Goal: Task Accomplishment & Management: Use online tool/utility

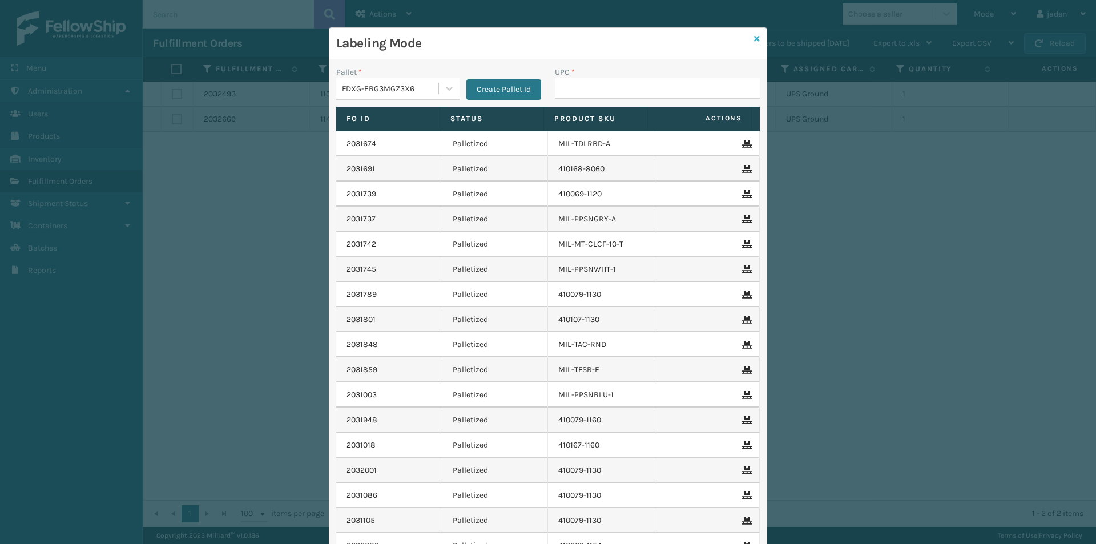
click at [754, 43] on link at bounding box center [757, 39] width 6 height 12
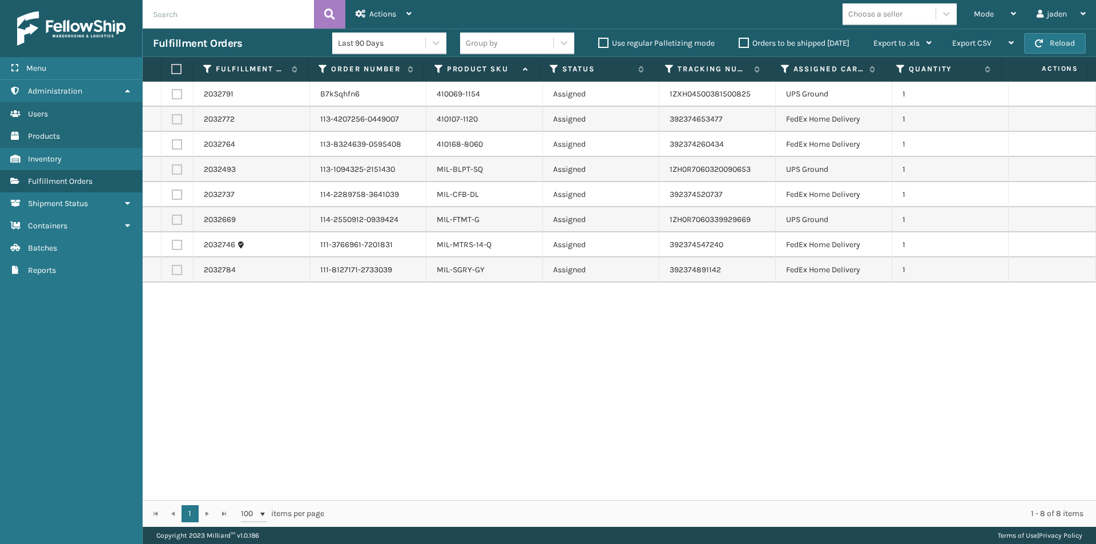
drag, startPoint x: 774, startPoint y: 382, endPoint x: 385, endPoint y: 413, distance: 390.1
click at [392, 419] on div "2032791 B7kSqhfn6 410069-1154 Assigned 1ZXH04500381500825 UPS Ground 1 2032772 …" at bounding box center [620, 291] width 954 height 419
click at [178, 119] on label at bounding box center [177, 119] width 10 height 10
click at [172, 119] on input "checkbox" at bounding box center [172, 117] width 1 height 7
checkbox input "true"
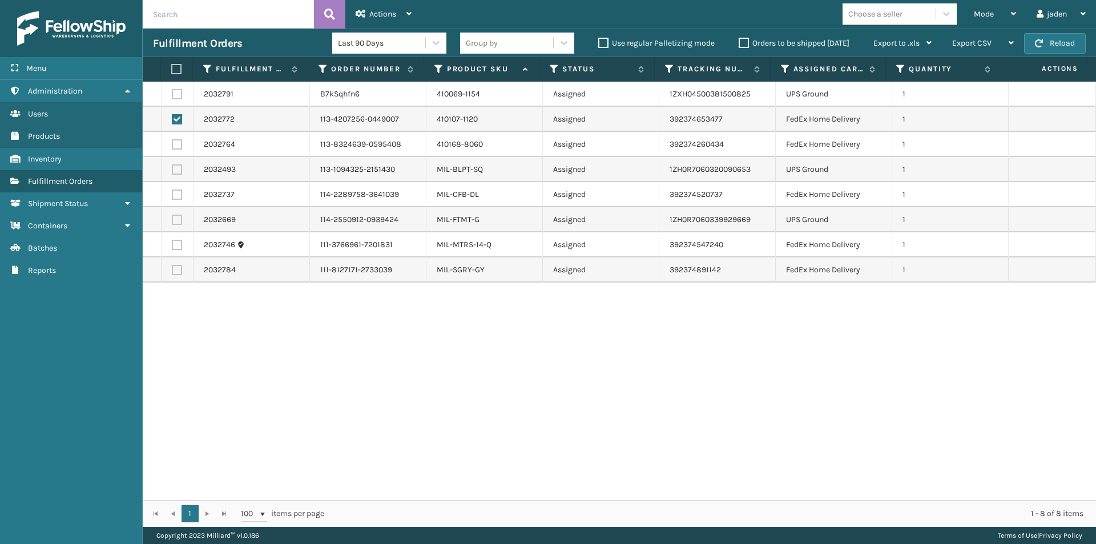
click at [178, 150] on td at bounding box center [178, 144] width 32 height 25
click at [180, 193] on label at bounding box center [177, 195] width 10 height 10
click at [172, 193] on input "checkbox" at bounding box center [172, 193] width 1 height 7
checkbox input "true"
click at [175, 147] on label at bounding box center [177, 144] width 10 height 10
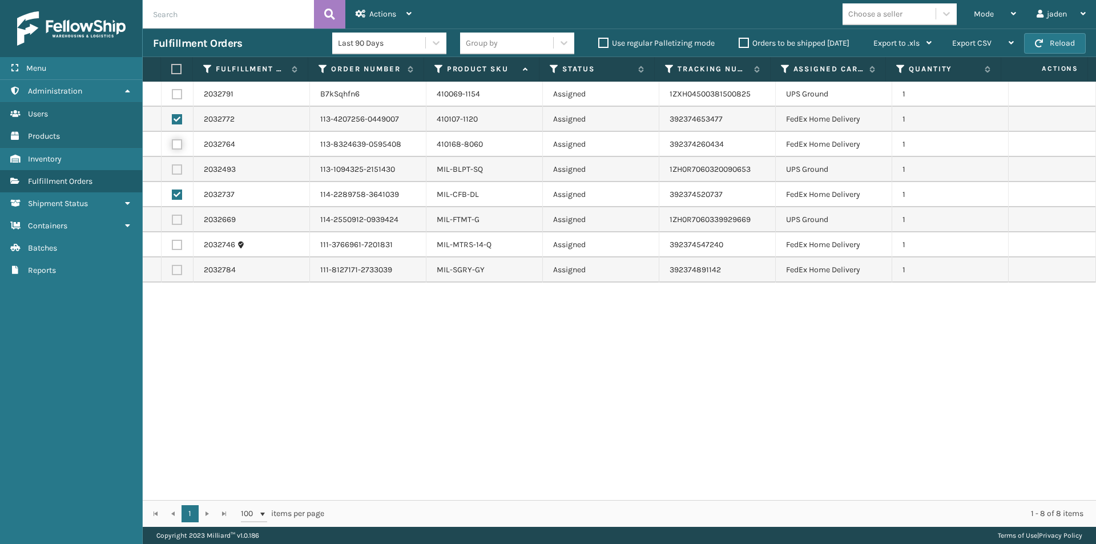
click at [172, 147] on input "checkbox" at bounding box center [172, 142] width 1 height 7
checkbox input "true"
click at [179, 247] on label at bounding box center [177, 245] width 10 height 10
click at [172, 247] on input "checkbox" at bounding box center [172, 243] width 1 height 7
checkbox input "true"
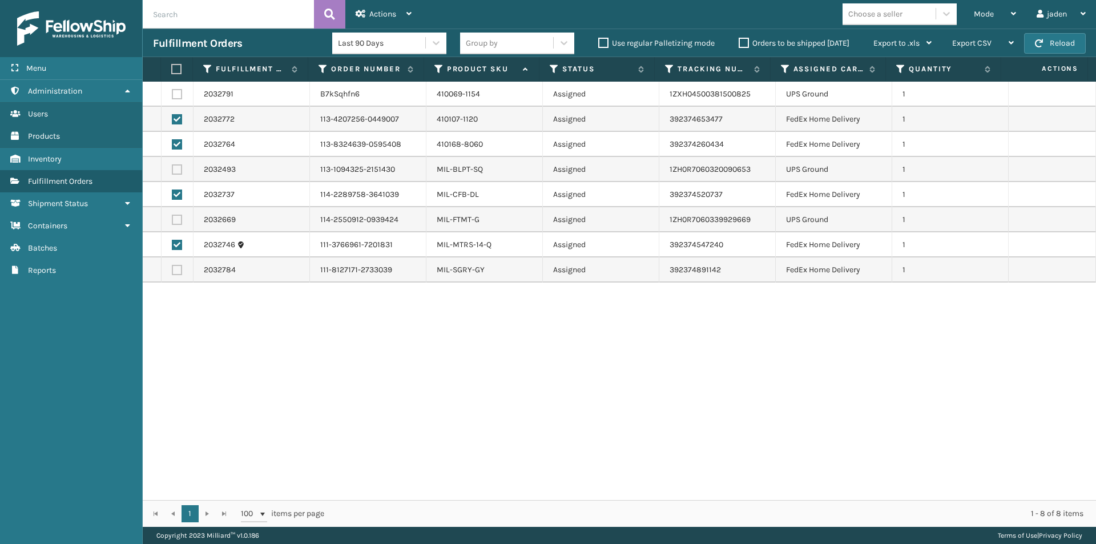
click at [182, 268] on label at bounding box center [177, 270] width 10 height 10
click at [172, 268] on input "checkbox" at bounding box center [172, 268] width 1 height 7
checkbox input "true"
click at [388, 12] on span "Actions" at bounding box center [382, 14] width 27 height 10
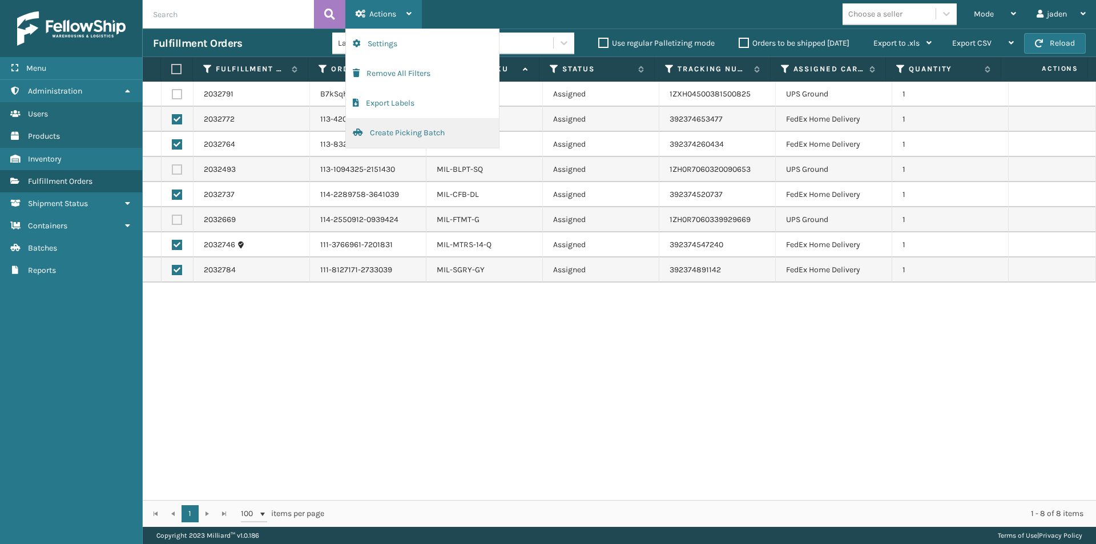
click at [364, 127] on button "Create Picking Batch" at bounding box center [422, 133] width 153 height 30
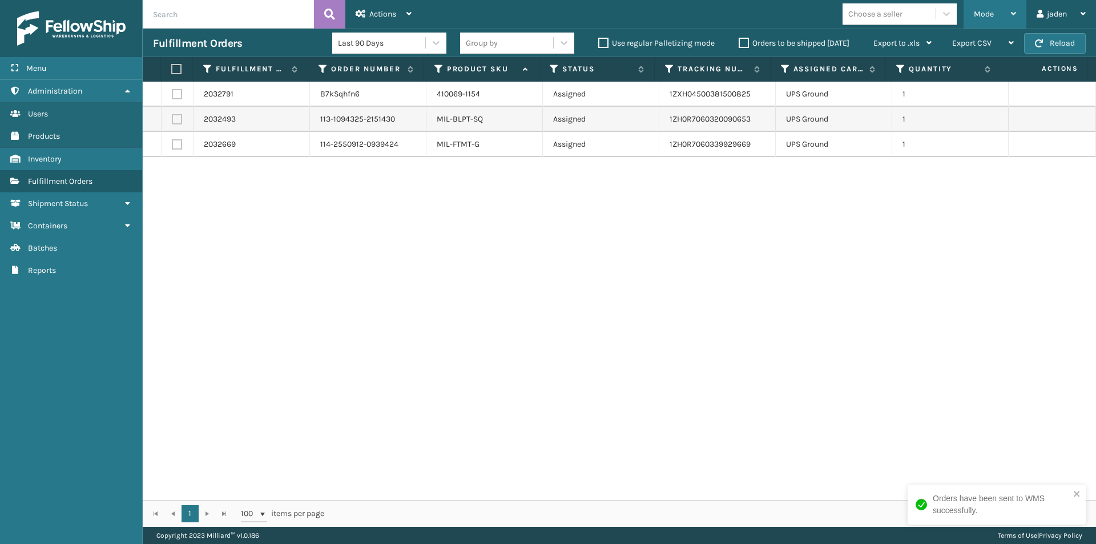
click at [992, 23] on div "Mode" at bounding box center [995, 14] width 42 height 29
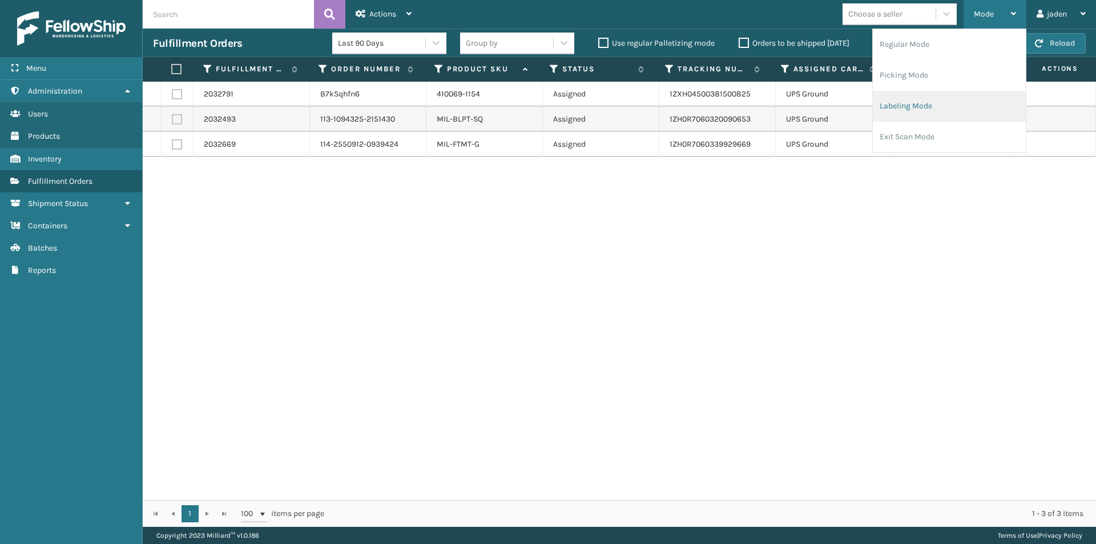
click at [898, 103] on li "Labeling Mode" at bounding box center [949, 106] width 153 height 31
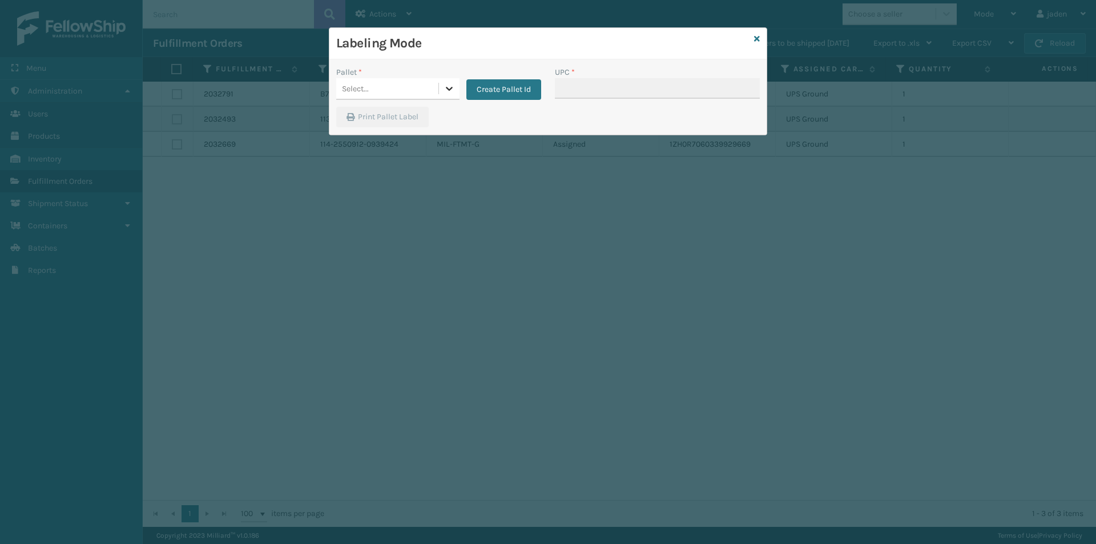
click at [443, 93] on div at bounding box center [449, 88] width 21 height 21
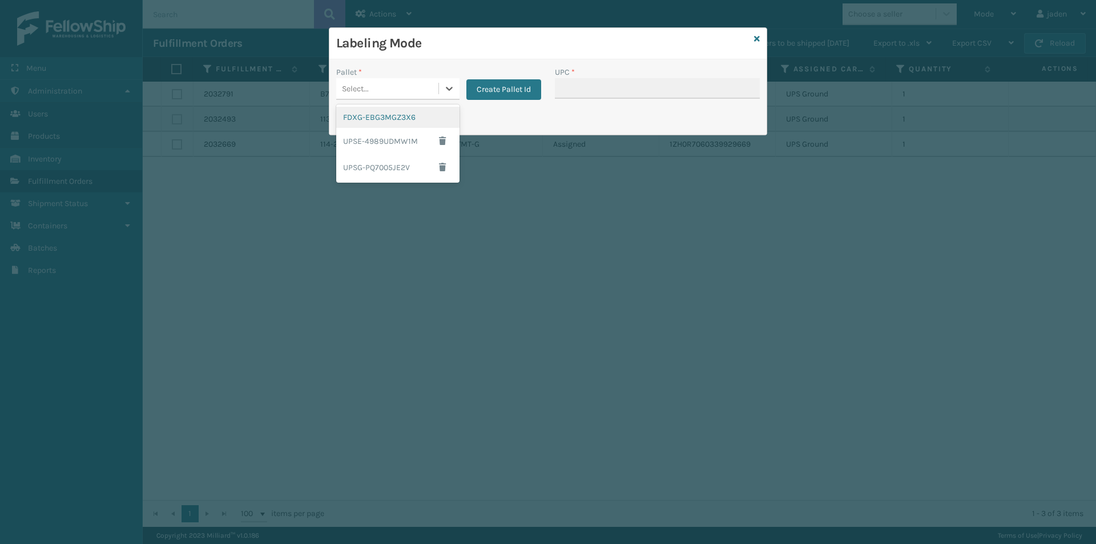
click at [367, 119] on div "FDXG-EBG3MGZ3X6" at bounding box center [397, 117] width 123 height 21
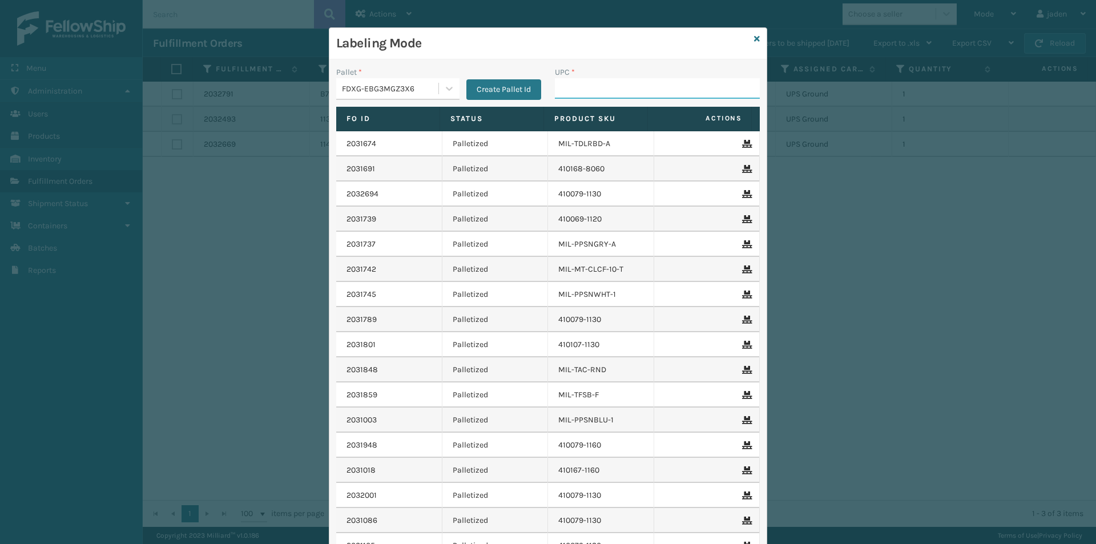
click at [562, 92] on input "UPC *" at bounding box center [657, 88] width 205 height 21
type input "410069-1154"
type input "4"
type input "410107-1110"
type input "410107-1130"
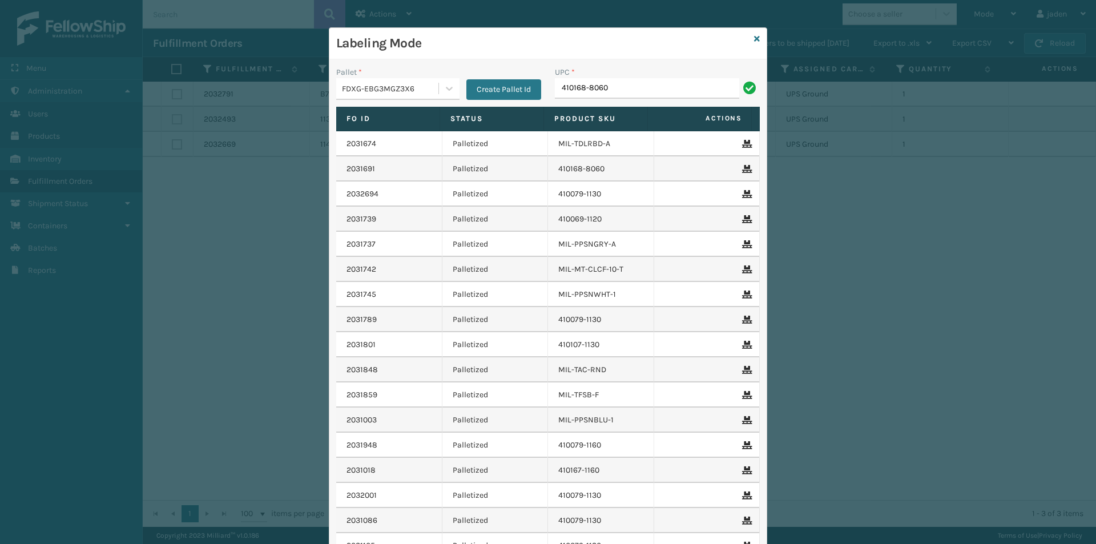
type input "410168-8060"
type input "4101688060"
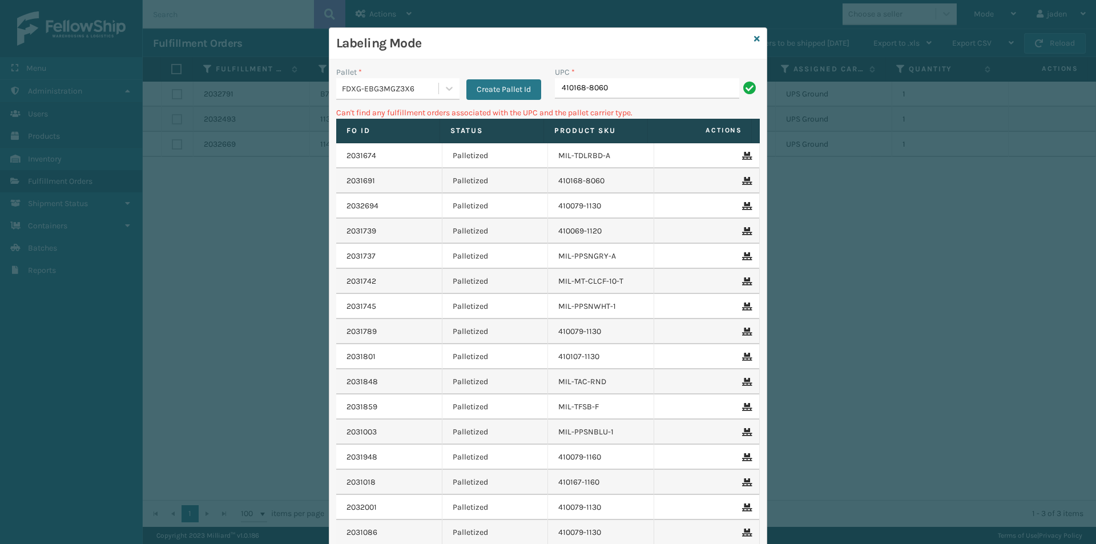
type input "410168-8060"
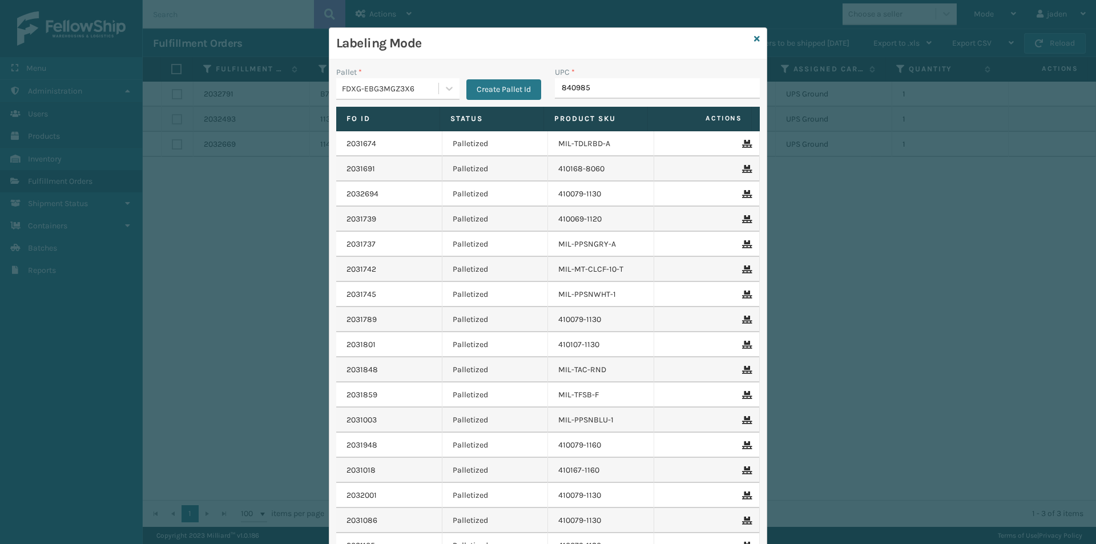
type input "8409851"
type input "410107-1120"
type input "410168-8060"
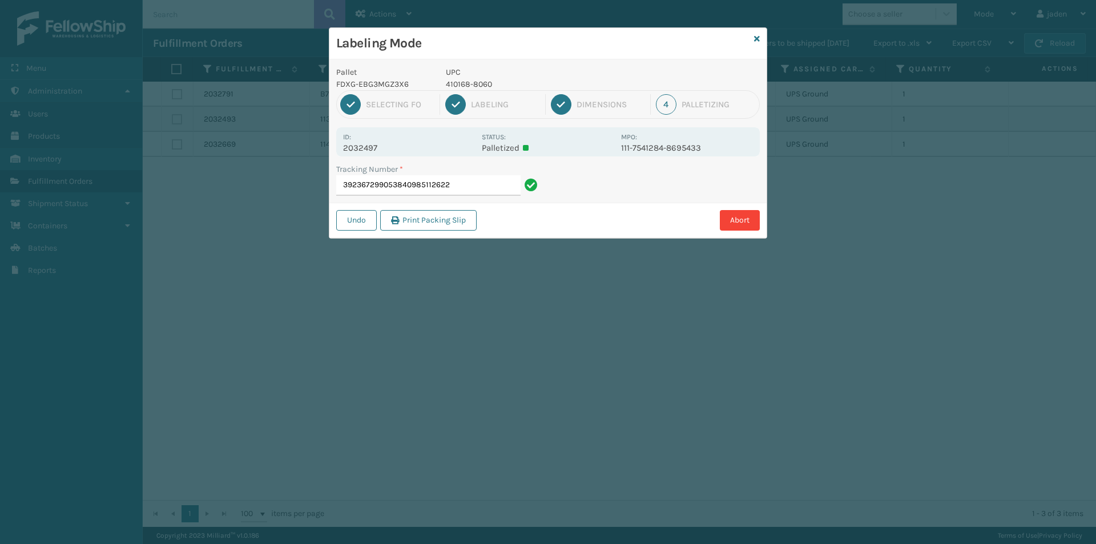
type input "392367299053840985112622"
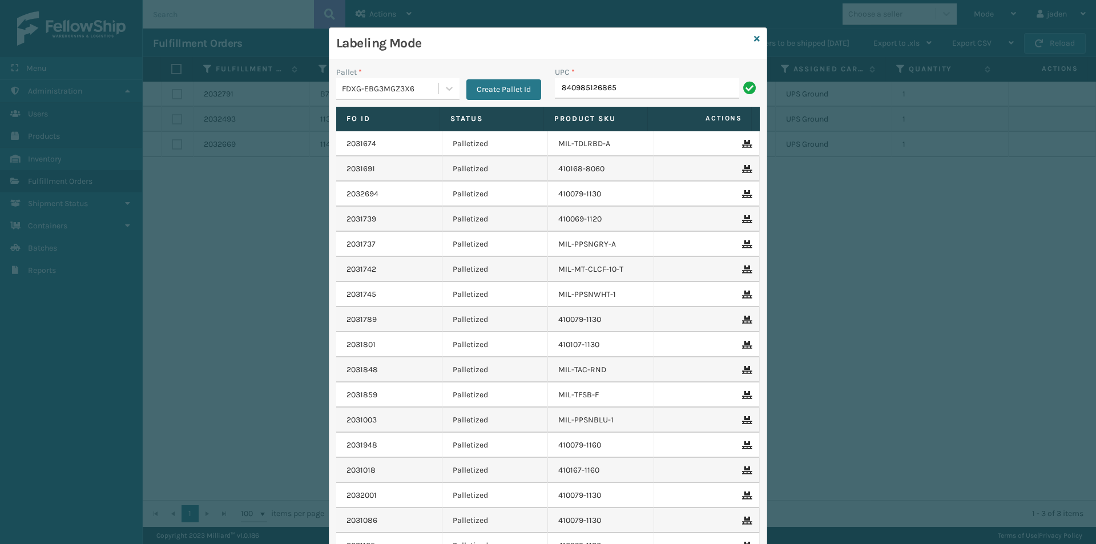
type input "840985126865"
type input "840985125721"
click at [755, 35] on icon at bounding box center [757, 39] width 6 height 8
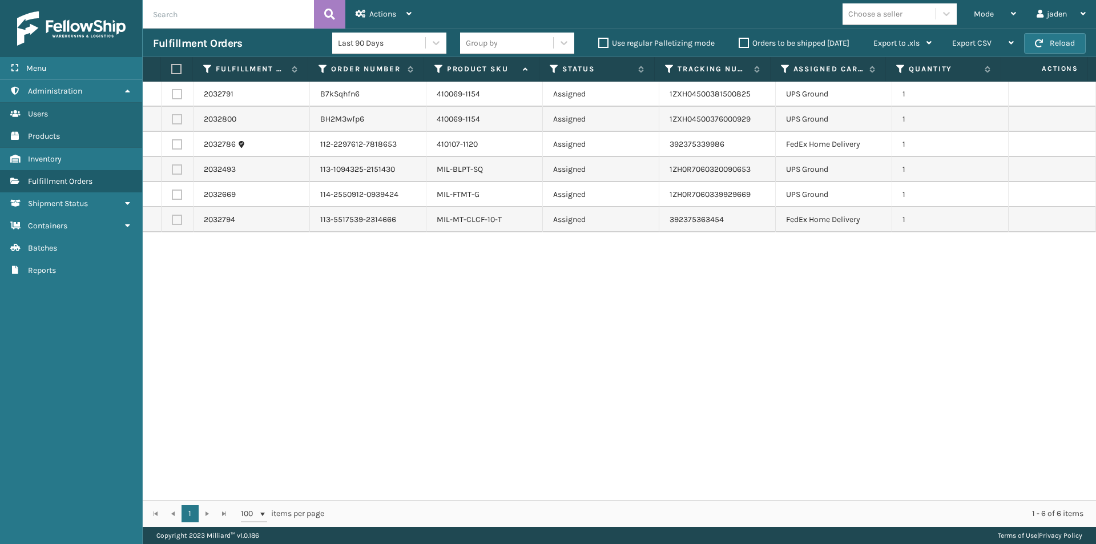
drag, startPoint x: 615, startPoint y: 305, endPoint x: 606, endPoint y: 304, distance: 9.3
drag, startPoint x: 606, startPoint y: 304, endPoint x: 372, endPoint y: 296, distance: 233.7
click at [373, 303] on div "2032791 B7kSqhfn6 410069-1154 Assigned 1ZXH04500381500825 UPS Ground 1 2032800 …" at bounding box center [620, 291] width 954 height 419
click at [180, 219] on label at bounding box center [177, 220] width 10 height 10
click at [172, 219] on input "checkbox" at bounding box center [172, 218] width 1 height 7
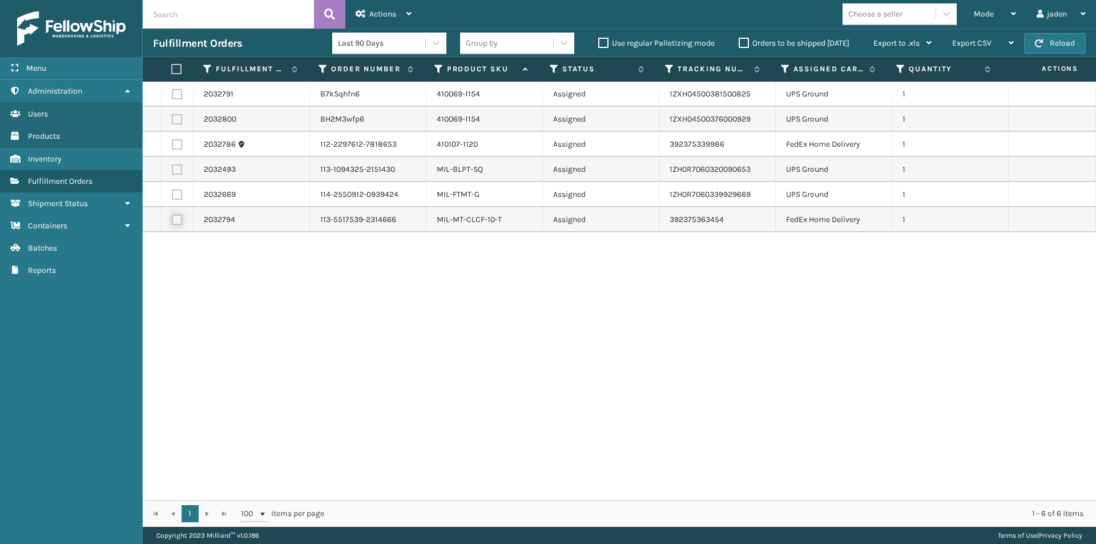
checkbox input "true"
click at [174, 148] on label at bounding box center [177, 144] width 10 height 10
click at [172, 147] on input "checkbox" at bounding box center [172, 142] width 1 height 7
checkbox input "true"
click at [372, 8] on div "Actions" at bounding box center [384, 14] width 56 height 29
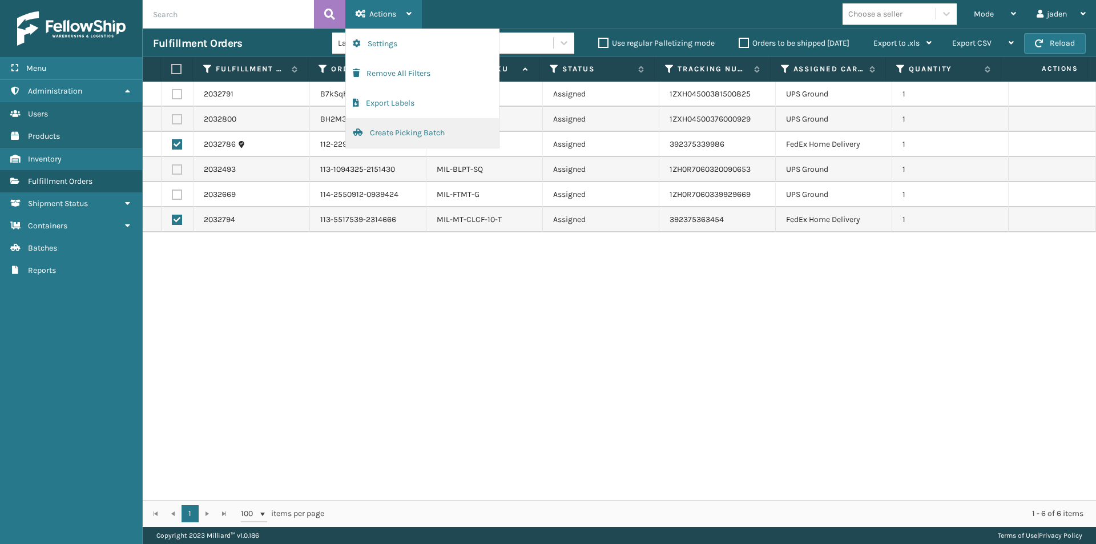
click at [367, 132] on button "Create Picking Batch" at bounding box center [422, 133] width 153 height 30
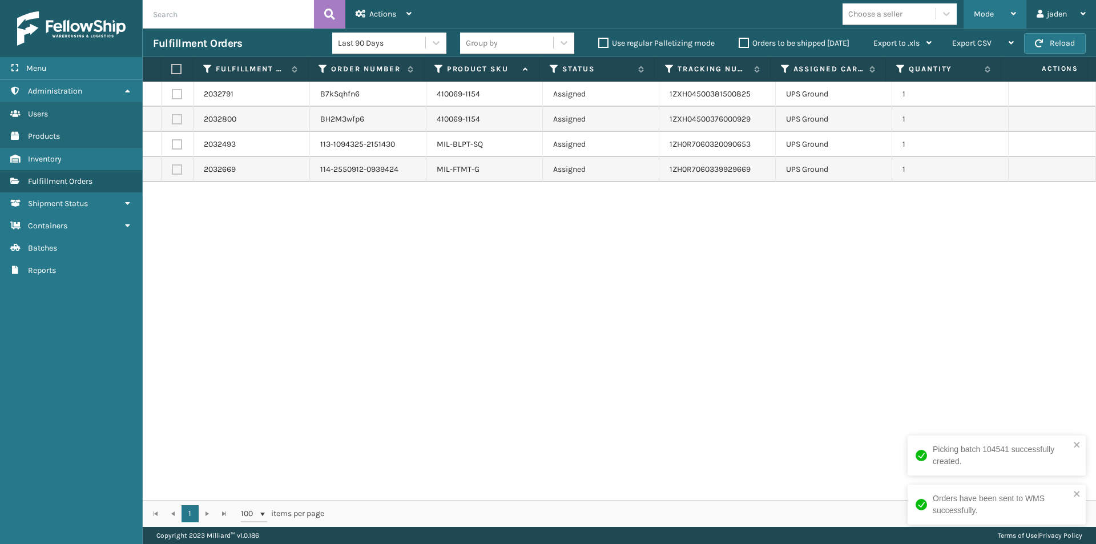
click at [987, 13] on span "Mode" at bounding box center [984, 14] width 20 height 10
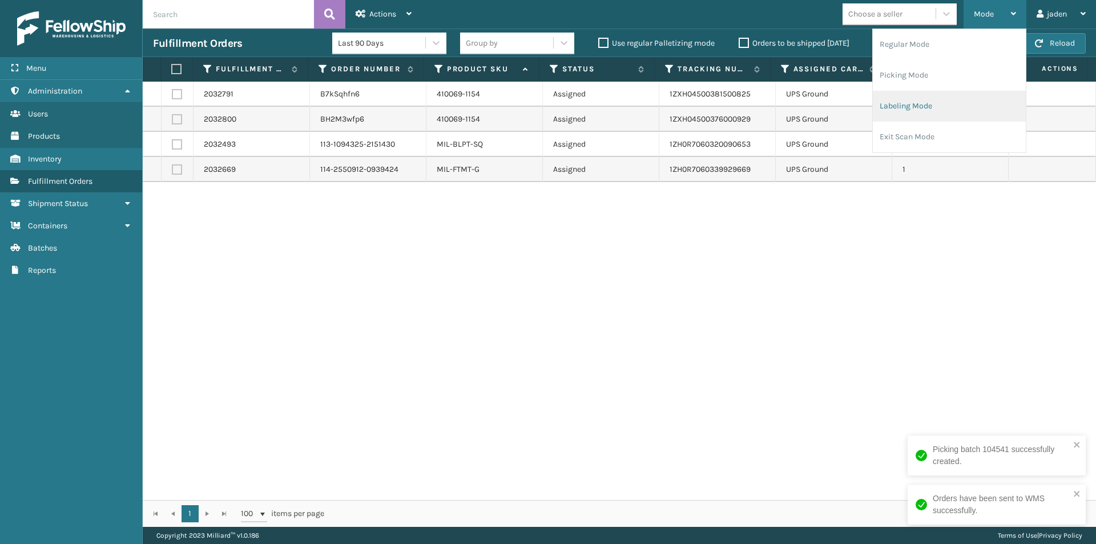
click at [944, 97] on li "Labeling Mode" at bounding box center [949, 106] width 153 height 31
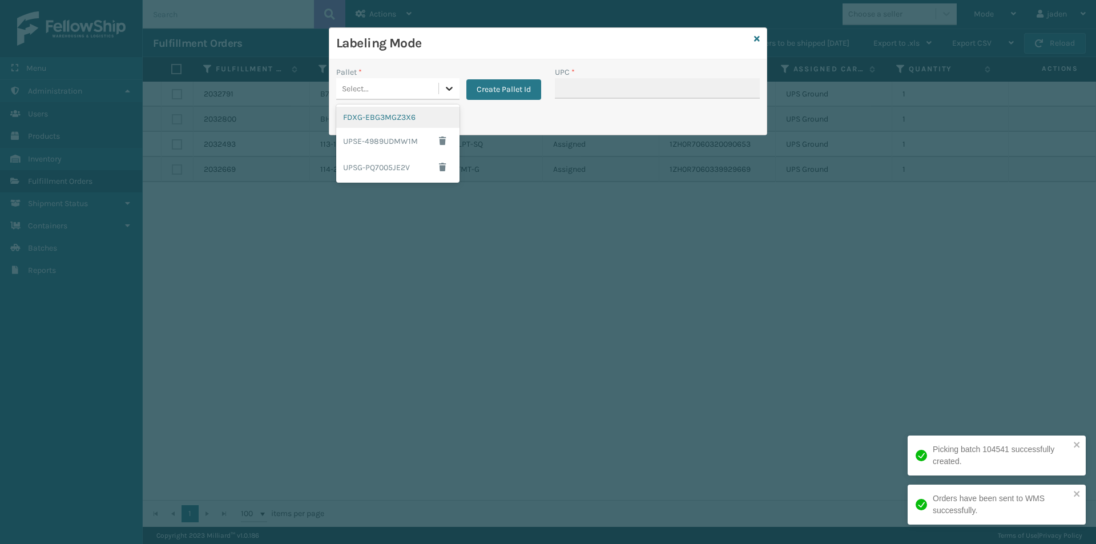
click at [449, 84] on icon at bounding box center [449, 88] width 11 height 11
click at [382, 114] on div "FDXG-EBG3MGZ3X6" at bounding box center [397, 117] width 123 height 21
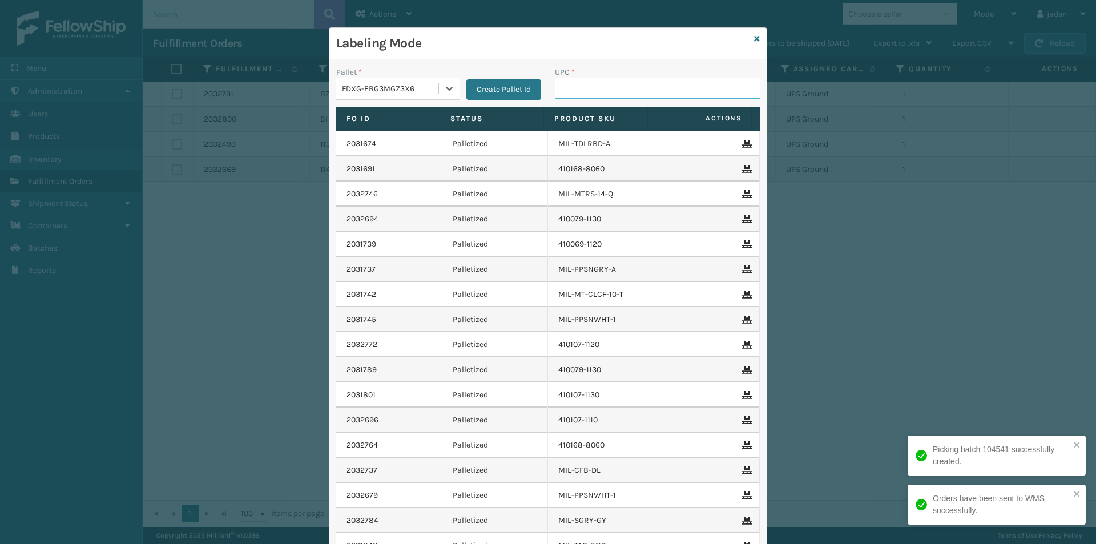
click at [581, 89] on input "UPC *" at bounding box center [657, 88] width 205 height 21
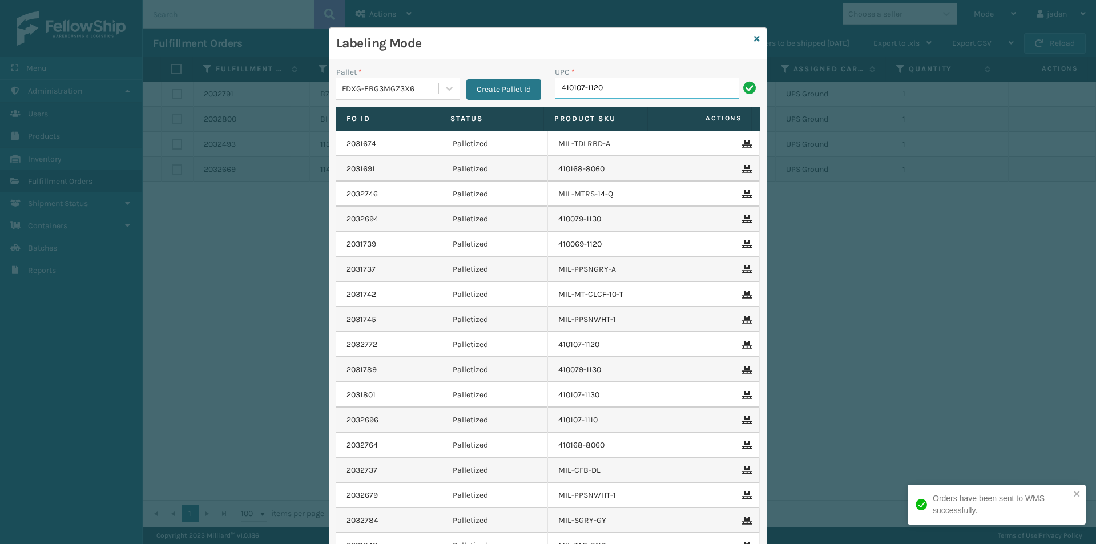
type input "410107-1120"
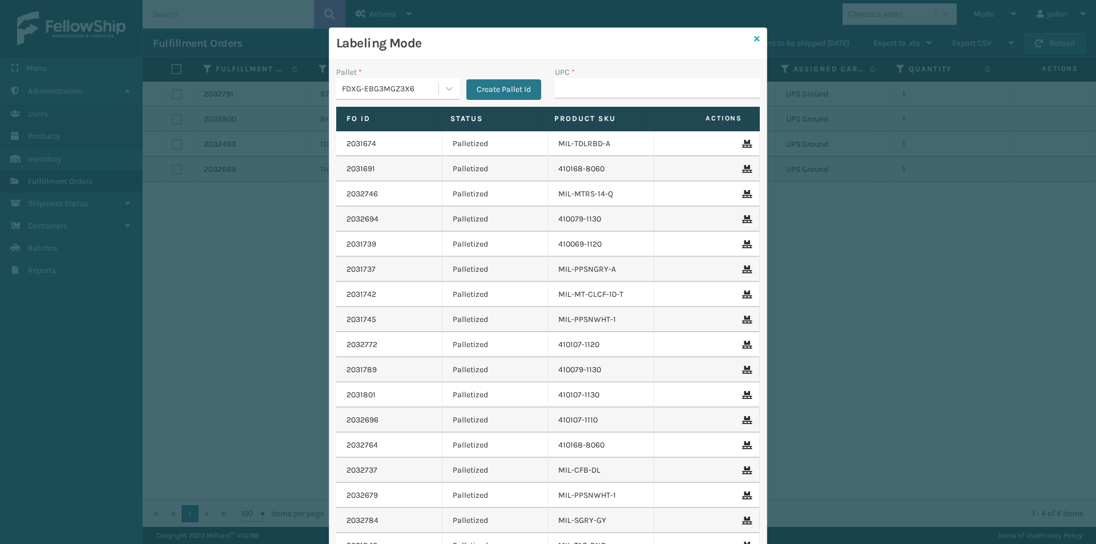
click at [754, 39] on icon at bounding box center [757, 39] width 6 height 8
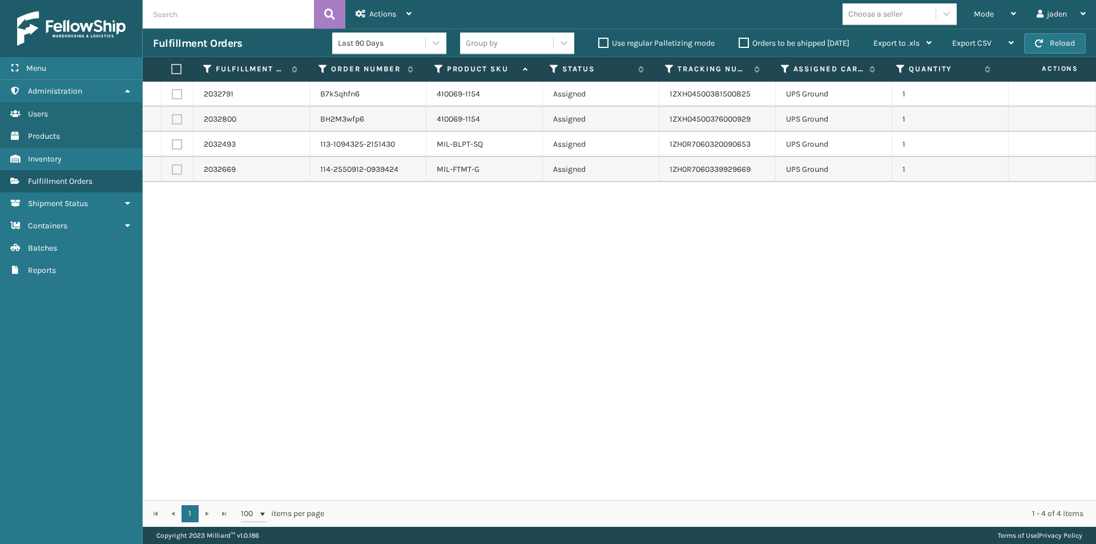
click at [178, 71] on label at bounding box center [174, 69] width 7 height 10
click at [172, 71] on input "checkbox" at bounding box center [171, 69] width 1 height 7
checkbox input "true"
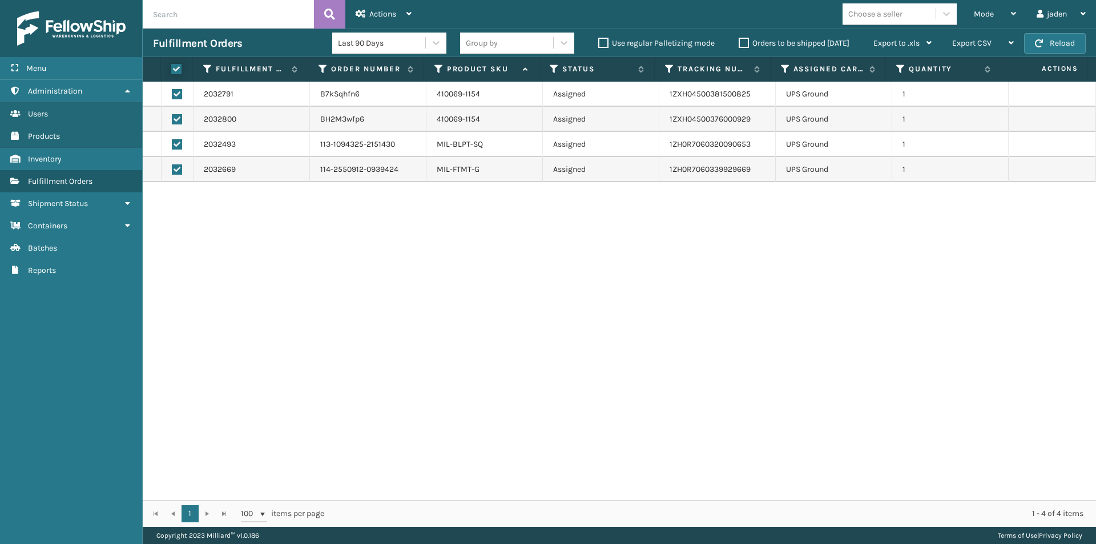
checkbox input "true"
click at [385, 7] on div "Actions" at bounding box center [384, 14] width 56 height 29
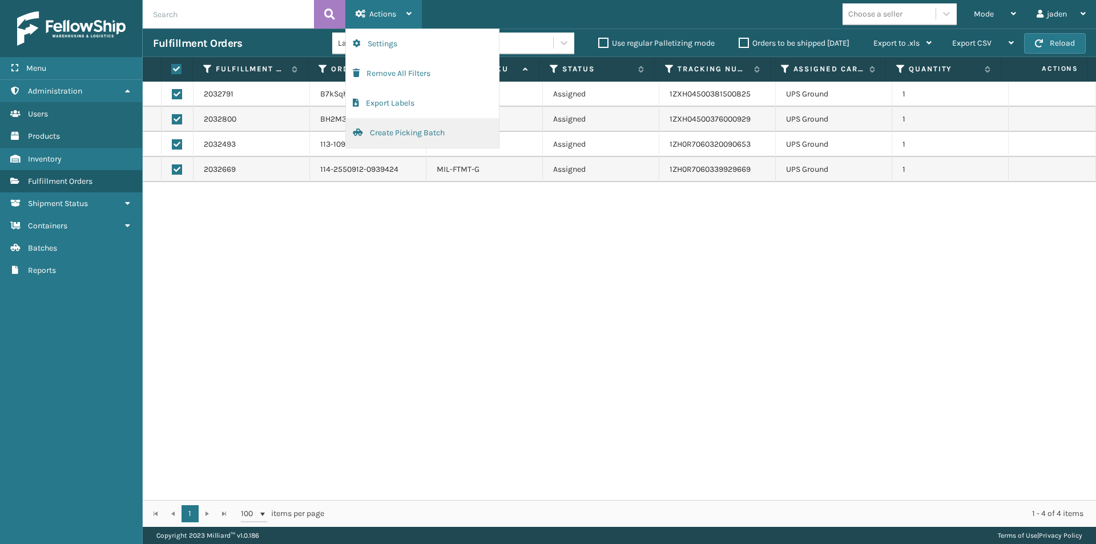
click at [389, 145] on button "Create Picking Batch" at bounding box center [422, 133] width 153 height 30
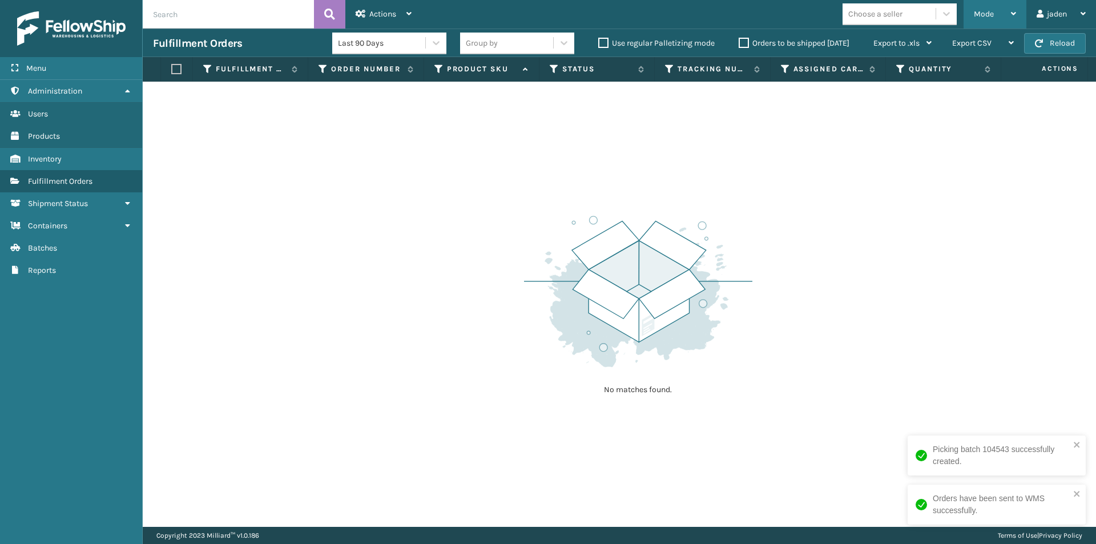
click at [980, 10] on span "Mode" at bounding box center [984, 14] width 20 height 10
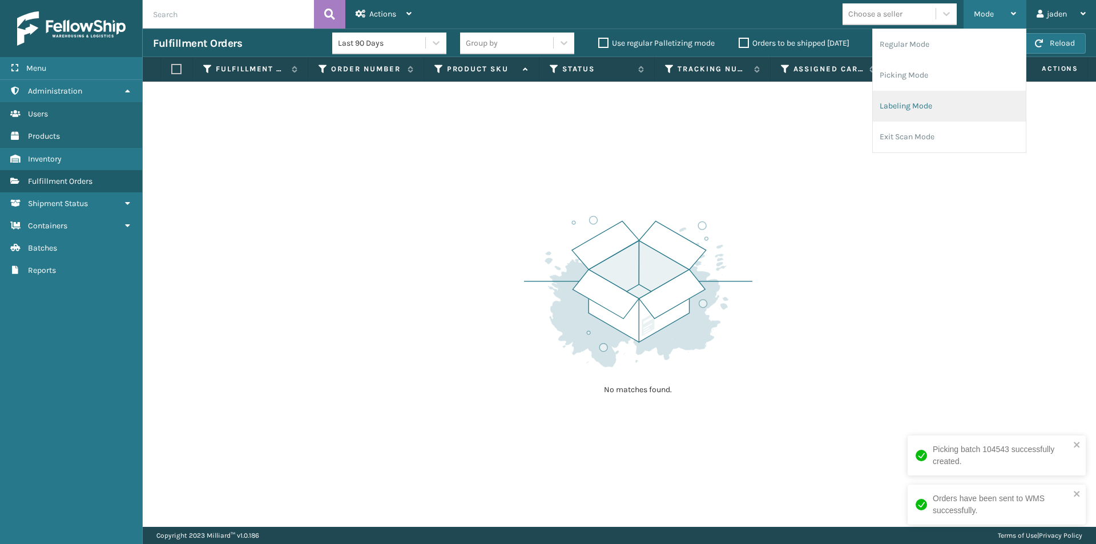
click at [934, 98] on li "Labeling Mode" at bounding box center [949, 106] width 153 height 31
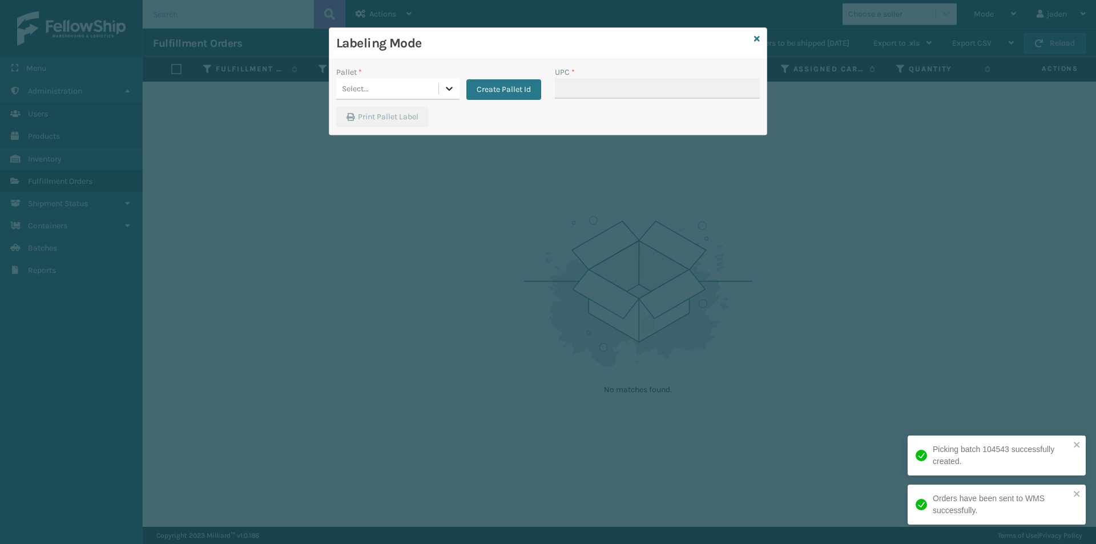
click at [447, 89] on icon at bounding box center [449, 88] width 11 height 11
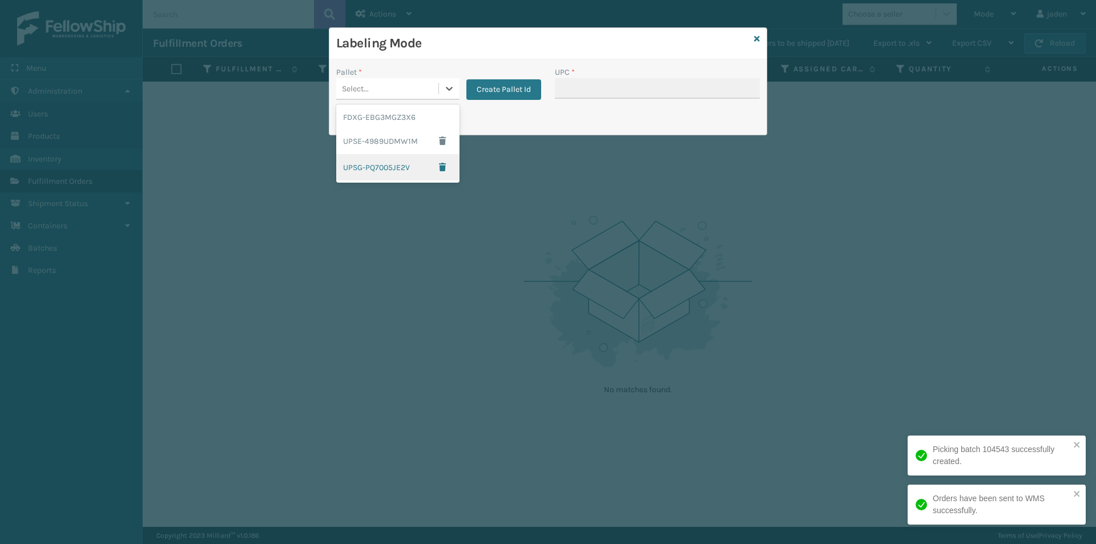
click at [364, 163] on div "UPSG-PQ7005JE2V" at bounding box center [397, 167] width 123 height 26
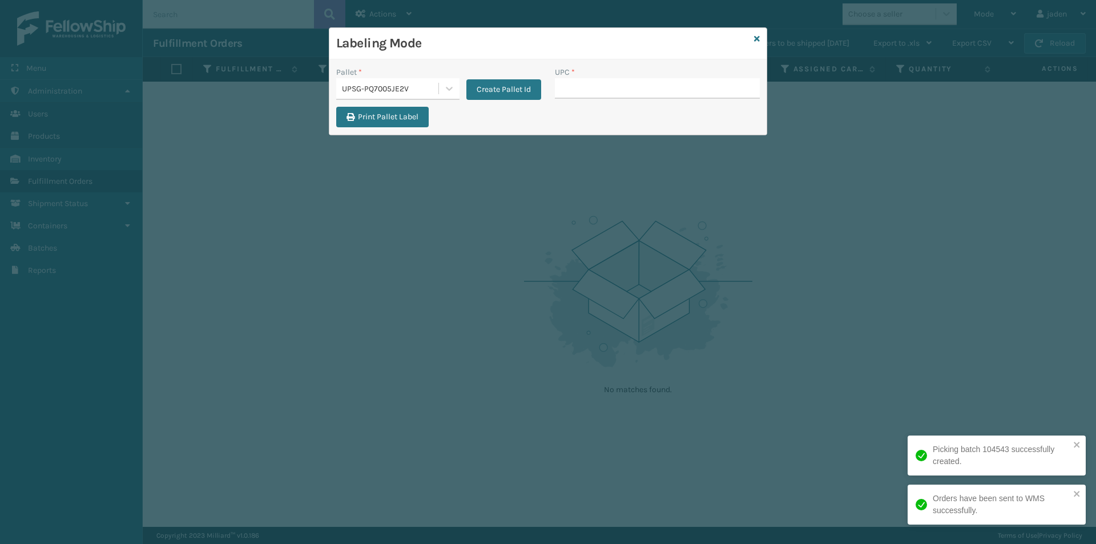
click at [606, 106] on div "UPC *" at bounding box center [657, 86] width 219 height 41
click at [616, 94] on input "UPC *" at bounding box center [657, 88] width 205 height 21
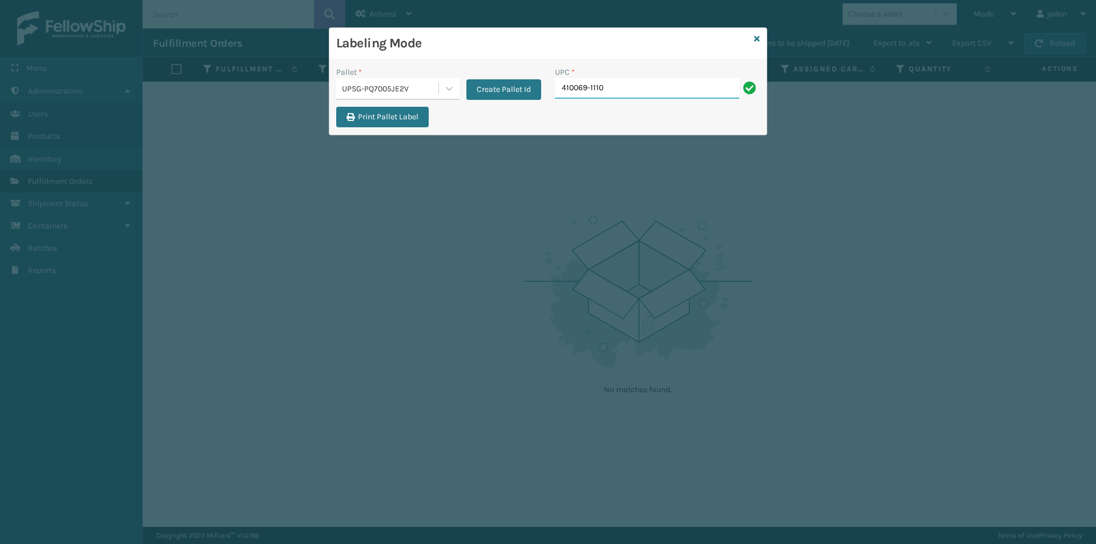
type input "410069-1110"
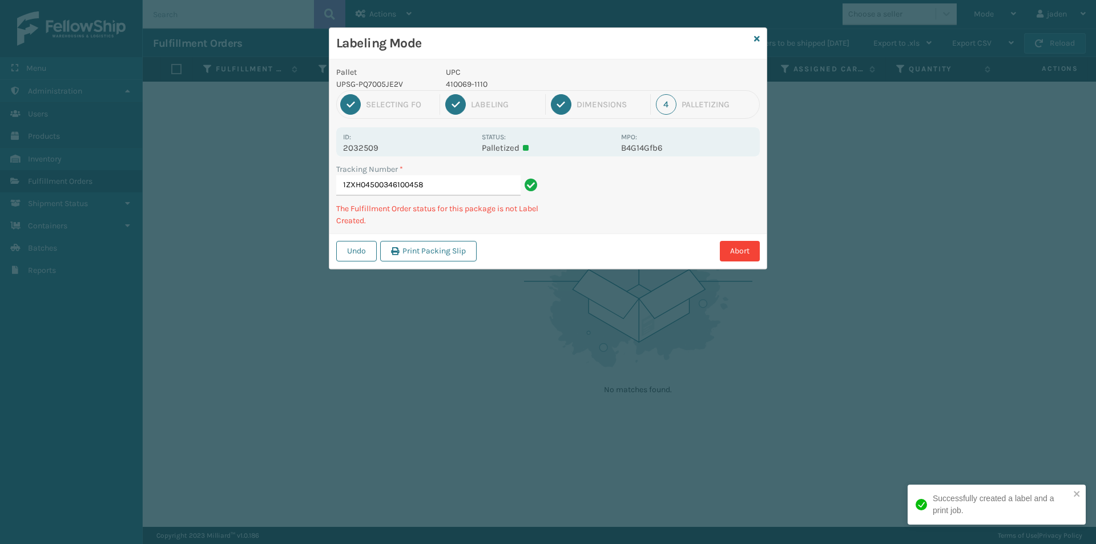
click at [463, 77] on p "UPC" at bounding box center [530, 72] width 168 height 12
click at [464, 87] on p "410069-1110" at bounding box center [530, 84] width 168 height 12
copy p "410069-1110"
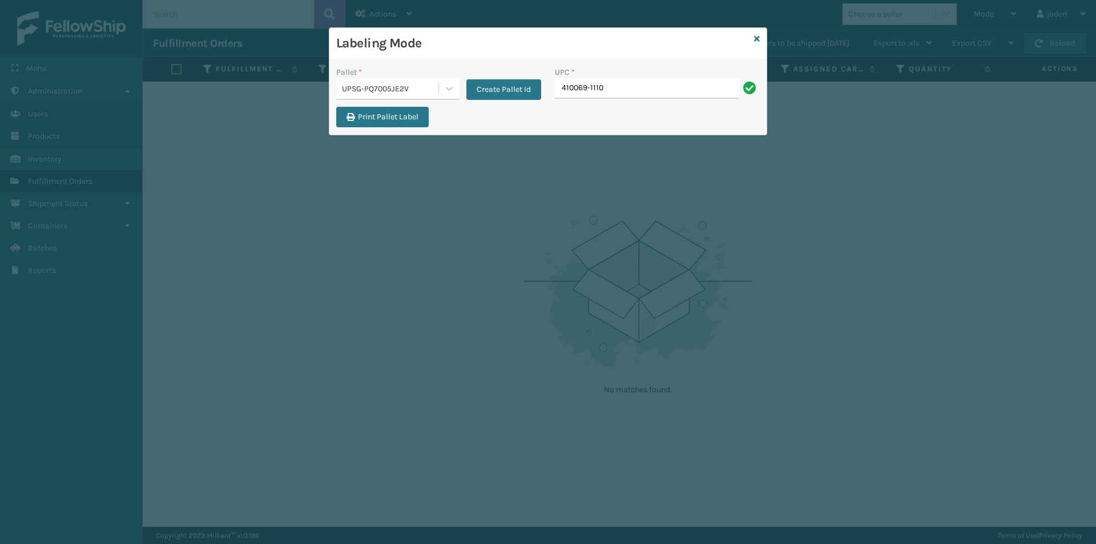
type input "410069-1110"
type input "410069-1110."
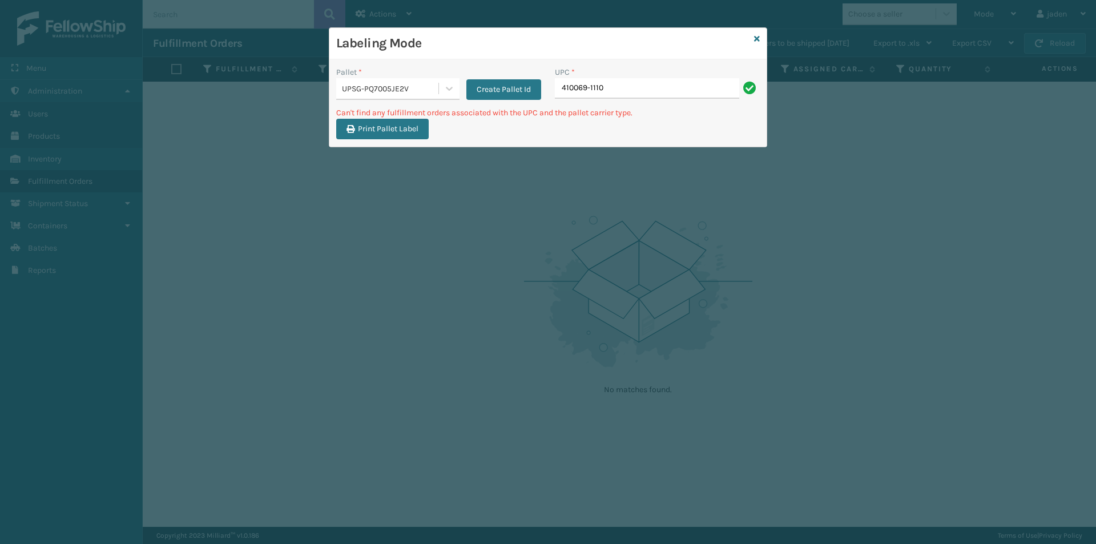
type input "410069-1110"
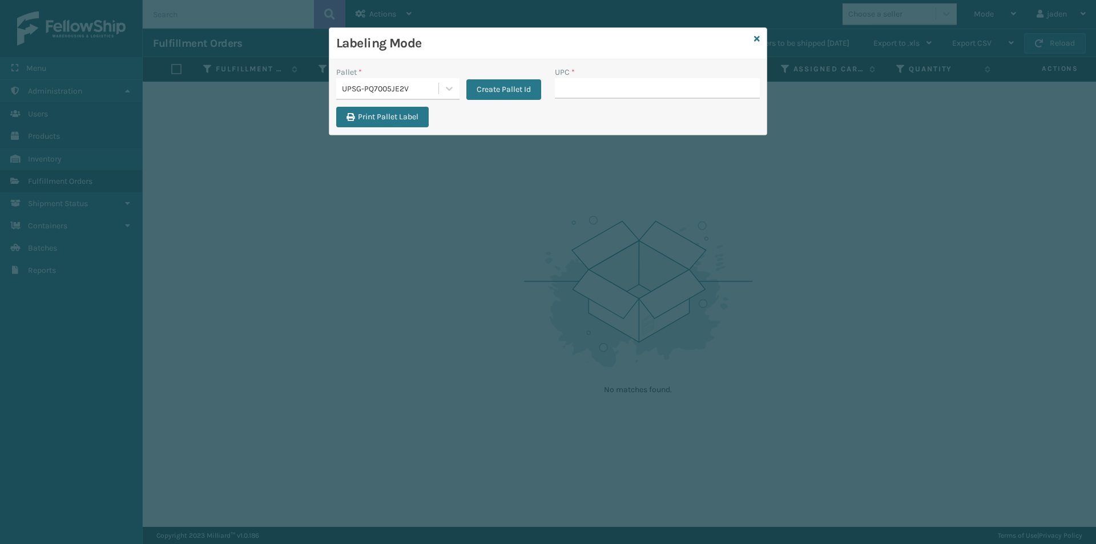
drag, startPoint x: 630, startPoint y: 80, endPoint x: 616, endPoint y: 87, distance: 15.3
type input "410069-1110"
type input "410079-1120"
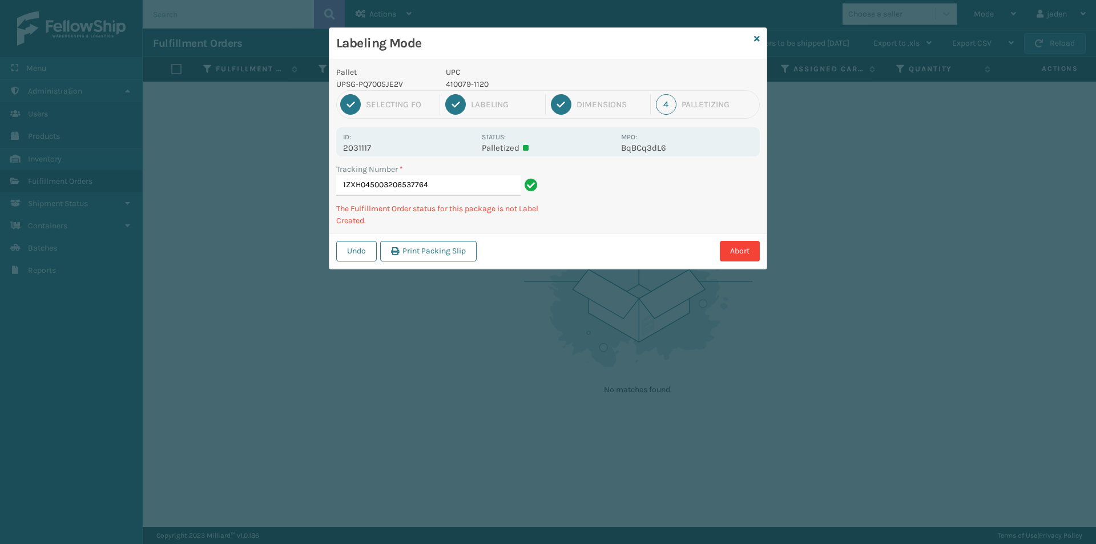
type input "1ZXH0450032065377644"
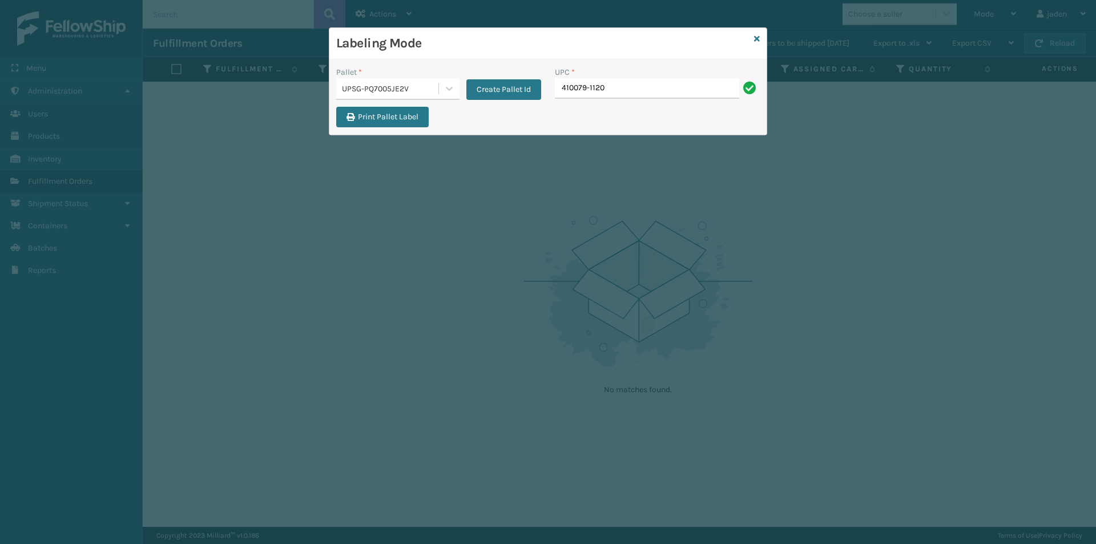
type input "410079-1120"
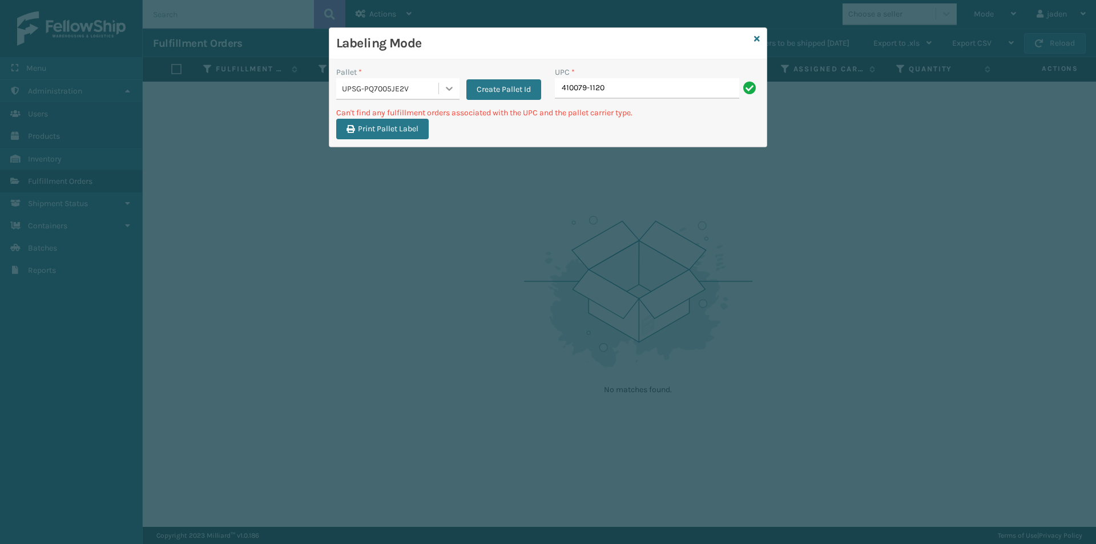
click at [453, 80] on div at bounding box center [449, 88] width 21 height 21
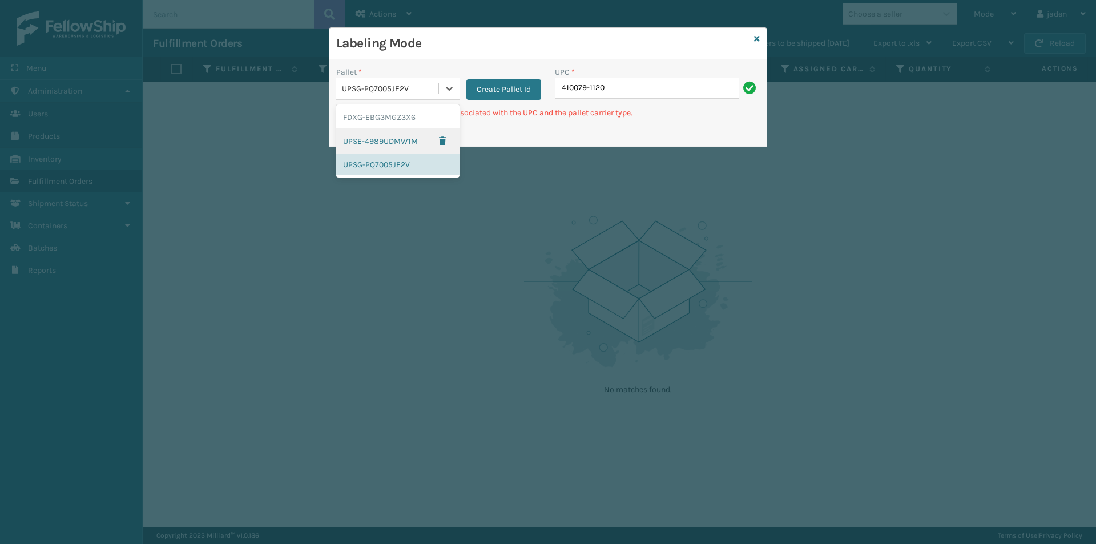
click at [372, 142] on div "UPSE-4989UDMW1M" at bounding box center [397, 141] width 123 height 26
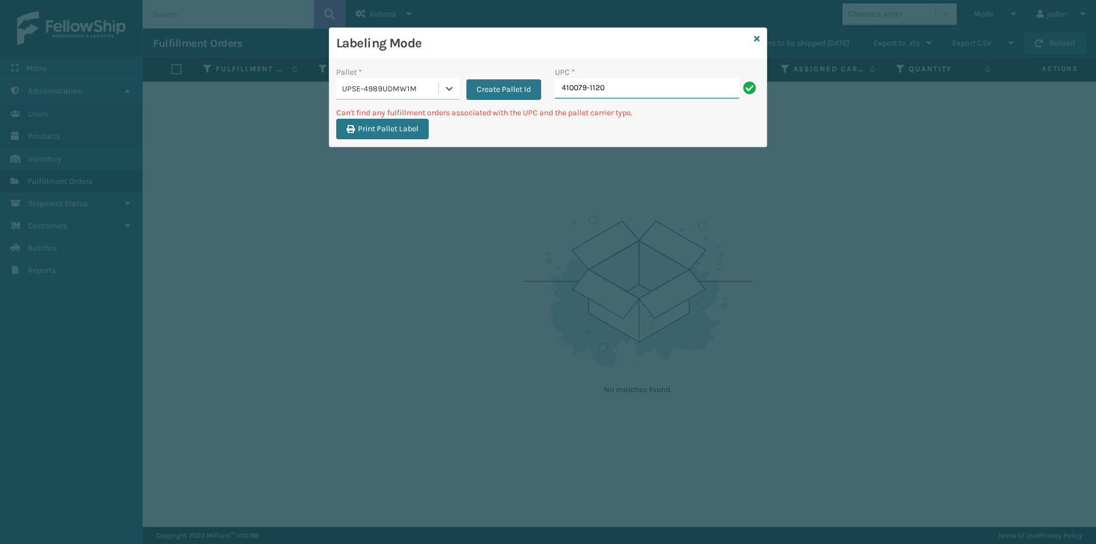
click at [694, 89] on input "410079-1120" at bounding box center [647, 88] width 184 height 21
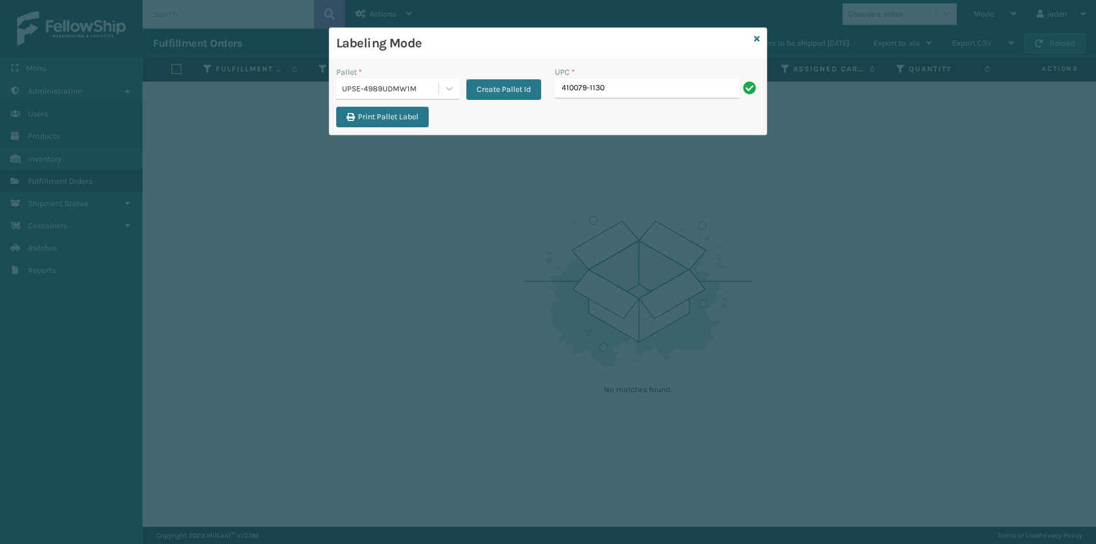
type input "410079-1130"
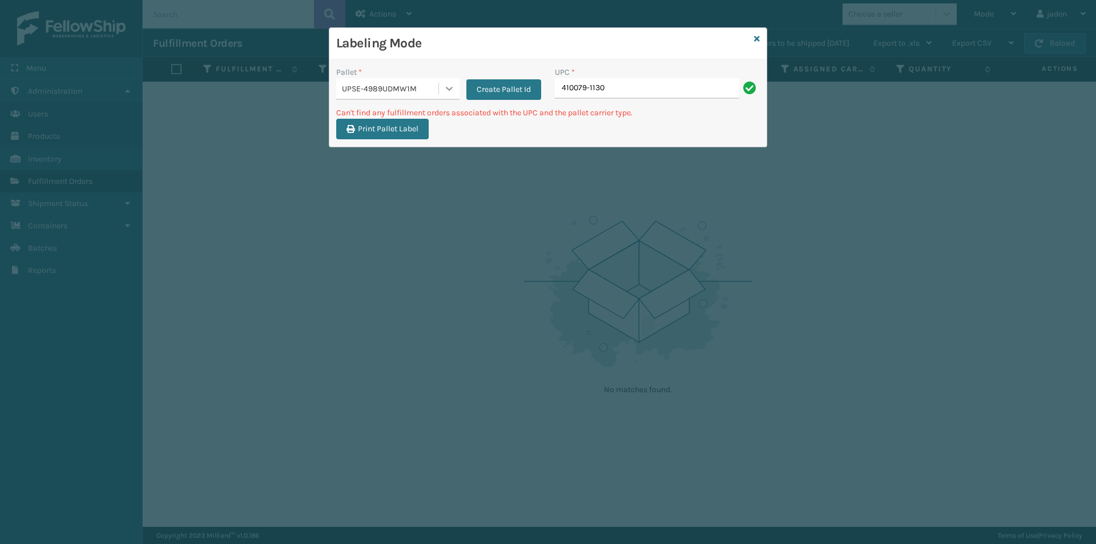
click at [439, 91] on div at bounding box center [449, 88] width 21 height 21
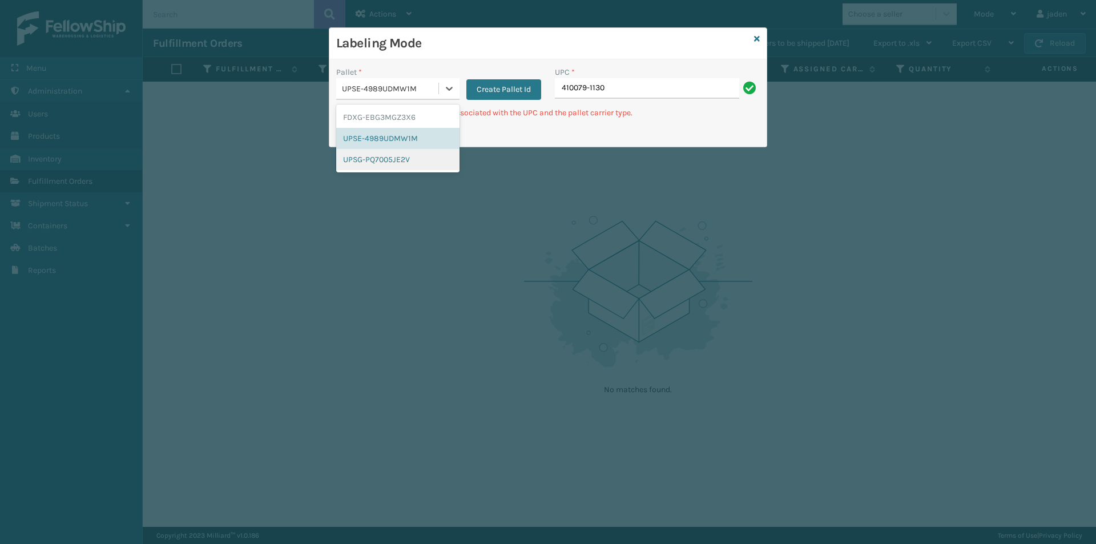
click at [367, 157] on div "UPSG-PQ7005JE2V" at bounding box center [397, 159] width 123 height 21
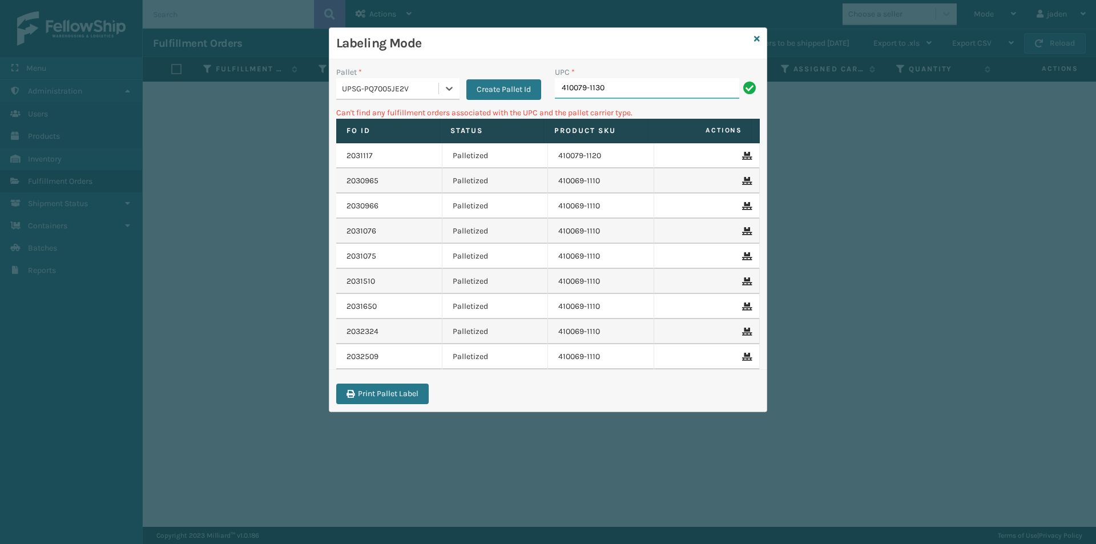
click at [685, 92] on input "410079-1130" at bounding box center [647, 88] width 184 height 21
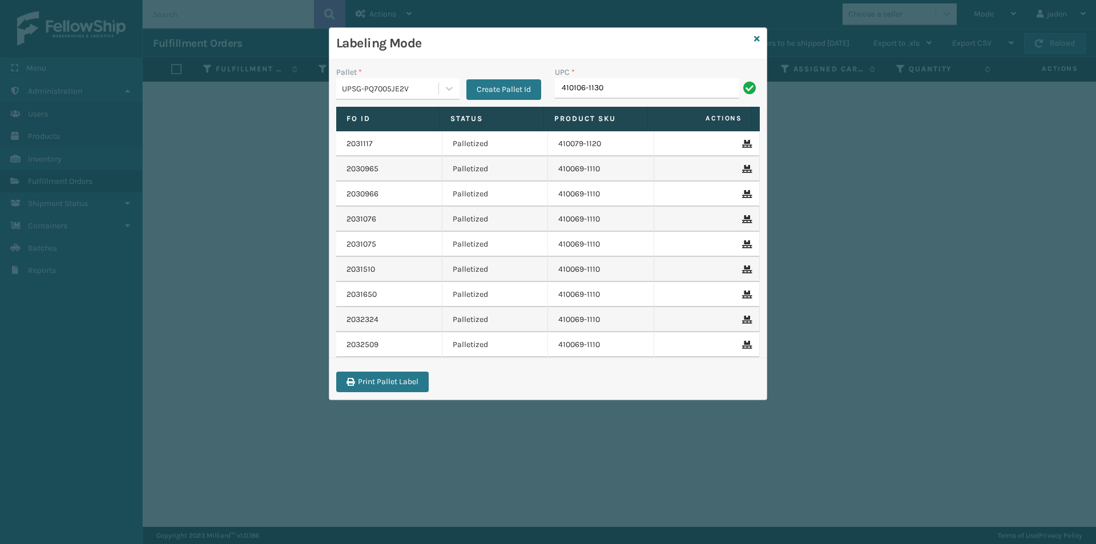
type input "410106-1130"
type input "410107-1120"
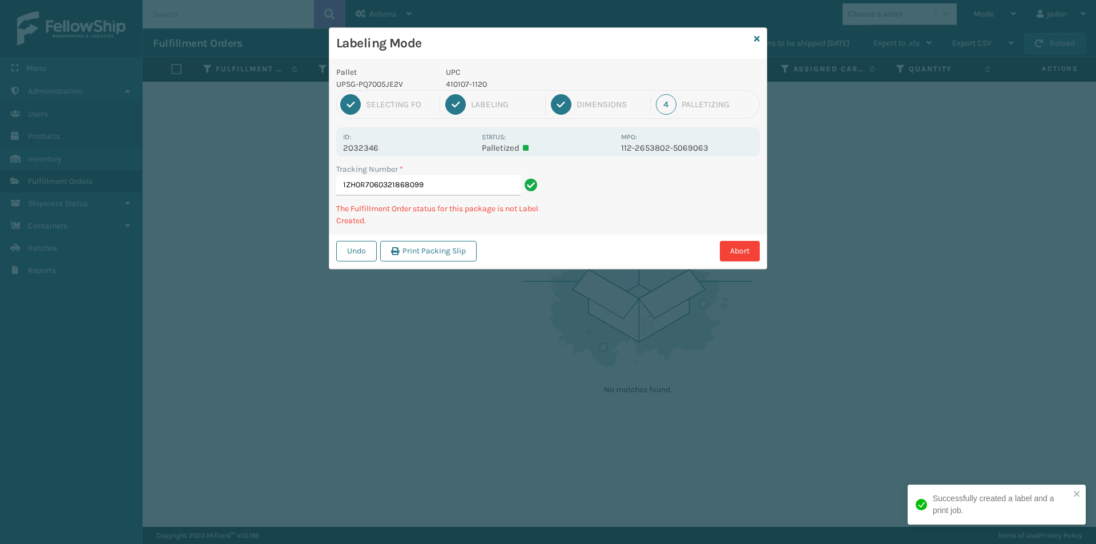
click at [467, 88] on p "410107-1120" at bounding box center [530, 84] width 168 height 12
copy p "410107-1120"
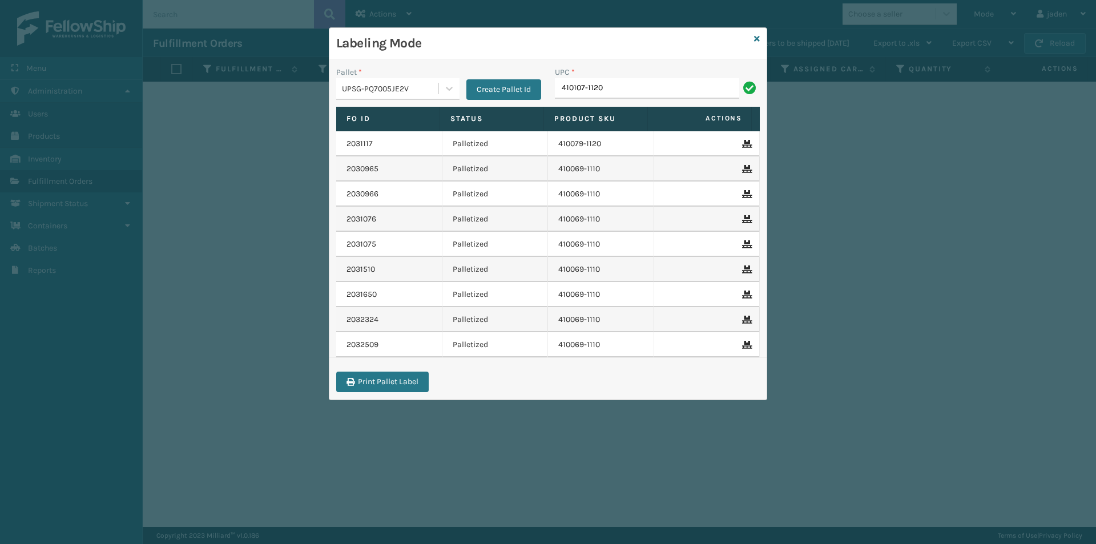
type input "410107-1120"
type input "8409851"
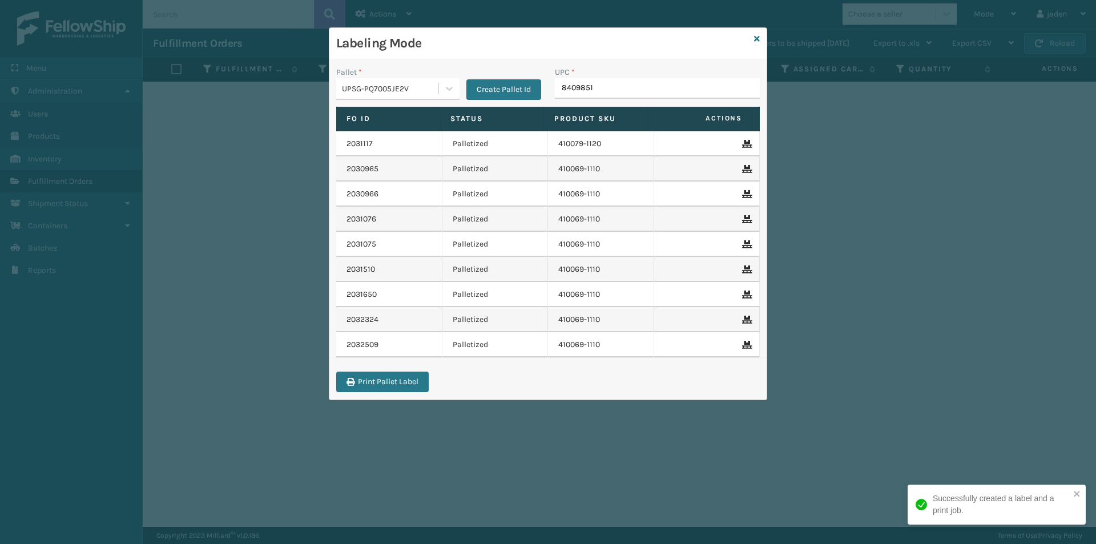
type input "84098511"
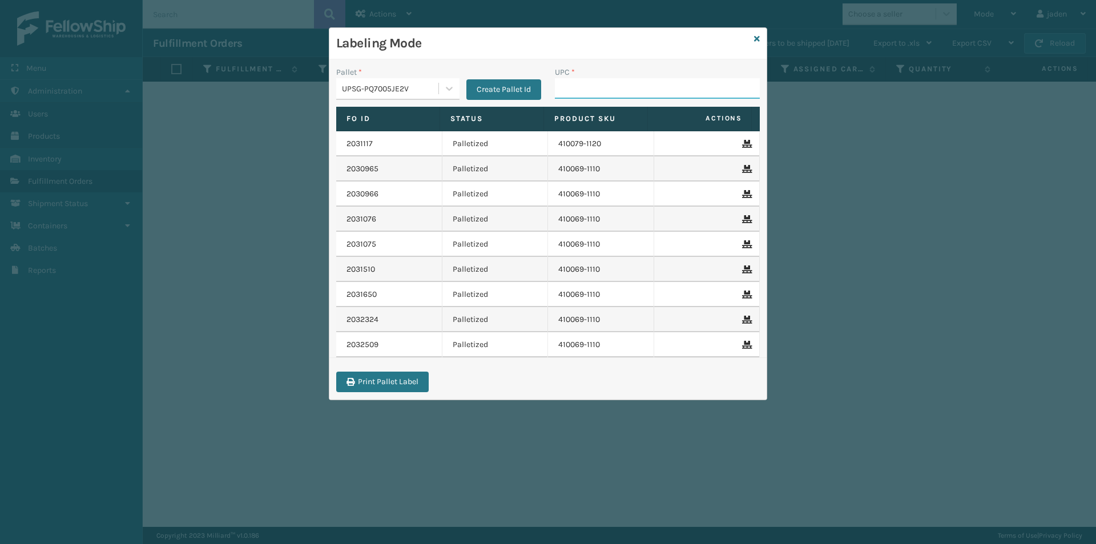
click at [667, 84] on input "UPC *" at bounding box center [657, 88] width 205 height 21
type input "8409851"
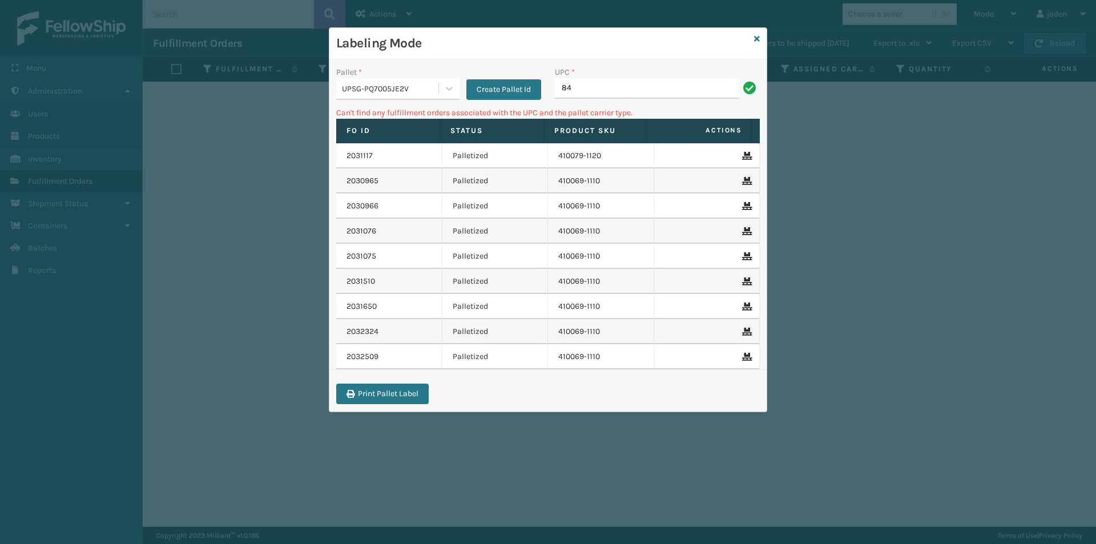
type input "8"
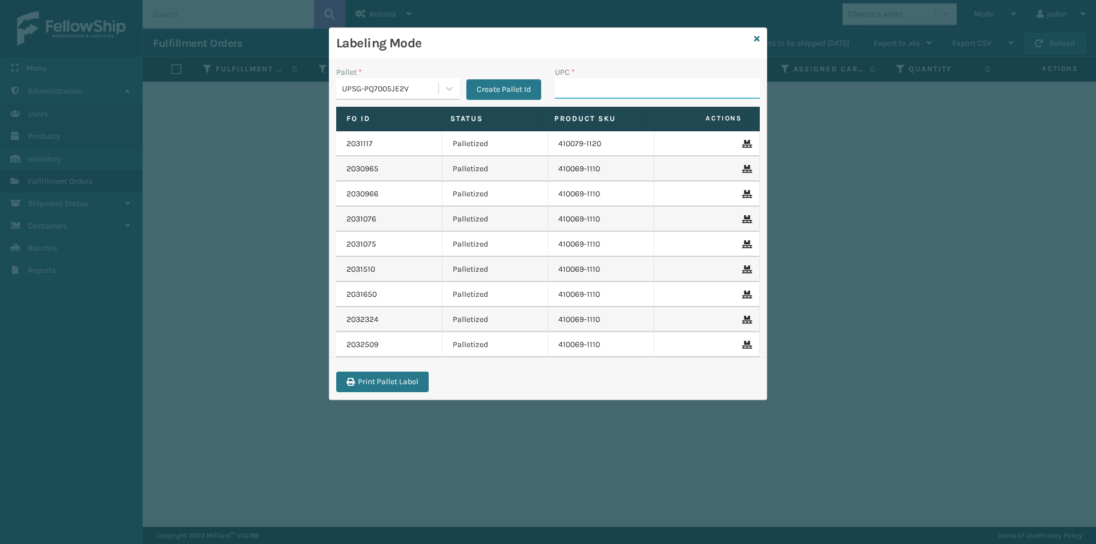
click at [642, 89] on input "UPC *" at bounding box center [657, 88] width 205 height 21
click at [755, 44] on link at bounding box center [757, 39] width 6 height 12
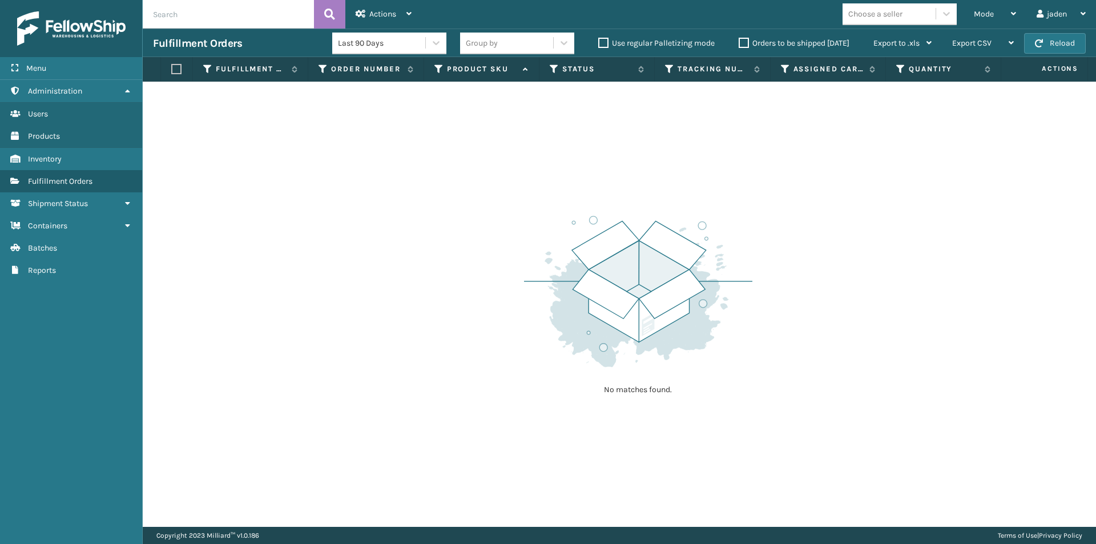
drag, startPoint x: 836, startPoint y: 155, endPoint x: 824, endPoint y: 152, distance: 12.3
drag, startPoint x: 824, startPoint y: 152, endPoint x: 804, endPoint y: 63, distance: 91.3
click at [580, 138] on div "No matches found." at bounding box center [620, 304] width 954 height 445
click at [998, 13] on div "Mode" at bounding box center [995, 14] width 42 height 29
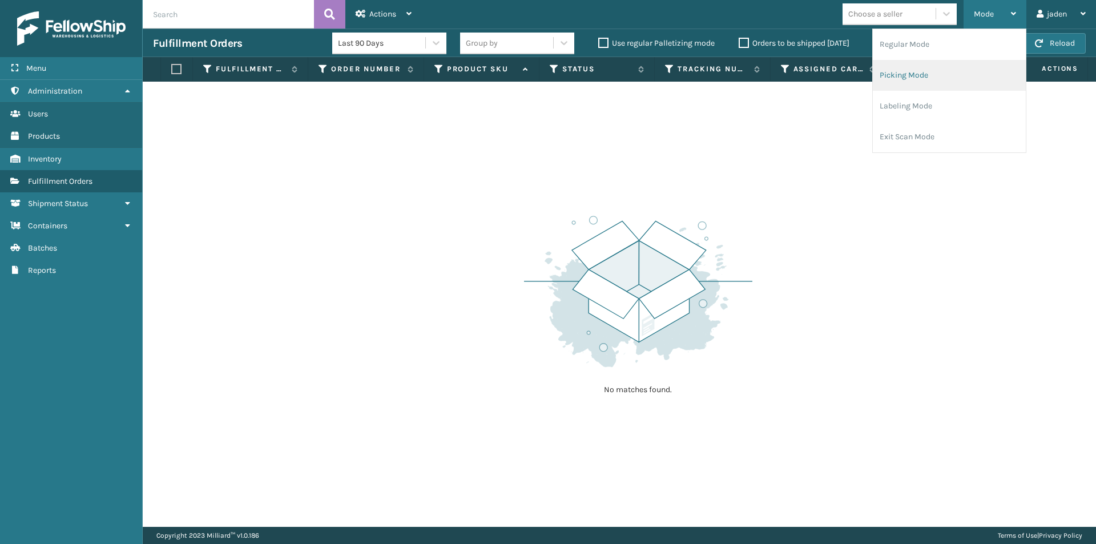
click at [950, 73] on li "Picking Mode" at bounding box center [949, 75] width 153 height 31
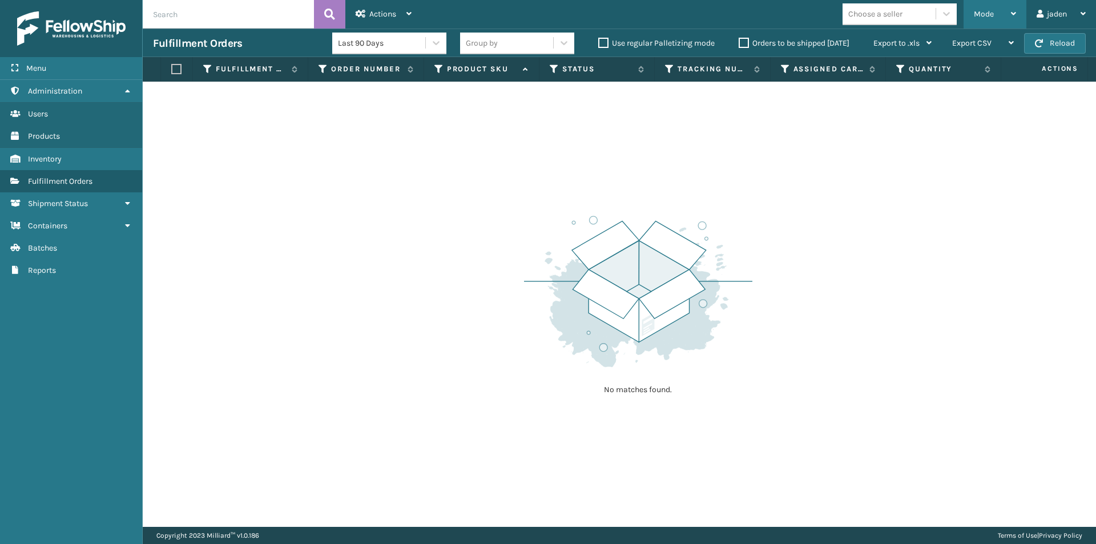
click at [999, 5] on div "Mode" at bounding box center [995, 14] width 42 height 29
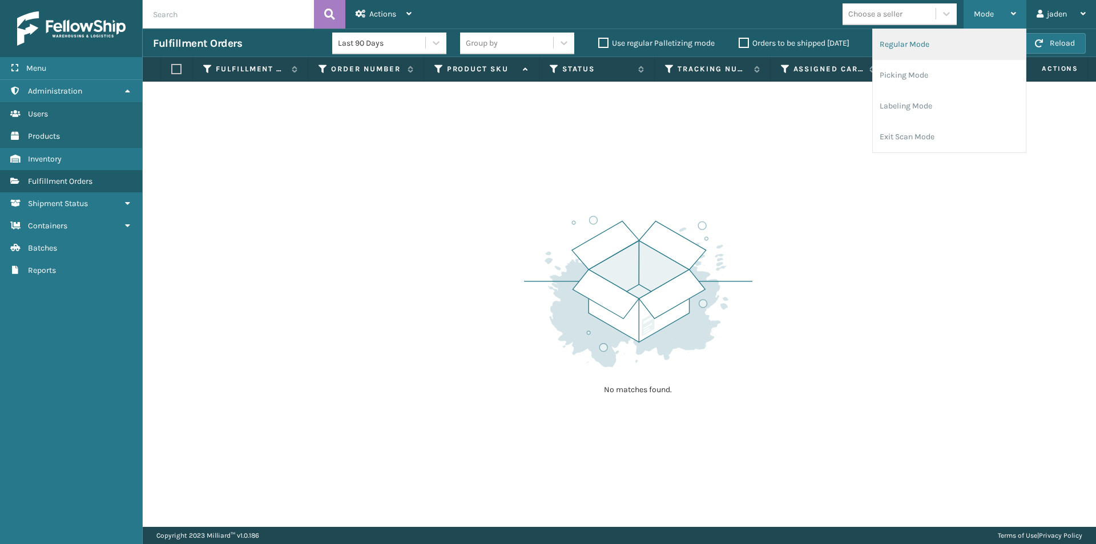
click at [931, 51] on li "Regular Mode" at bounding box center [949, 44] width 153 height 31
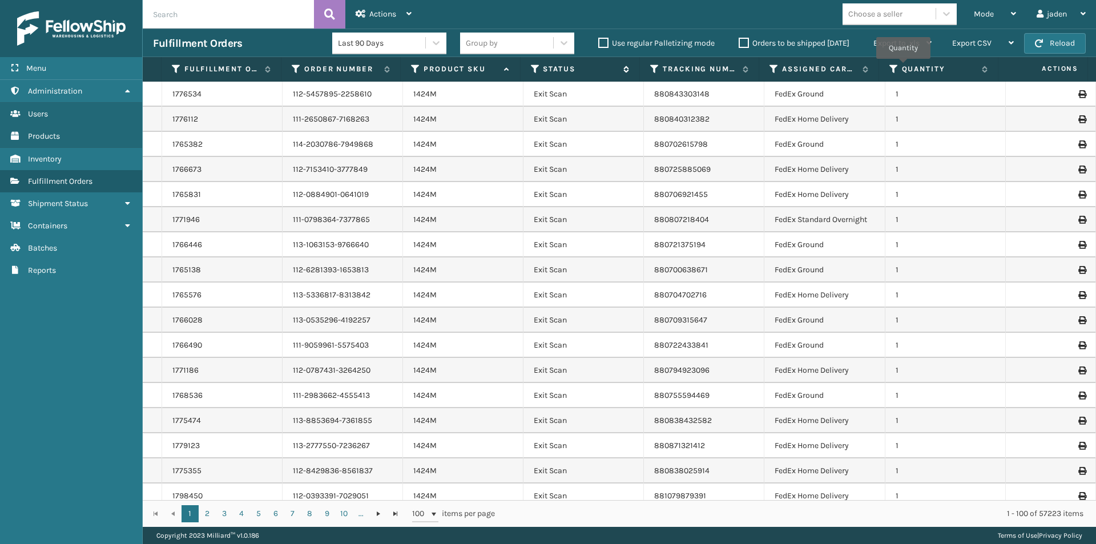
click at [536, 72] on icon at bounding box center [535, 69] width 9 height 10
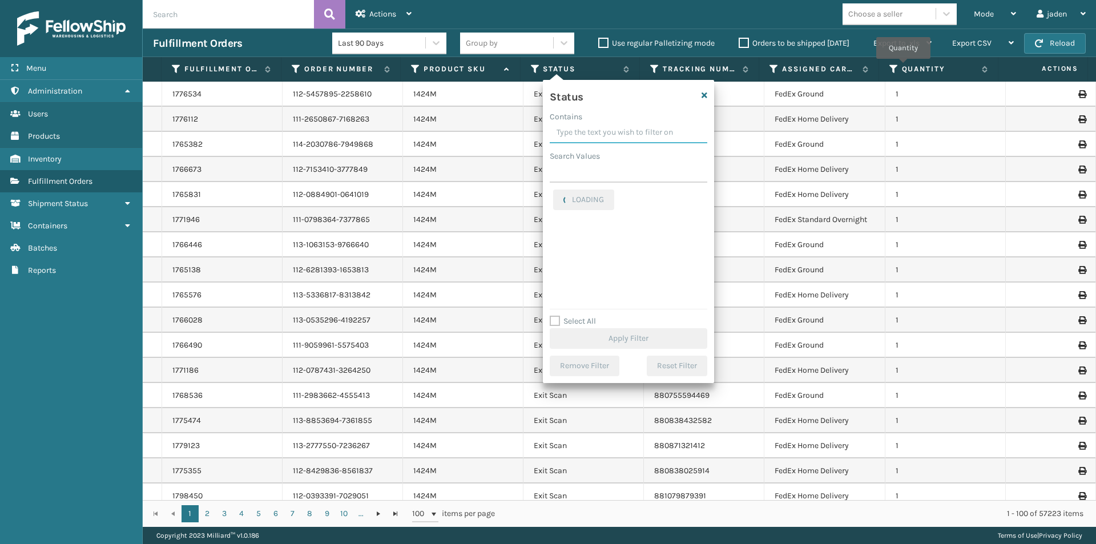
drag, startPoint x: 658, startPoint y: 115, endPoint x: 600, endPoint y: 124, distance: 59.0
click at [600, 124] on input "Contains" at bounding box center [629, 133] width 158 height 21
click at [562, 246] on label "Picking" at bounding box center [573, 249] width 41 height 10
click at [554, 246] on input "Picking" at bounding box center [553, 245] width 1 height 7
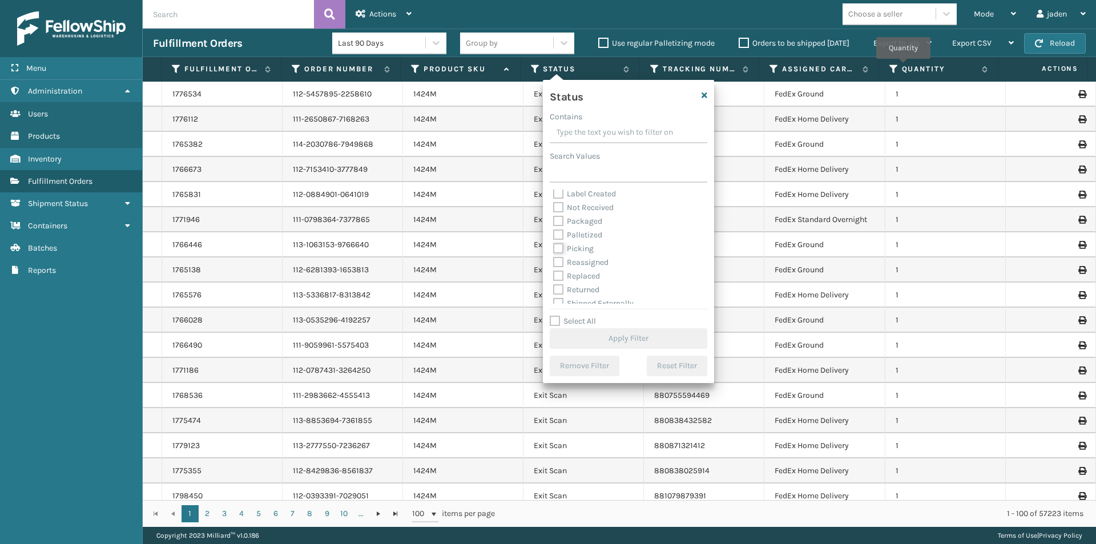
checkbox input "true"
click at [626, 339] on button "Apply Filter" at bounding box center [629, 338] width 158 height 21
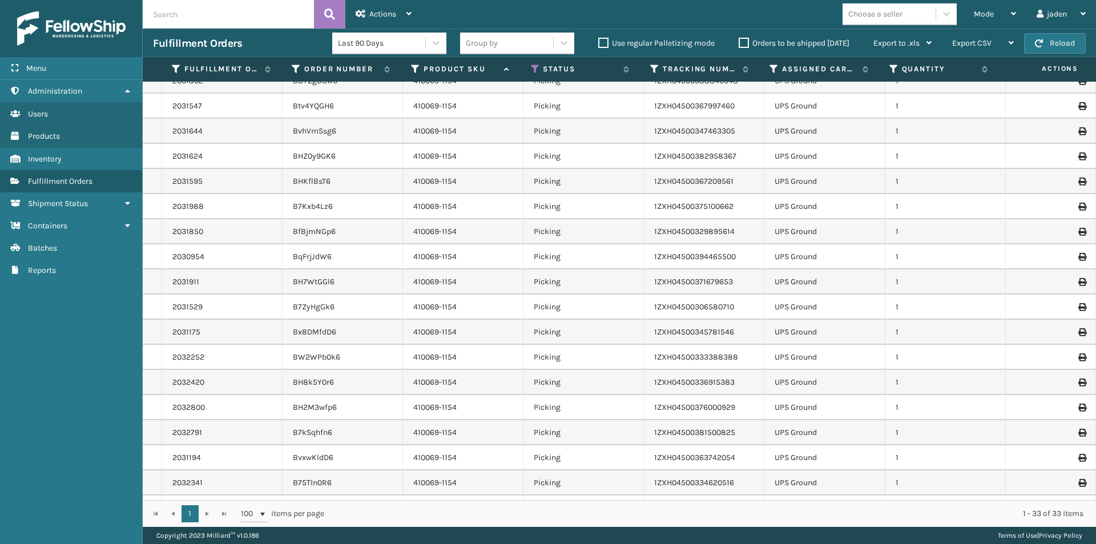
scroll to position [411, 0]
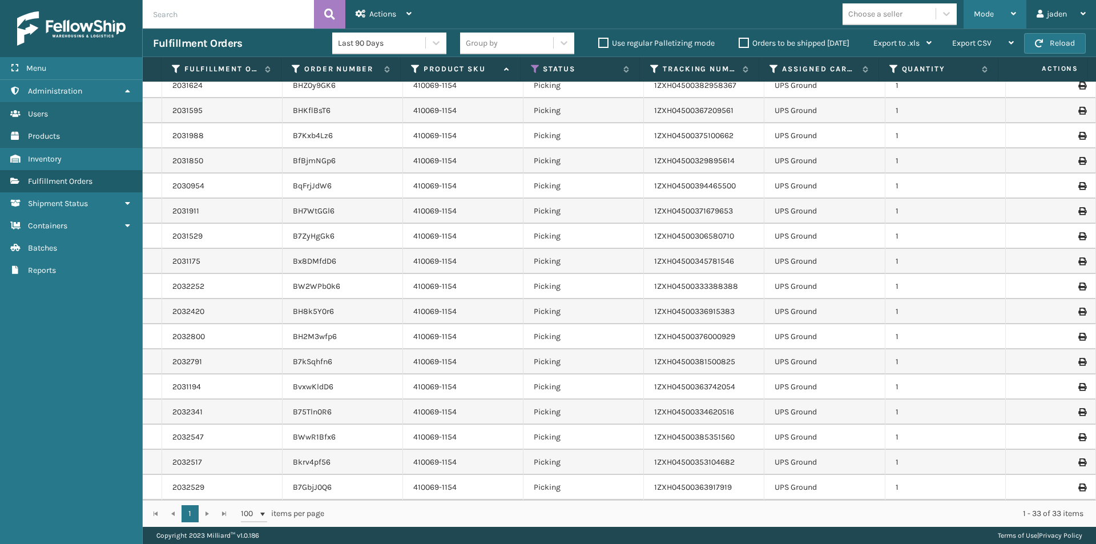
click at [988, 10] on span "Mode" at bounding box center [984, 14] width 20 height 10
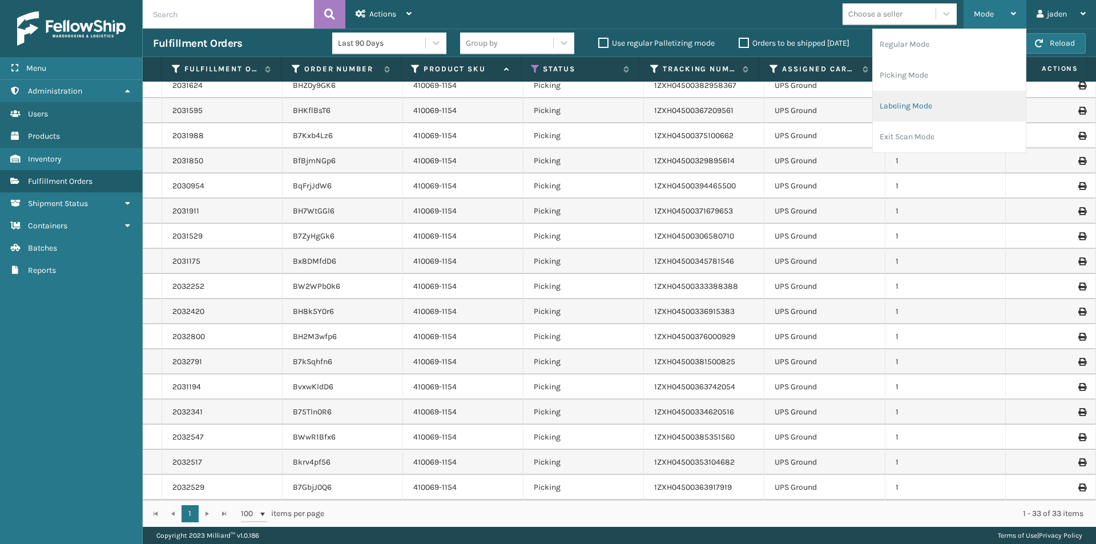
click at [935, 96] on li "Labeling Mode" at bounding box center [949, 106] width 153 height 31
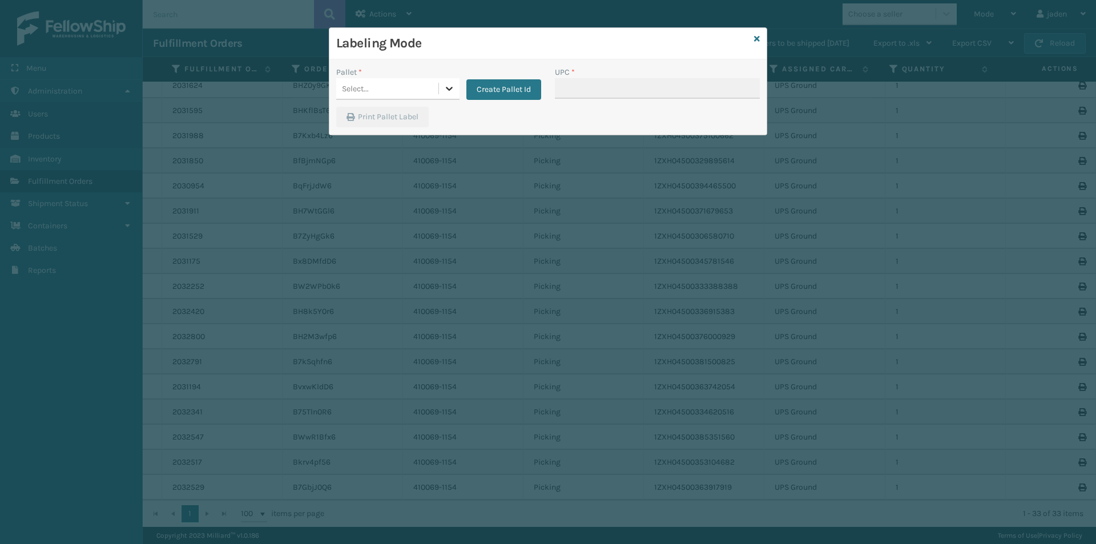
click at [447, 85] on icon at bounding box center [449, 88] width 11 height 11
click at [366, 166] on div "UPSG-PQ7005JE2V" at bounding box center [397, 159] width 123 height 21
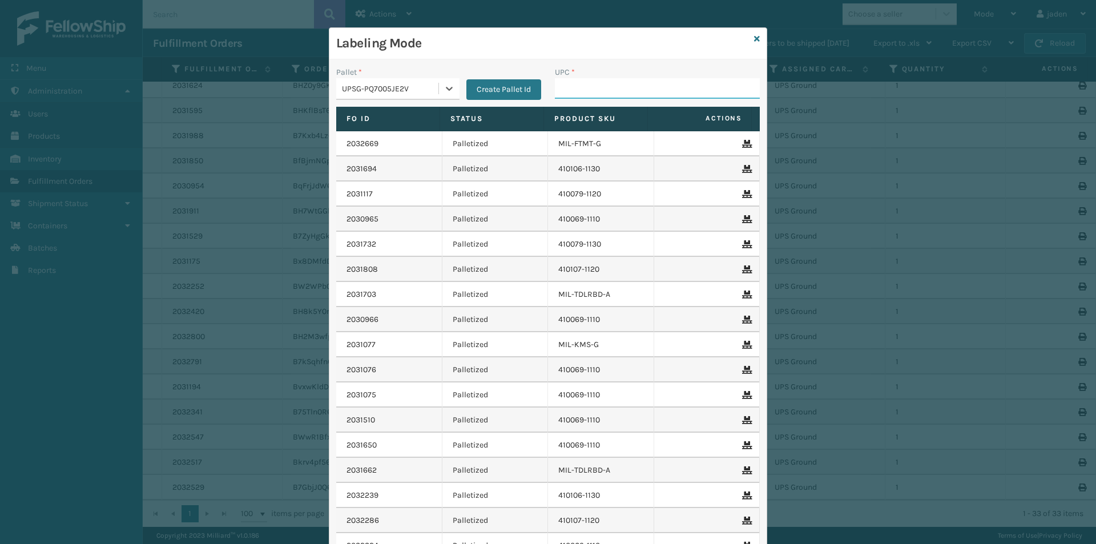
click at [609, 80] on input "UPC *" at bounding box center [657, 88] width 205 height 21
type input "410069-1154"
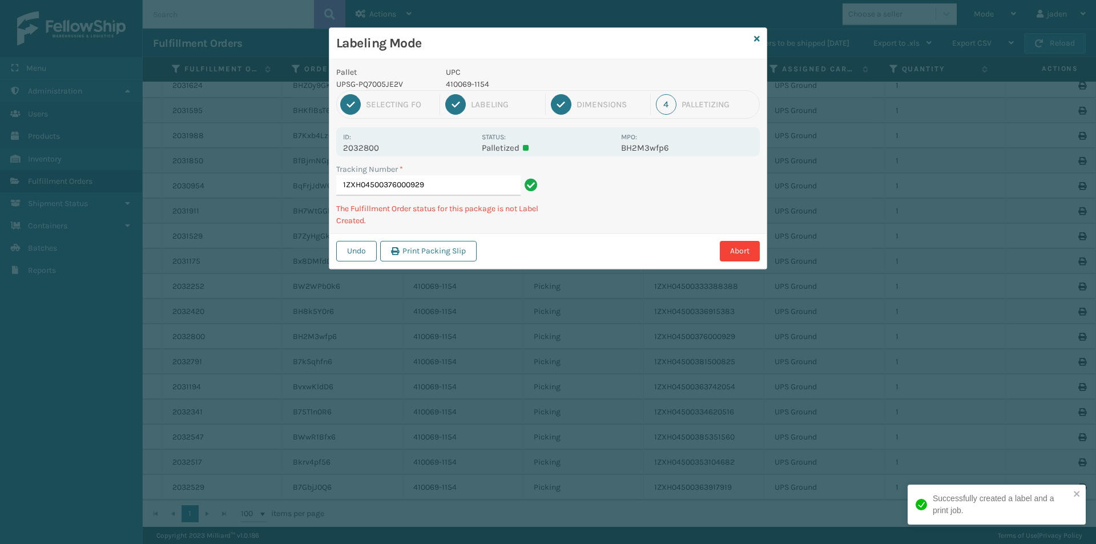
click at [474, 83] on p "410069-1154" at bounding box center [530, 84] width 168 height 12
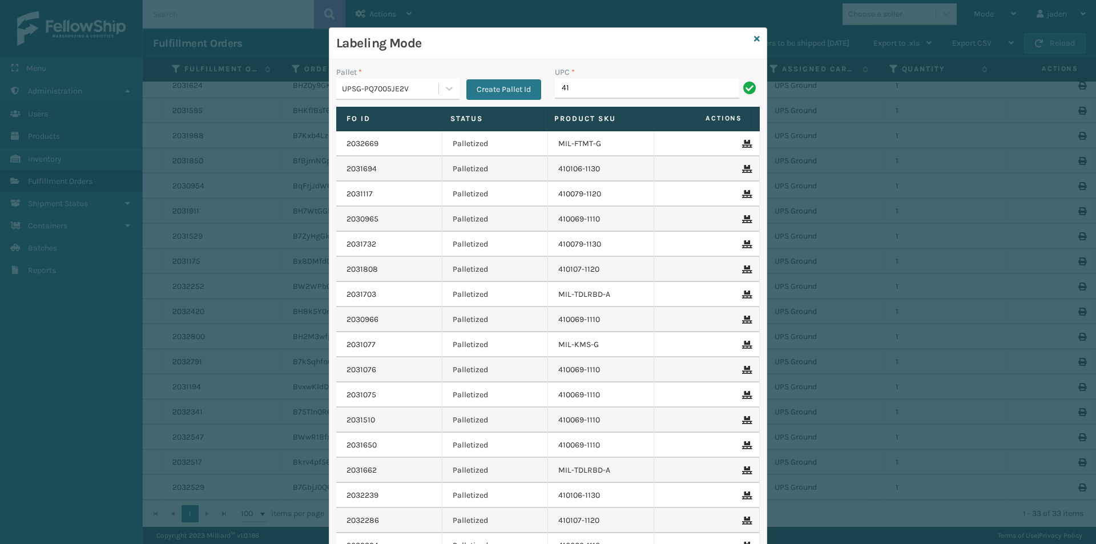
type input "4"
type input "410069-1154"
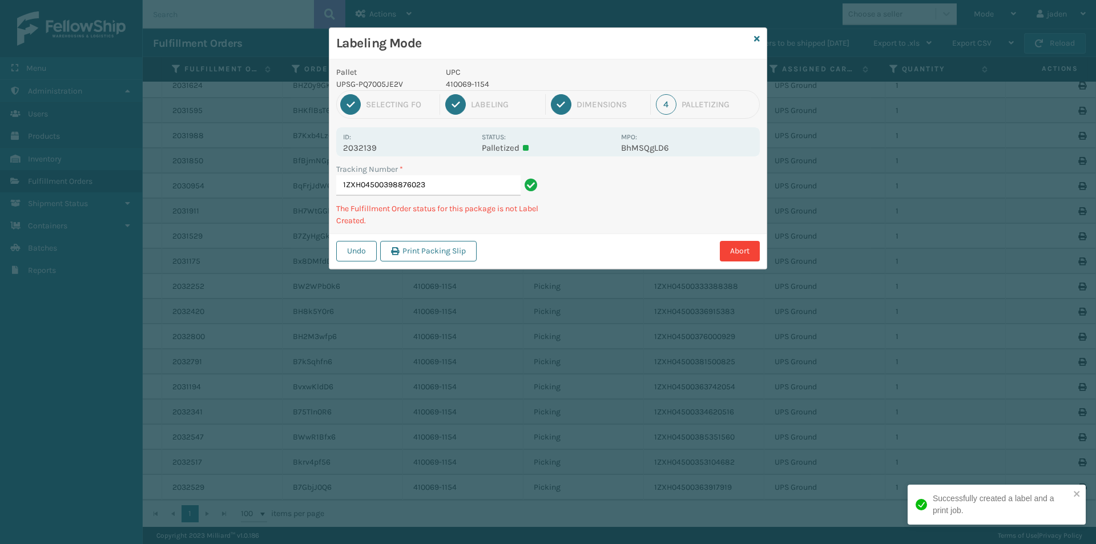
click at [483, 82] on p "410069-1154" at bounding box center [530, 84] width 168 height 12
click at [482, 81] on p "410069-1154" at bounding box center [530, 84] width 168 height 12
copy p "410069-1154"
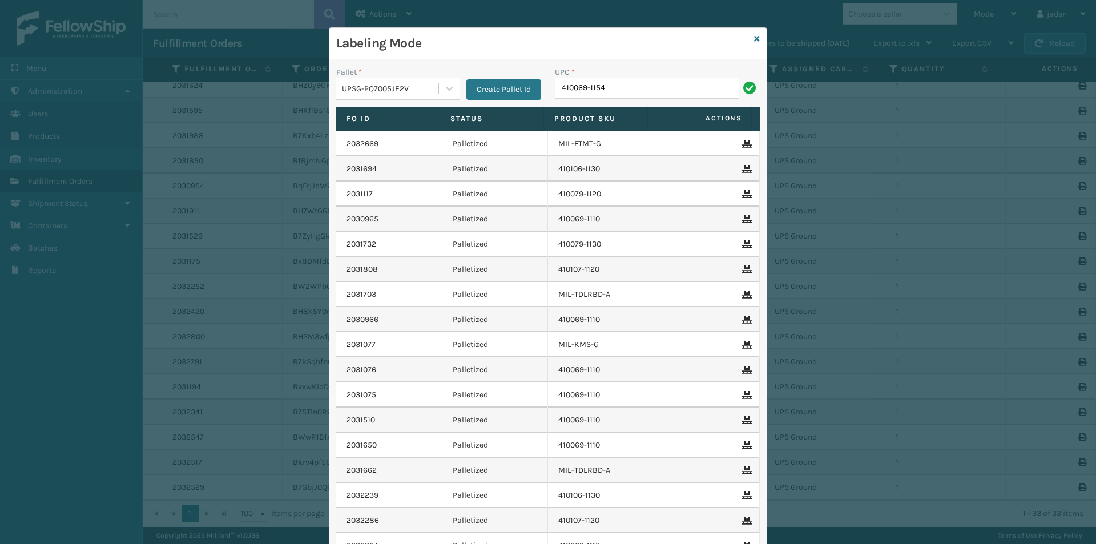
type input "410069-1154"
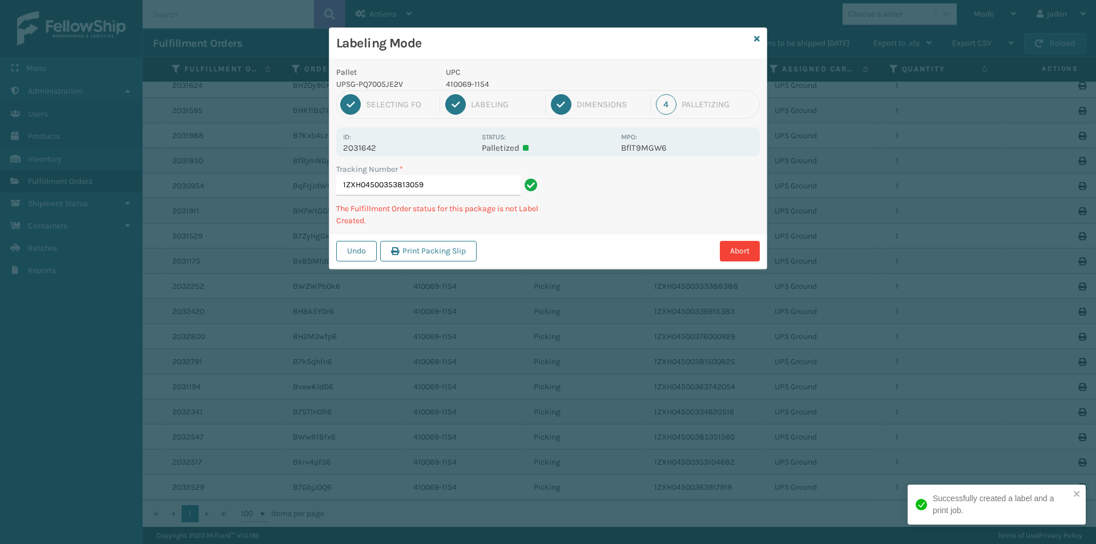
drag, startPoint x: 693, startPoint y: 197, endPoint x: 680, endPoint y: 196, distance: 13.1
drag, startPoint x: 680, startPoint y: 196, endPoint x: 646, endPoint y: 200, distance: 33.9
click at [595, 229] on div "Pallet UPSG-PQ7005JE2V UPC 410069-1154 1 Selecting FO 2 Labeling 3 Dimensions 4…" at bounding box center [547, 164] width 437 height 210
drag, startPoint x: 683, startPoint y: 182, endPoint x: 629, endPoint y: 222, distance: 67.0
click at [600, 238] on div "Undo Print Packing Slip Abort" at bounding box center [547, 251] width 437 height 35
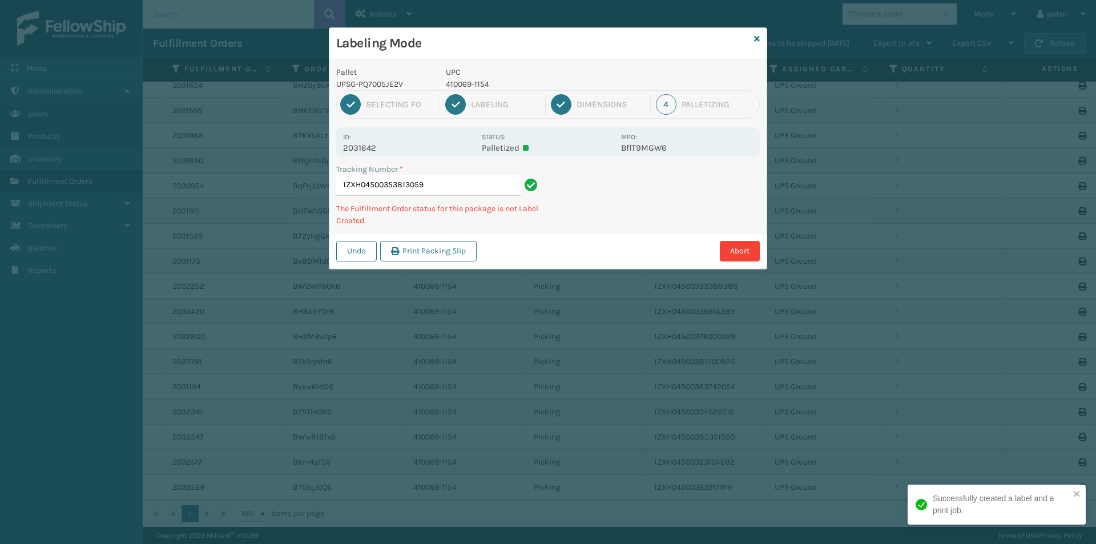
drag, startPoint x: 714, startPoint y: 189, endPoint x: 739, endPoint y: 161, distance: 37.2
click at [645, 222] on div "Pallet UPSG-PQ7005JE2V UPC 410069-1154 1 Selecting FO 2 Labeling 3 Dimensions 4…" at bounding box center [547, 164] width 437 height 210
drag, startPoint x: 738, startPoint y: 161, endPoint x: 726, endPoint y: 162, distance: 11.5
click at [636, 220] on div "Tracking Number * 1ZXH04500353813059 The Fulfillment Order status for this pack…" at bounding box center [547, 198] width 437 height 70
drag, startPoint x: 723, startPoint y: 163, endPoint x: 713, endPoint y: 150, distance: 15.9
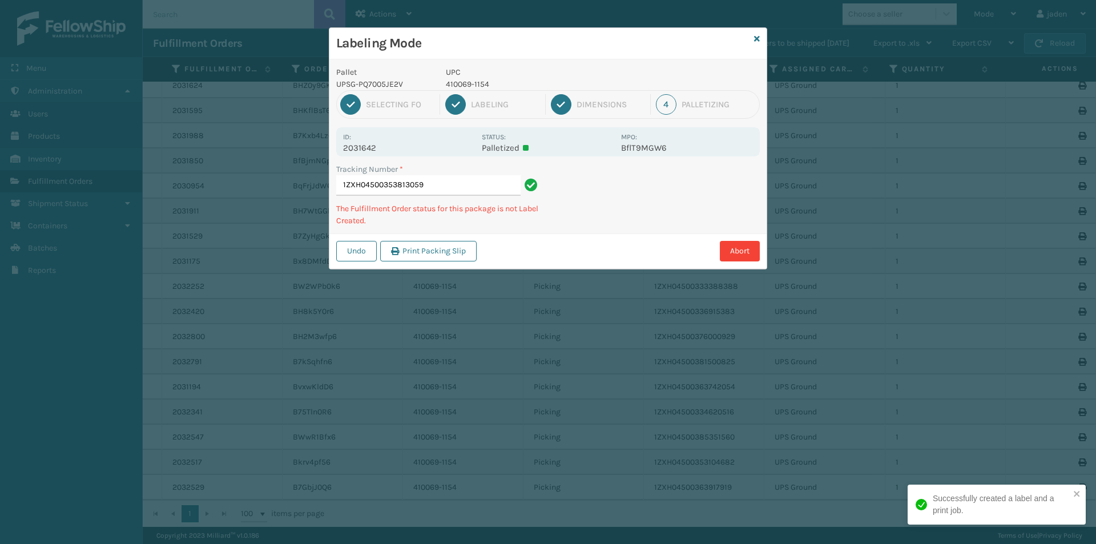
click at [628, 208] on div "Pallet UPSG-PQ7005JE2V UPC 410069-1154 1 Selecting FO 2 Labeling 3 Dimensions 4…" at bounding box center [547, 164] width 437 height 210
drag, startPoint x: 713, startPoint y: 150, endPoint x: 679, endPoint y: 167, distance: 38.3
drag, startPoint x: 679, startPoint y: 167, endPoint x: 763, endPoint y: 159, distance: 84.9
click at [597, 236] on div "Undo Print Packing Slip Abort" at bounding box center [547, 251] width 437 height 35
drag, startPoint x: 763, startPoint y: 159, endPoint x: 613, endPoint y: 240, distance: 170.7
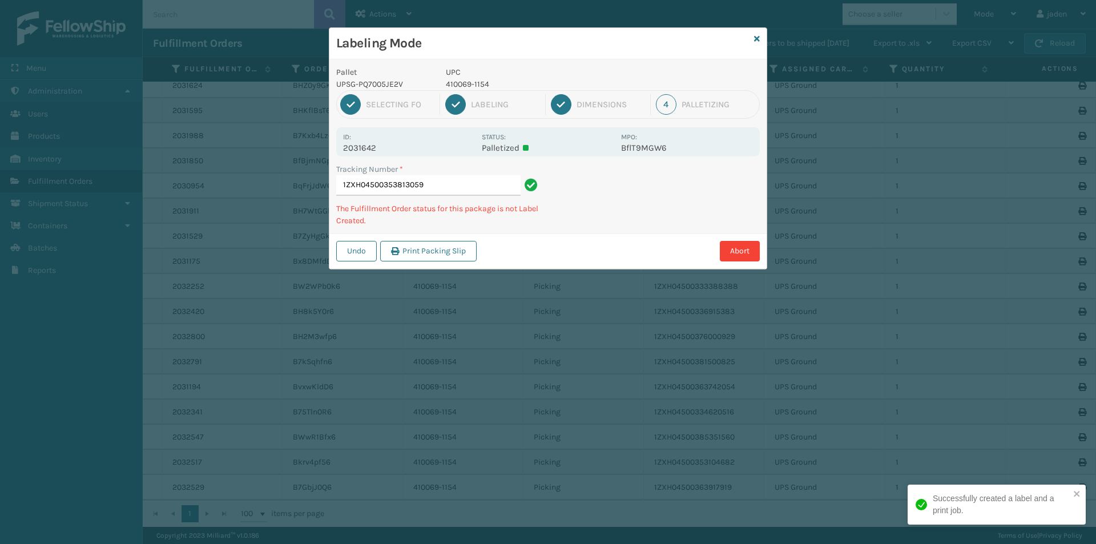
click at [613, 240] on div "Undo Print Packing Slip Abort" at bounding box center [547, 251] width 437 height 35
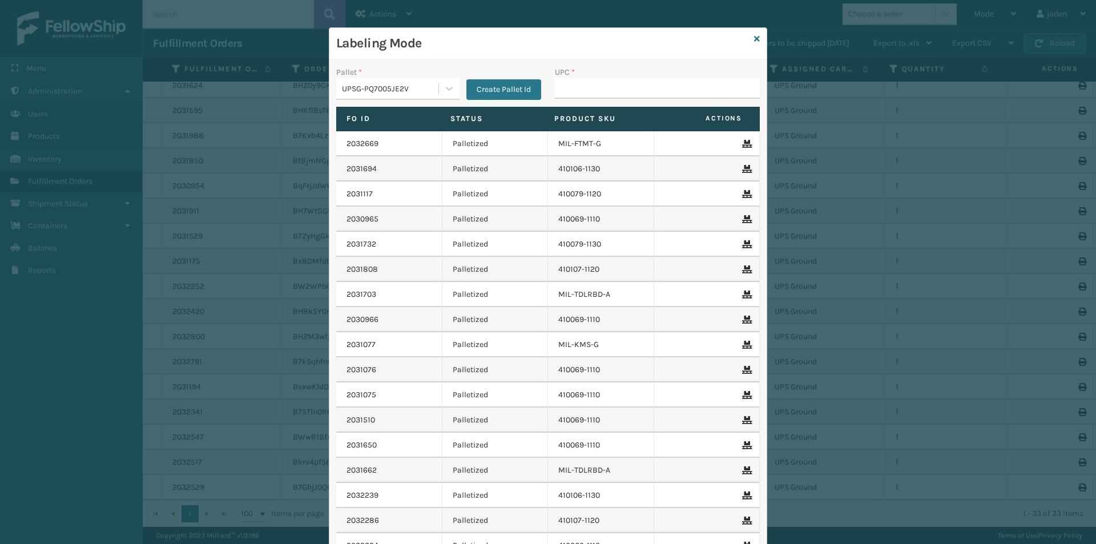
type input "410069-1154"
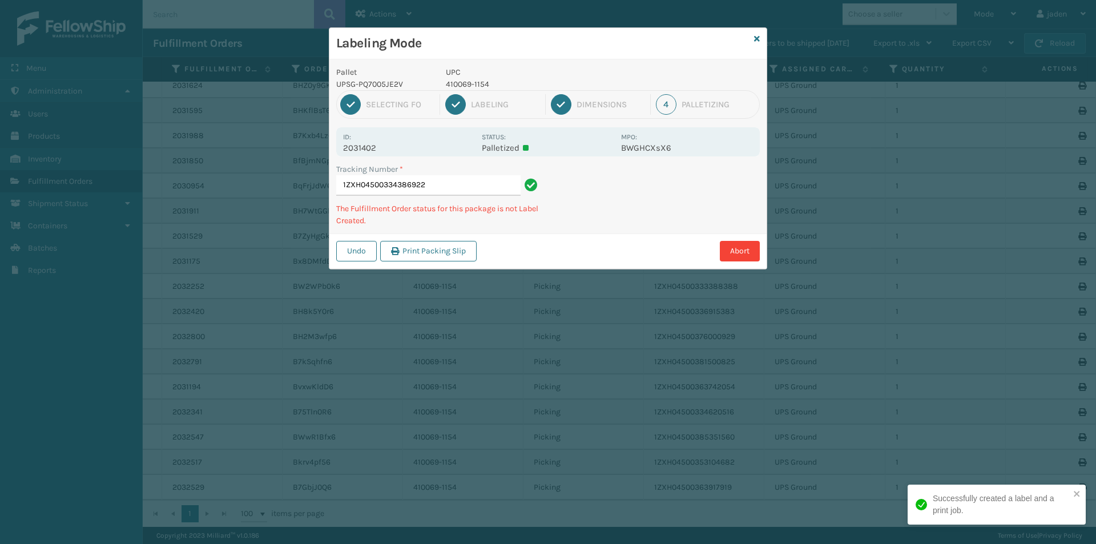
drag, startPoint x: 733, startPoint y: 147, endPoint x: 626, endPoint y: 188, distance: 114.4
click at [605, 216] on div "Tracking Number * 1ZXH04500334386922 The Fulfillment Order status for this pack…" at bounding box center [547, 198] width 437 height 70
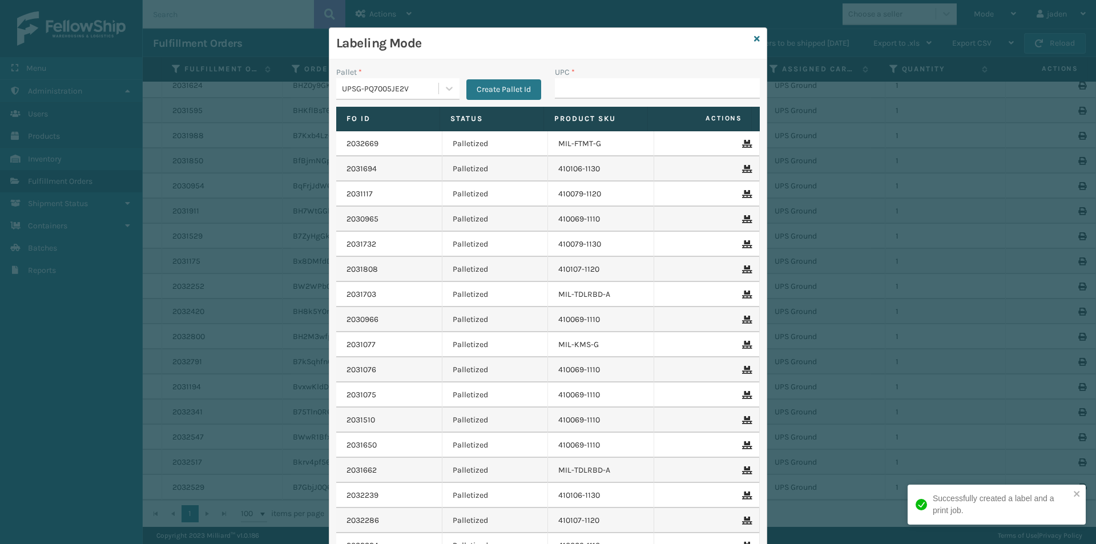
drag, startPoint x: 626, startPoint y: 85, endPoint x: 606, endPoint y: 86, distance: 19.4
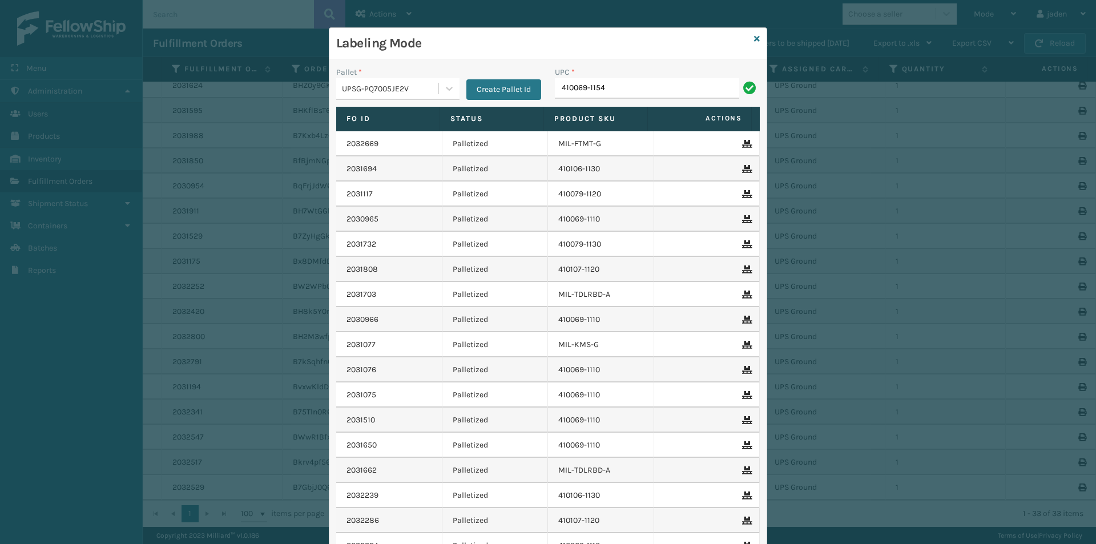
type input "410069-1154"
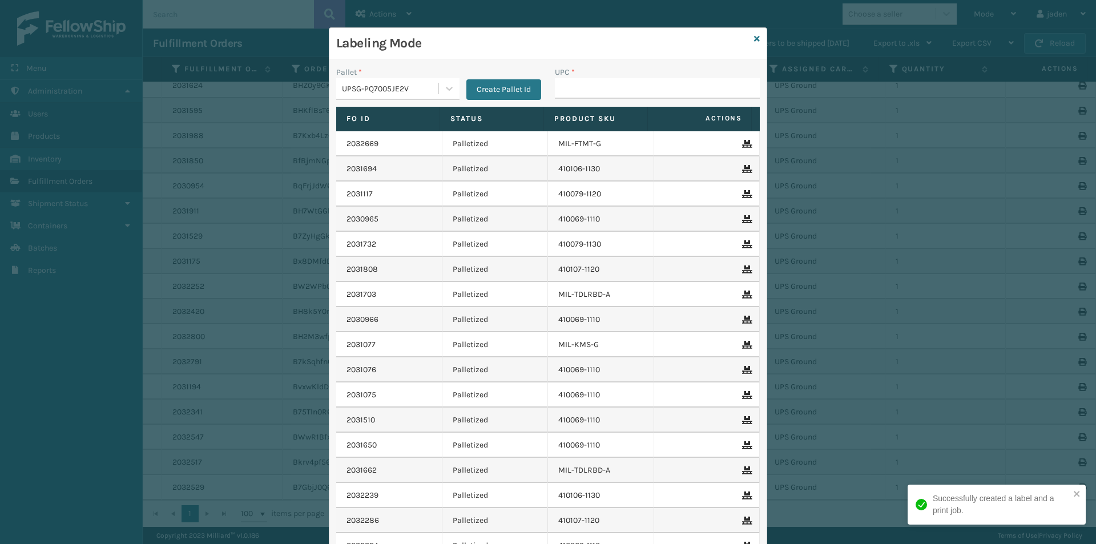
type input "410069-1154"
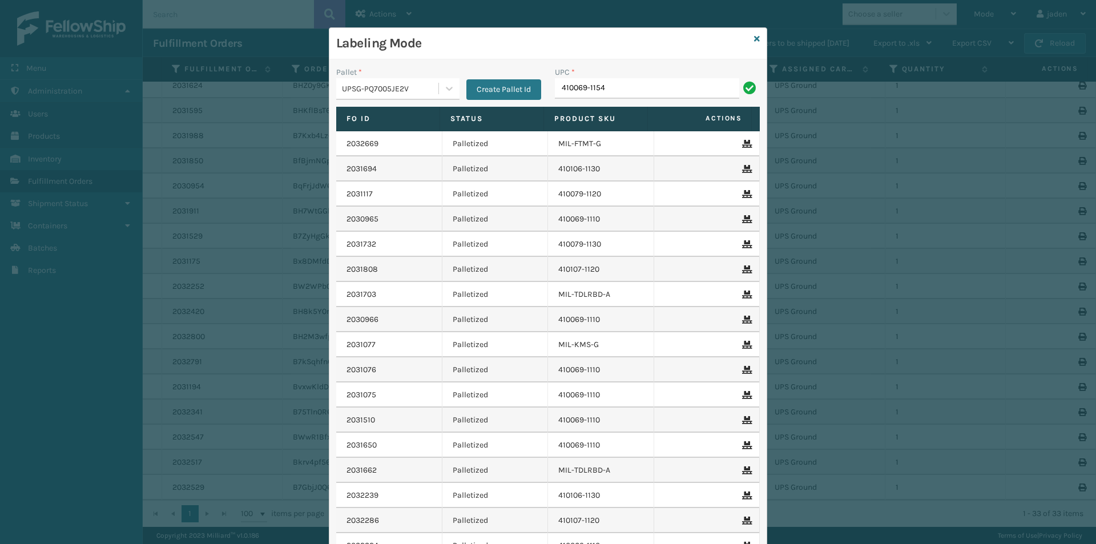
type input "410069-1154"
paste input "410069-1154"
type input "410069-1154"
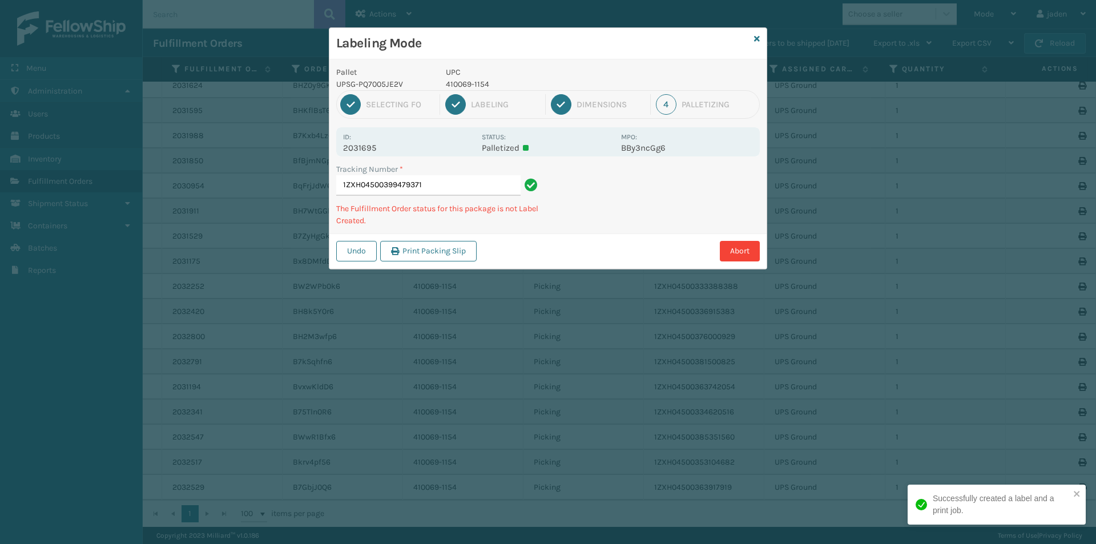
drag, startPoint x: 719, startPoint y: 191, endPoint x: 586, endPoint y: 239, distance: 141.6
click at [586, 239] on div "Undo Print Packing Slip Abort" at bounding box center [547, 251] width 437 height 35
drag, startPoint x: 664, startPoint y: 208, endPoint x: 642, endPoint y: 137, distance: 74.1
click at [605, 231] on div "Tracking Number * 1ZXH04500399479371 The Fulfillment Order status for this pack…" at bounding box center [547, 198] width 437 height 70
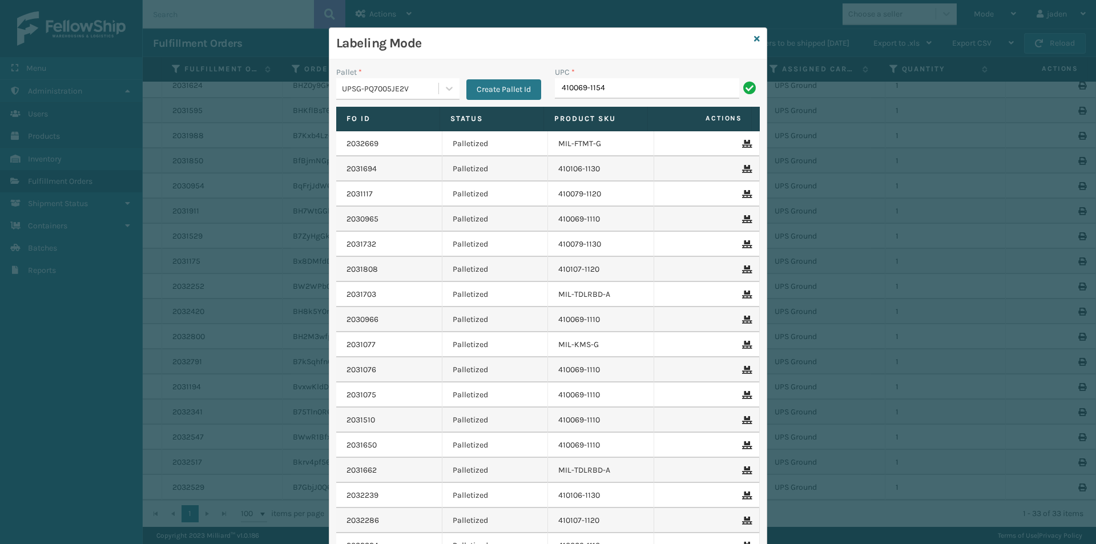
type input "410069-1154"
paste input "410069-1154"
type input "410069-1154"
type input "410069-1154."
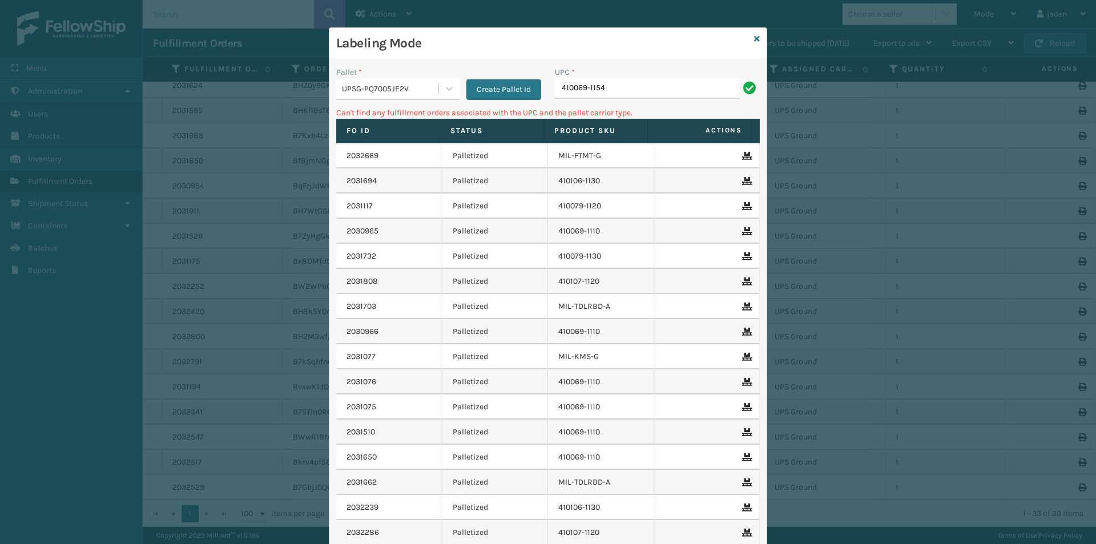
type input "410069-1154"
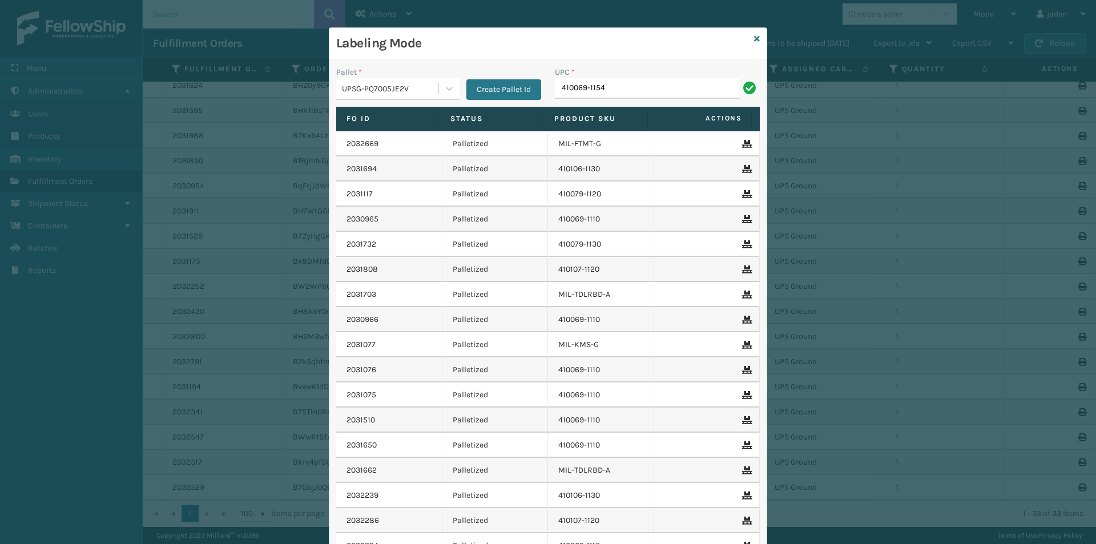
type input "410069-1154"
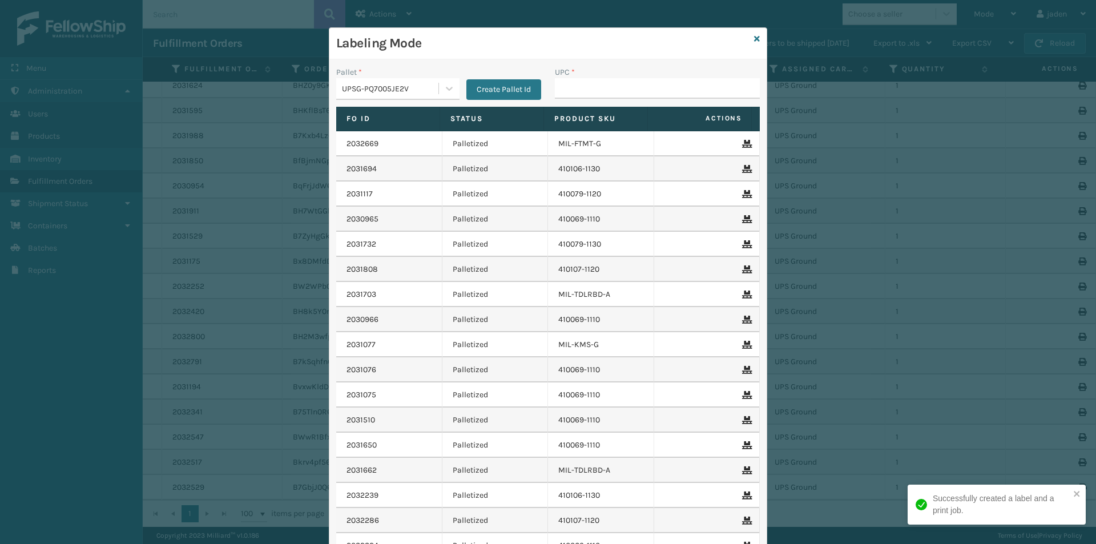
type input "410069-1154"
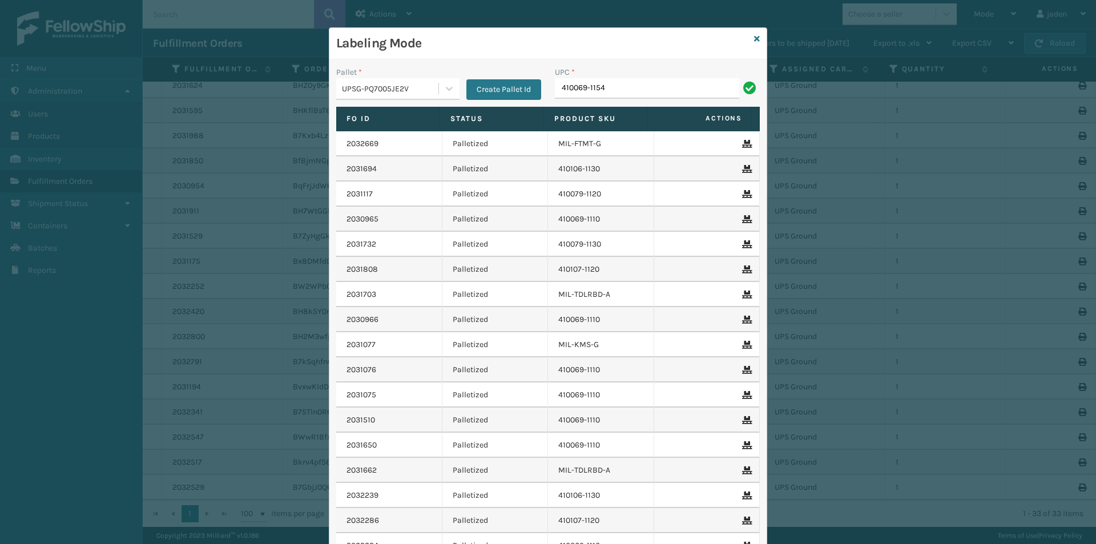
type input "410069-1154"
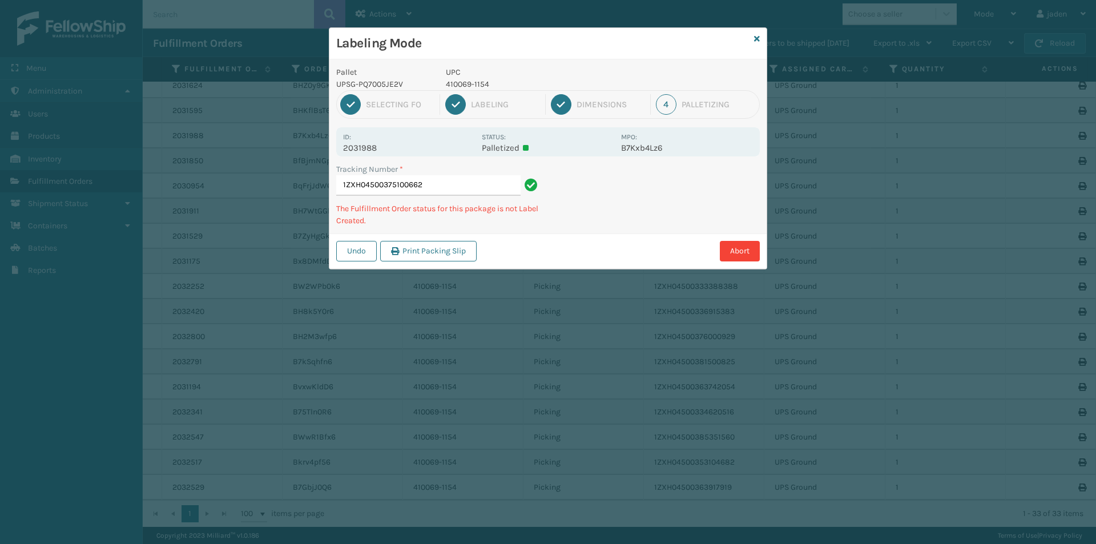
drag, startPoint x: 624, startPoint y: 73, endPoint x: 566, endPoint y: 61, distance: 59.0
click at [541, 51] on h3 "Labeling Mode" at bounding box center [542, 43] width 413 height 17
drag, startPoint x: 608, startPoint y: 65, endPoint x: 572, endPoint y: 67, distance: 35.5
click at [544, 64] on div "Pallet UPSG-PQ7005JE2V UPC 410069-1154 1 Selecting FO 2 Labeling 3 Dimensions 4…" at bounding box center [547, 164] width 437 height 210
drag, startPoint x: 585, startPoint y: 67, endPoint x: 569, endPoint y: 46, distance: 26.5
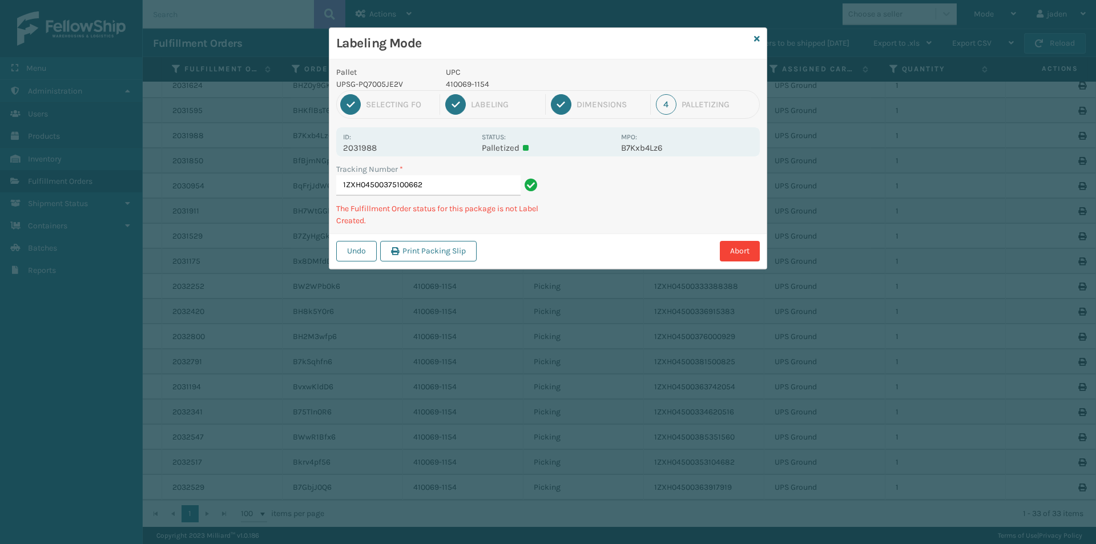
click at [521, 46] on h3 "Labeling Mode" at bounding box center [542, 43] width 413 height 17
drag, startPoint x: 588, startPoint y: 46, endPoint x: 597, endPoint y: 58, distance: 15.4
click at [525, 46] on h3 "Labeling Mode" at bounding box center [542, 43] width 413 height 17
drag, startPoint x: 644, startPoint y: 65, endPoint x: 581, endPoint y: 54, distance: 63.8
click at [581, 54] on div "Labeling Mode" at bounding box center [547, 43] width 437 height 31
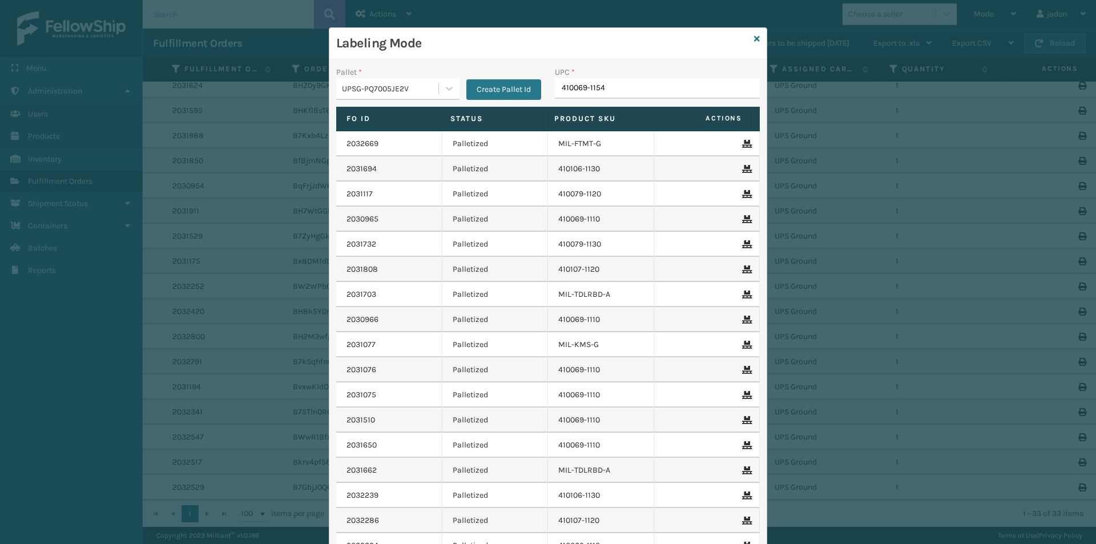
type input "410069-1154"
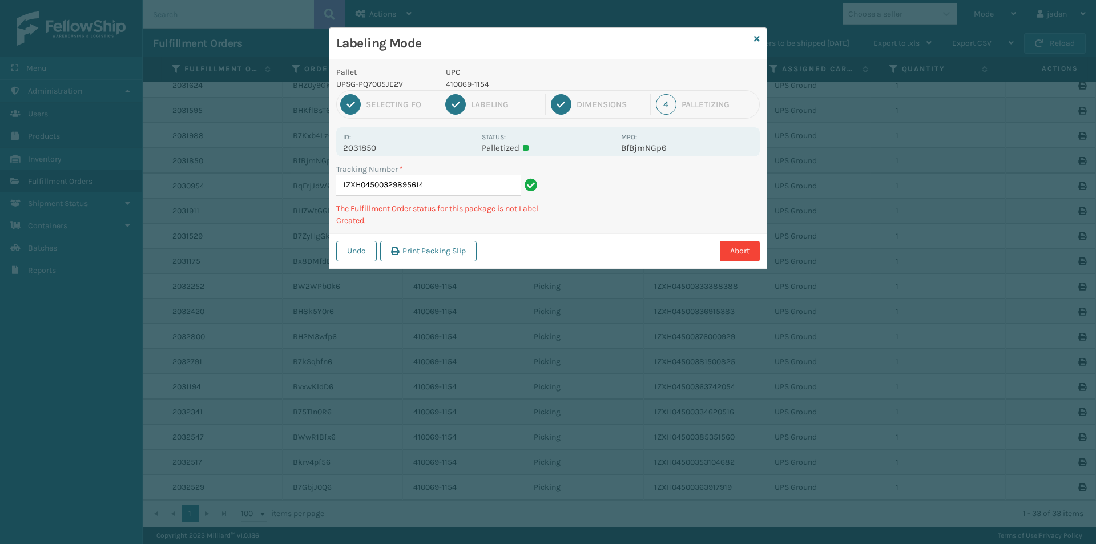
drag, startPoint x: 592, startPoint y: 84, endPoint x: 577, endPoint y: 86, distance: 15.5
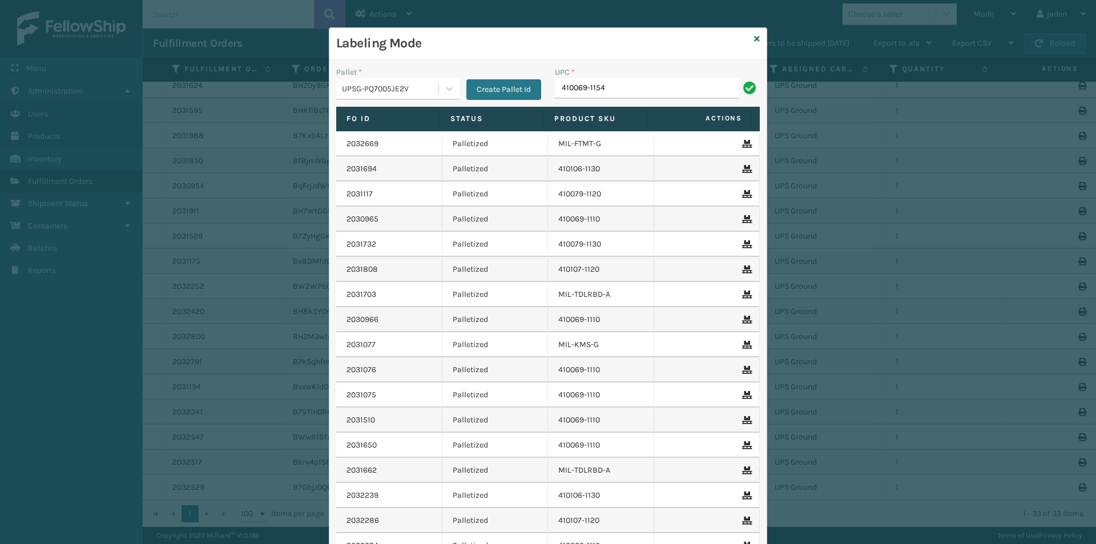
type input "410069-1154"
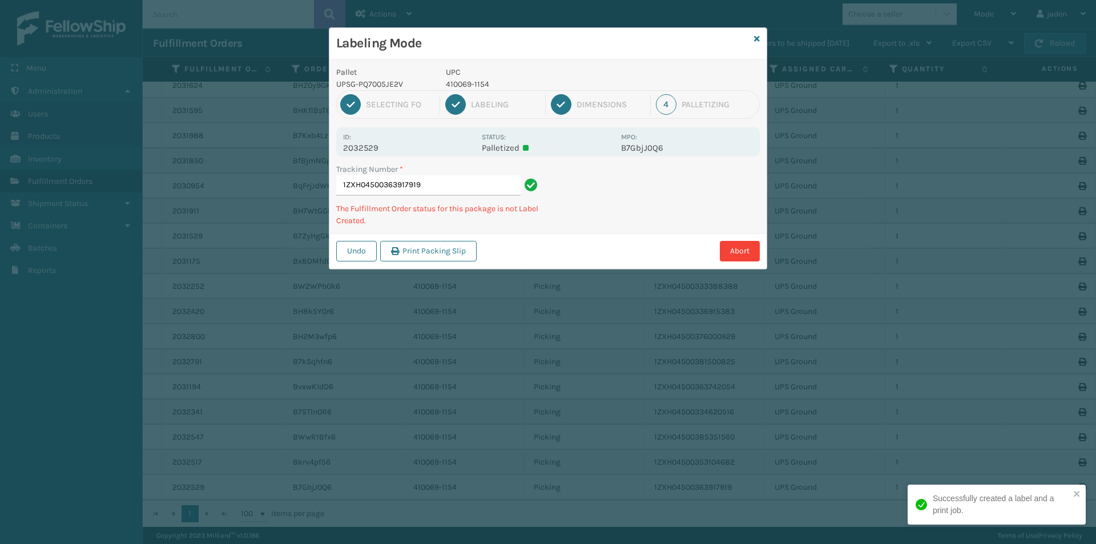
drag, startPoint x: 687, startPoint y: 183, endPoint x: 625, endPoint y: 217, distance: 71.0
click at [573, 252] on div "Abort" at bounding box center [620, 251] width 280 height 21
drag, startPoint x: 754, startPoint y: 151, endPoint x: 734, endPoint y: 178, distance: 33.8
click at [632, 237] on div "Undo Print Packing Slip Abort" at bounding box center [547, 251] width 437 height 35
drag, startPoint x: 734, startPoint y: 178, endPoint x: 642, endPoint y: 227, distance: 103.7
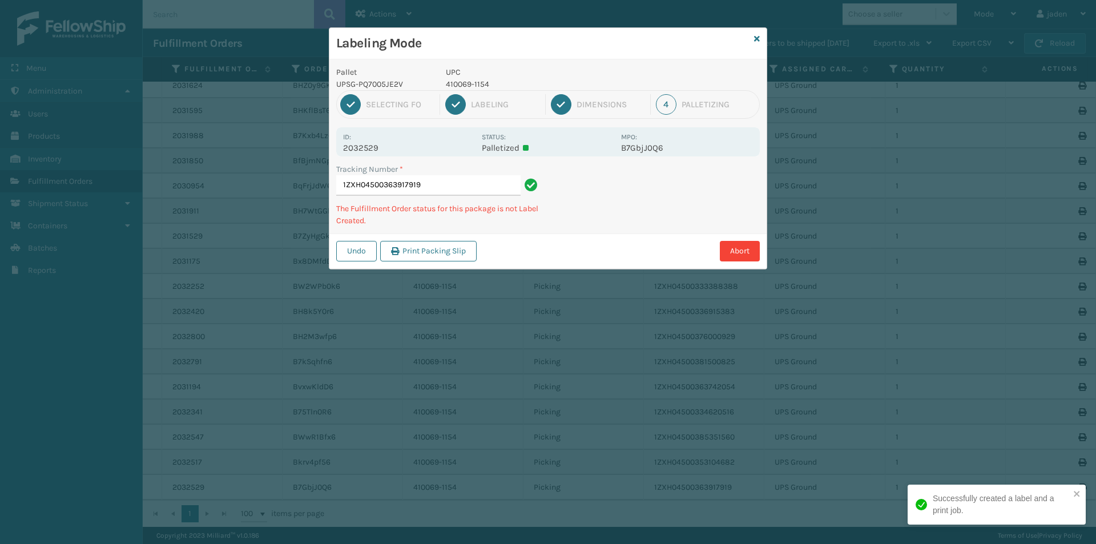
click at [624, 256] on div "Undo Print Packing Slip Abort" at bounding box center [547, 251] width 437 height 35
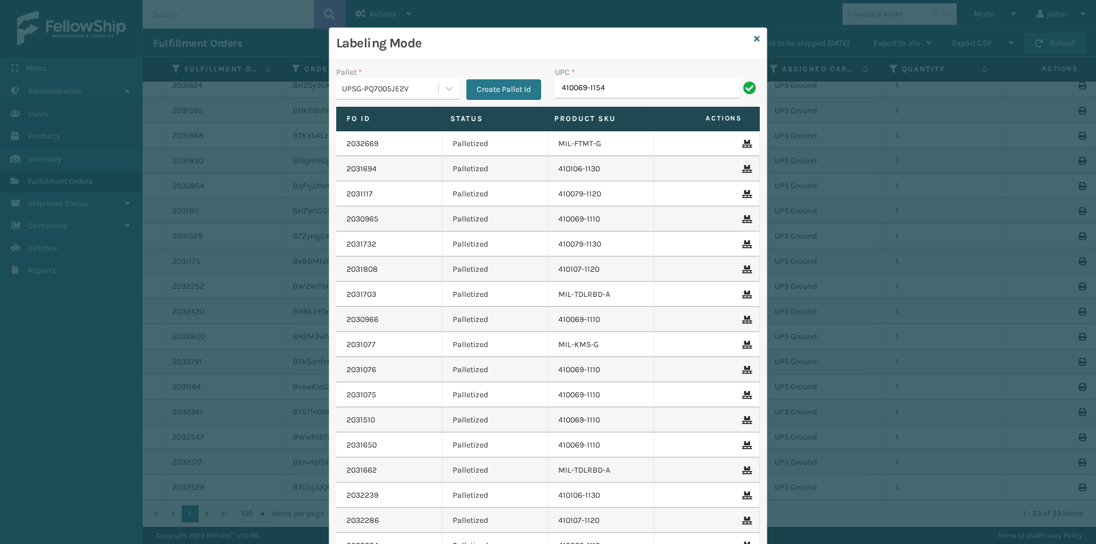
type input "410069-1154"
type input "410069-1154."
type input "410069-1154"
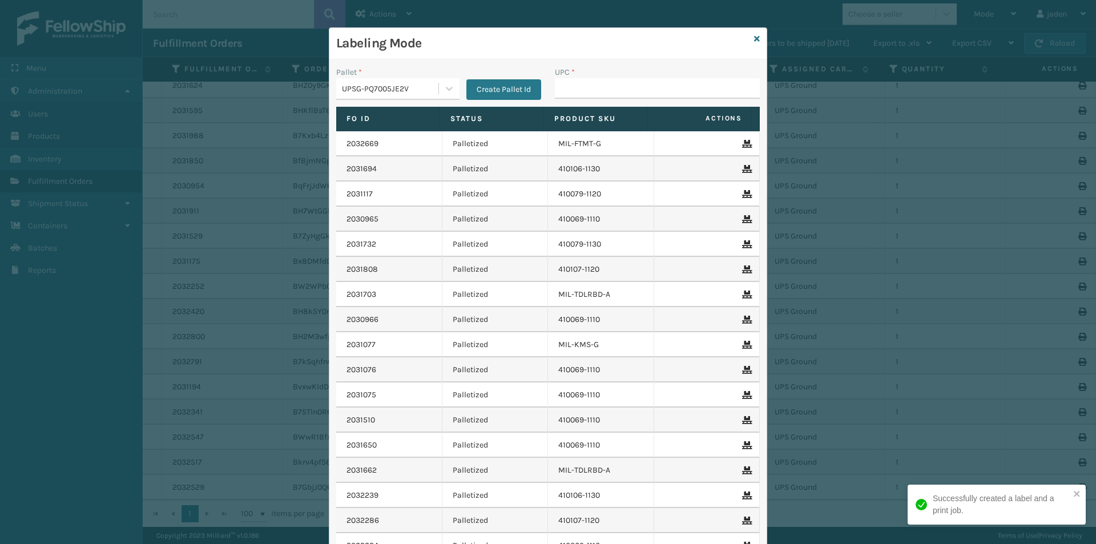
drag, startPoint x: 605, startPoint y: 83, endPoint x: 604, endPoint y: 91, distance: 7.4
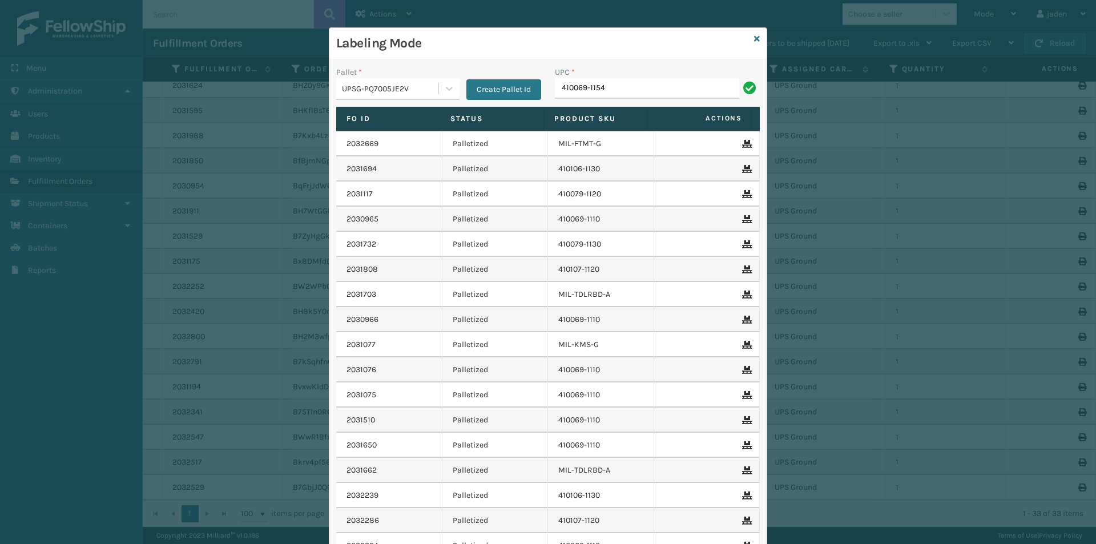
type input "410069-1154"
drag, startPoint x: 608, startPoint y: 65, endPoint x: 582, endPoint y: 81, distance: 30.1
paste input "410069-1154"
type input "410069-1154"
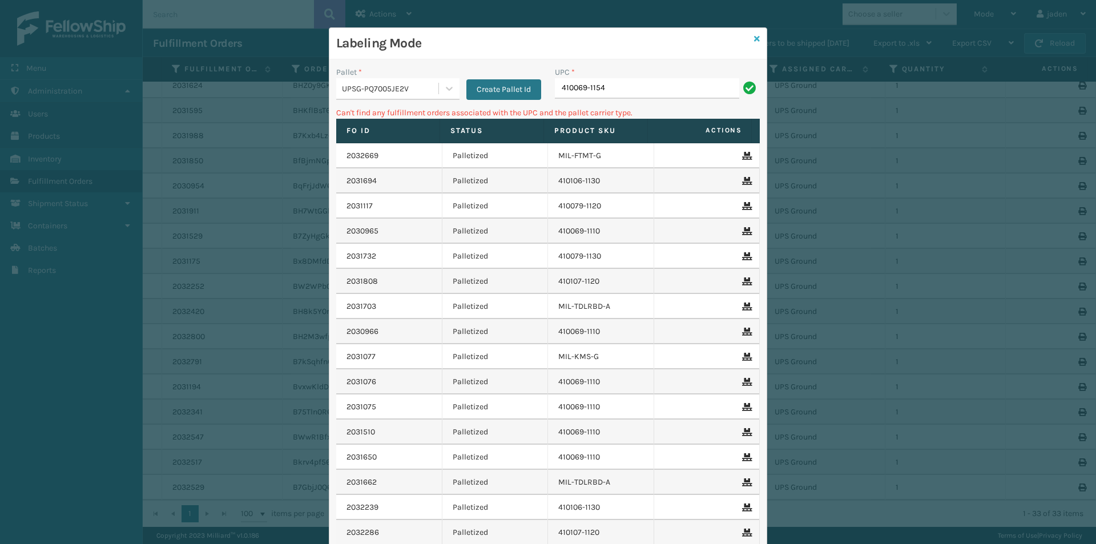
click at [754, 39] on icon at bounding box center [757, 39] width 6 height 8
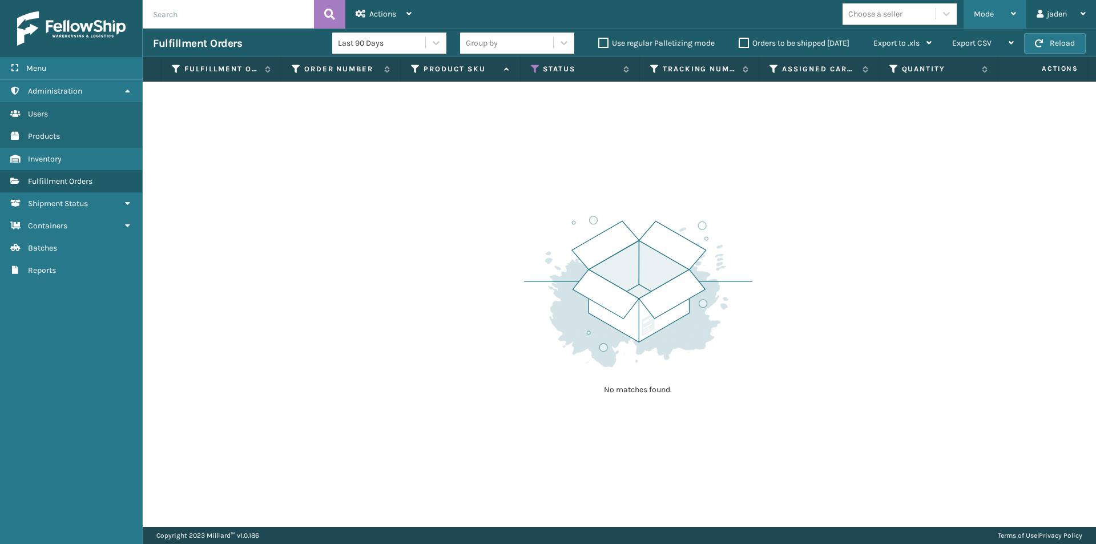
click at [1014, 13] on icon at bounding box center [1013, 14] width 5 height 8
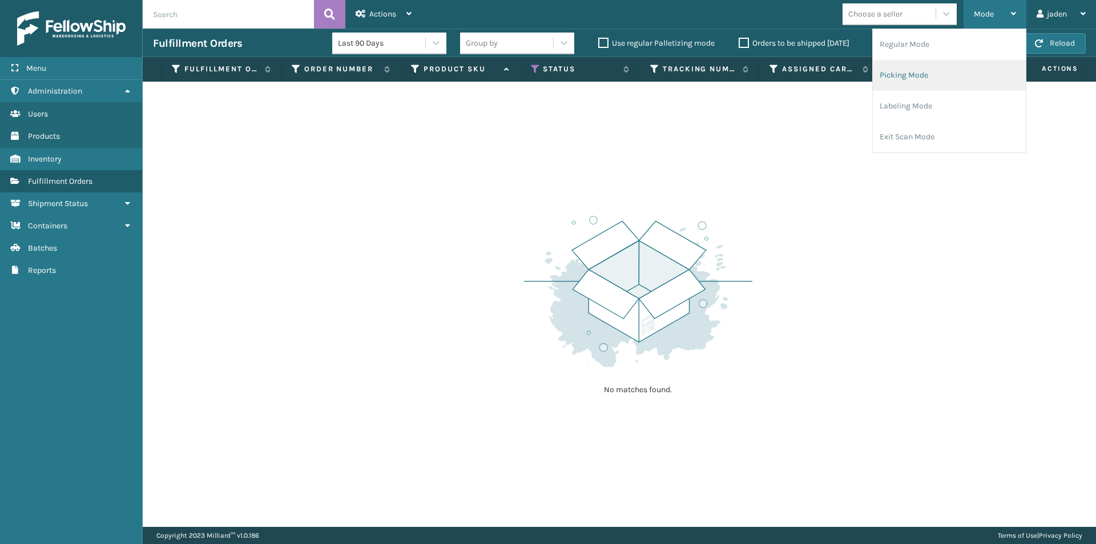
click at [917, 70] on li "Picking Mode" at bounding box center [949, 75] width 153 height 31
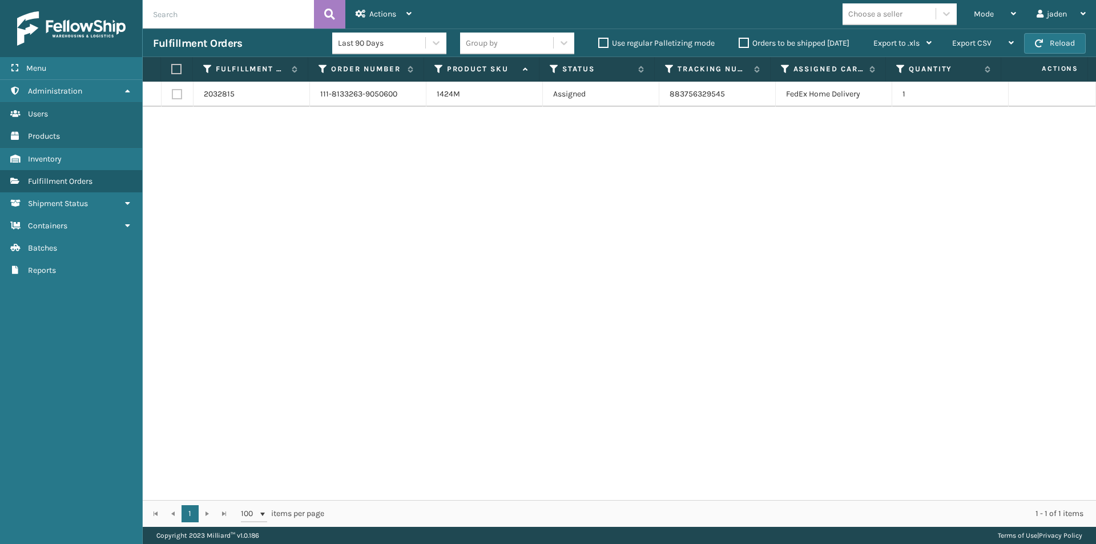
drag, startPoint x: 719, startPoint y: 243, endPoint x: 440, endPoint y: 198, distance: 282.8
click at [409, 206] on div "2032815 111-8133263-9050600 1424M Assigned 883756329545 FedEx Home Delivery 1" at bounding box center [620, 291] width 954 height 419
drag, startPoint x: 837, startPoint y: 198, endPoint x: 366, endPoint y: 226, distance: 471.9
click at [381, 230] on div "2032815 111-8133263-9050600 1424M Assigned 883756329545 FedEx Home Delivery 1" at bounding box center [620, 291] width 954 height 419
click at [1034, 47] on button "Reload" at bounding box center [1055, 43] width 62 height 21
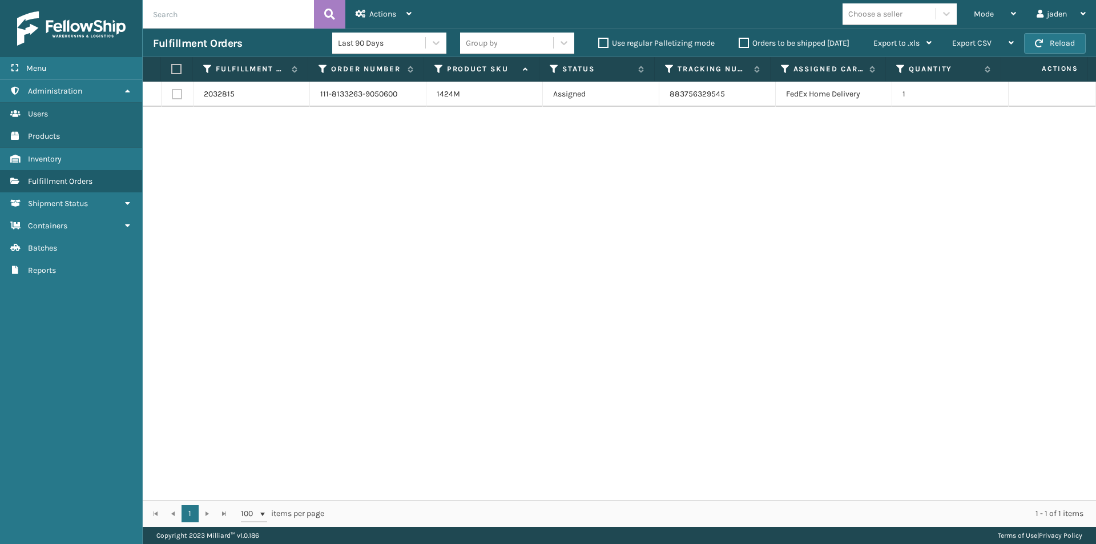
drag, startPoint x: 854, startPoint y: 235, endPoint x: 352, endPoint y: 228, distance: 502.5
click at [352, 228] on div "2032815 111-8133263-9050600 1424M Assigned 883756329545 FedEx Home Delivery 1" at bounding box center [620, 291] width 954 height 419
drag, startPoint x: 750, startPoint y: 194, endPoint x: 328, endPoint y: 184, distance: 421.5
click at [328, 184] on div "2032815 111-8133263-9050600 1424M Assigned 883756329545 FedEx Home Delivery 1" at bounding box center [620, 291] width 954 height 419
click at [176, 69] on label at bounding box center [174, 69] width 7 height 10
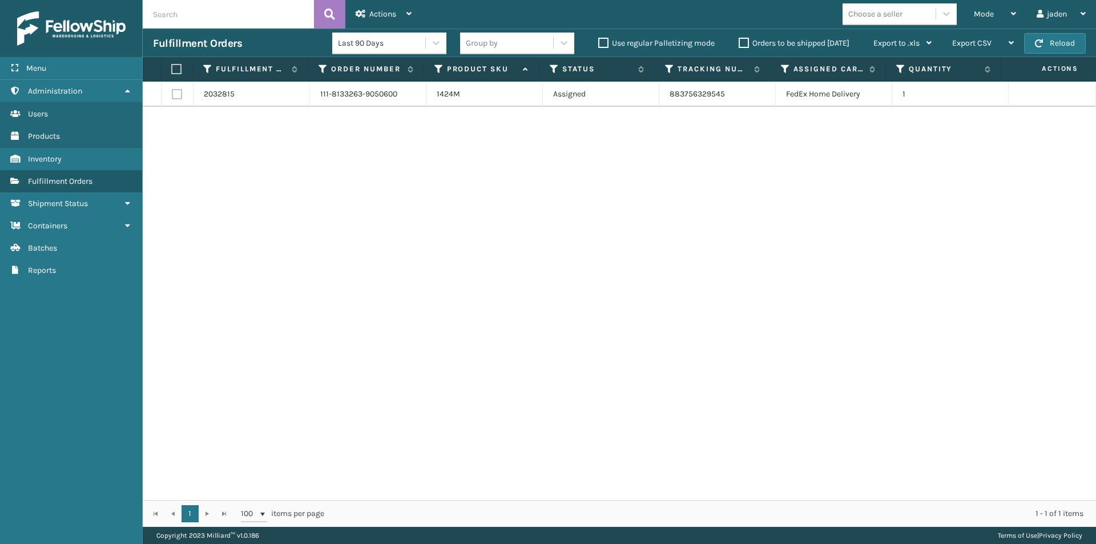
click at [172, 69] on input "checkbox" at bounding box center [171, 69] width 1 height 7
checkbox input "true"
click at [383, 10] on span "Actions" at bounding box center [382, 14] width 27 height 10
click at [376, 151] on div "2032815 111-8133263-9050600 1424M Assigned 883756329545 FedEx Home Delivery 1" at bounding box center [620, 291] width 954 height 419
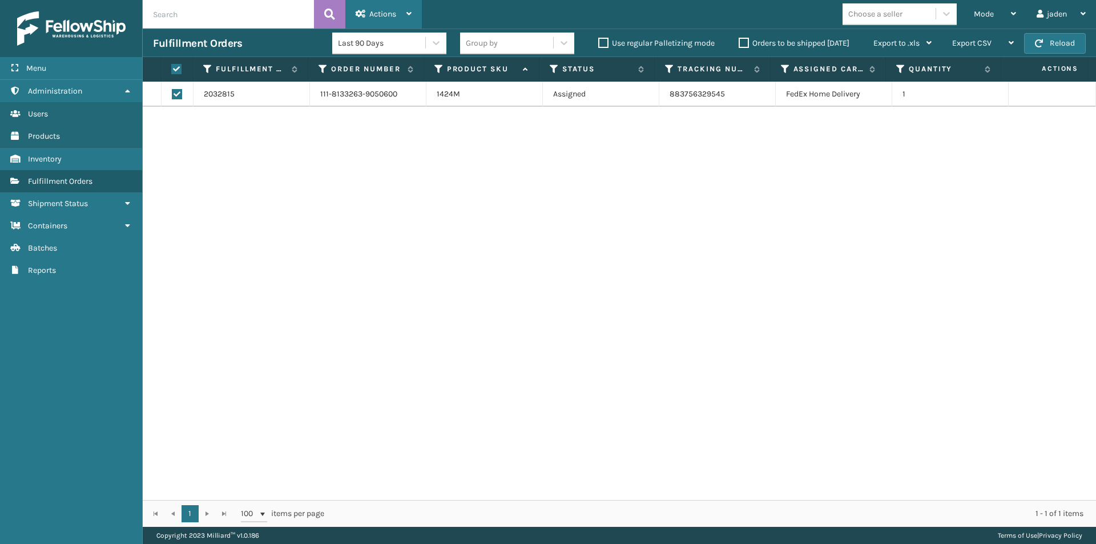
click at [378, 17] on span "Actions" at bounding box center [382, 14] width 27 height 10
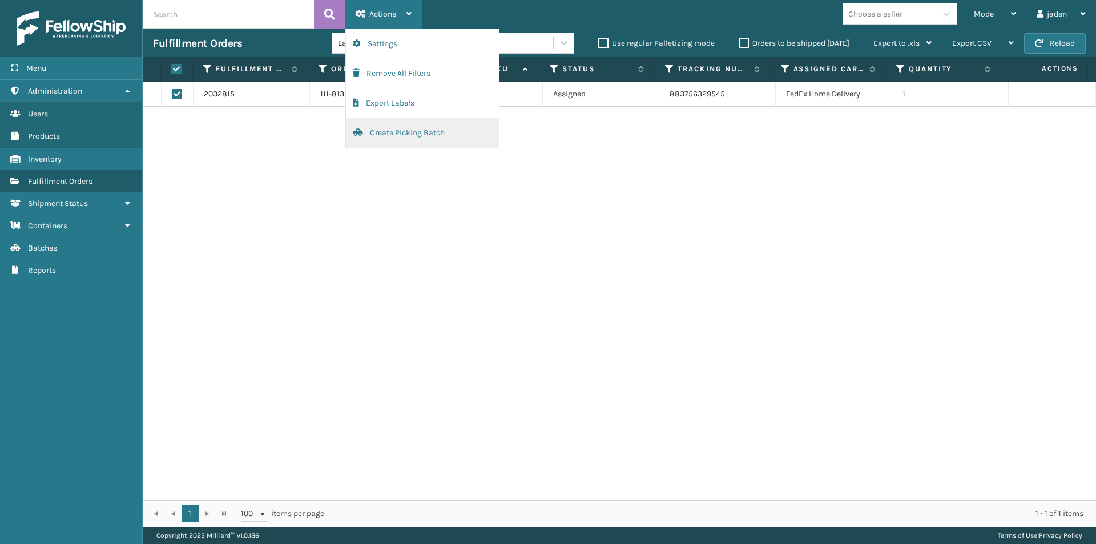
drag, startPoint x: 381, startPoint y: 119, endPoint x: 383, endPoint y: 127, distance: 7.6
click at [383, 127] on button "Create Picking Batch" at bounding box center [422, 133] width 153 height 30
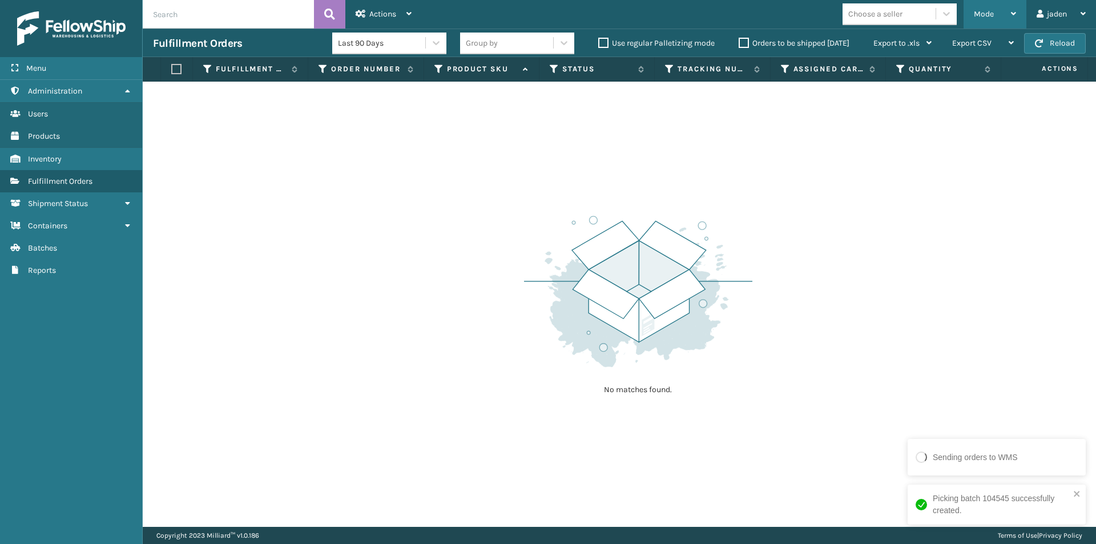
click at [987, 6] on div "Mode" at bounding box center [995, 14] width 42 height 29
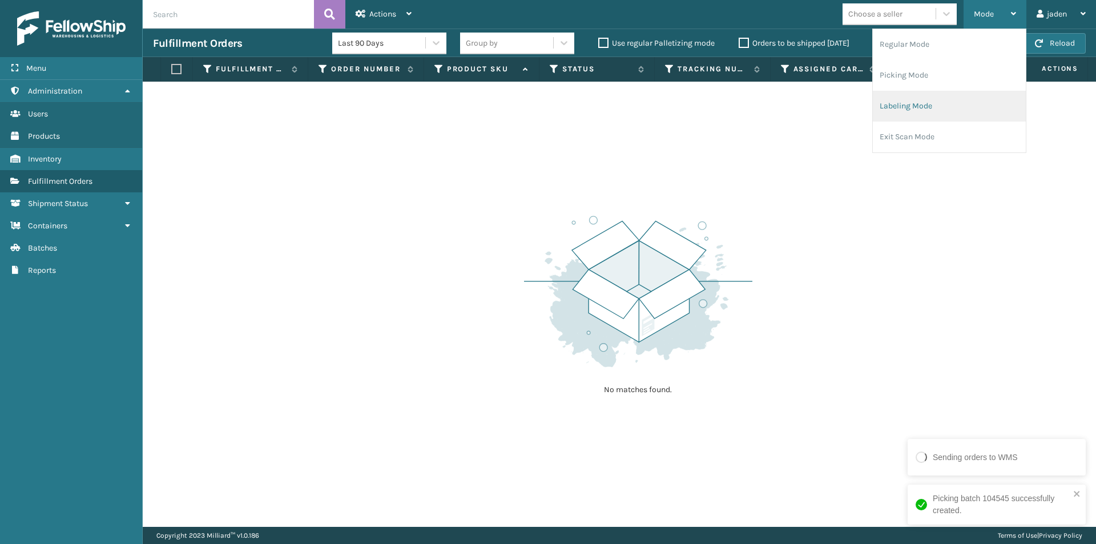
click at [923, 114] on li "Labeling Mode" at bounding box center [949, 106] width 153 height 31
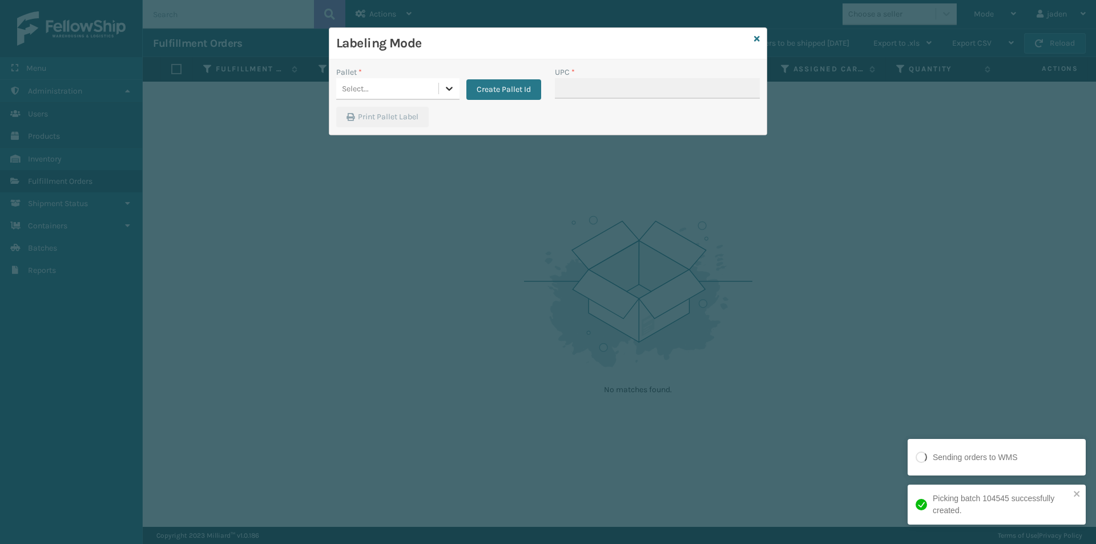
click at [453, 92] on icon at bounding box center [449, 88] width 11 height 11
click at [391, 114] on div "FDXG-EBG3MGZ3X6" at bounding box center [397, 117] width 123 height 21
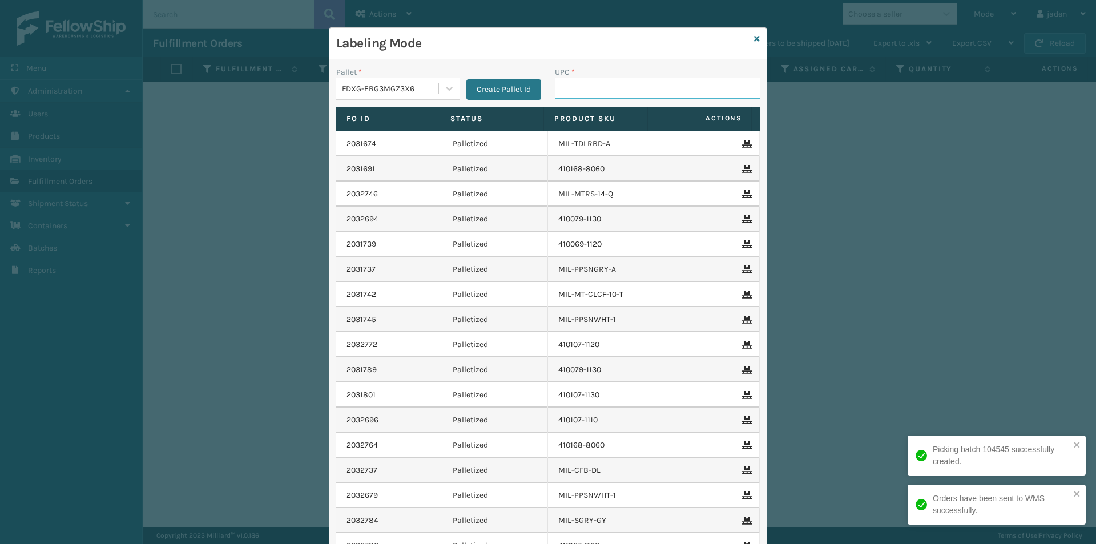
click at [611, 85] on input "UPC *" at bounding box center [657, 88] width 205 height 21
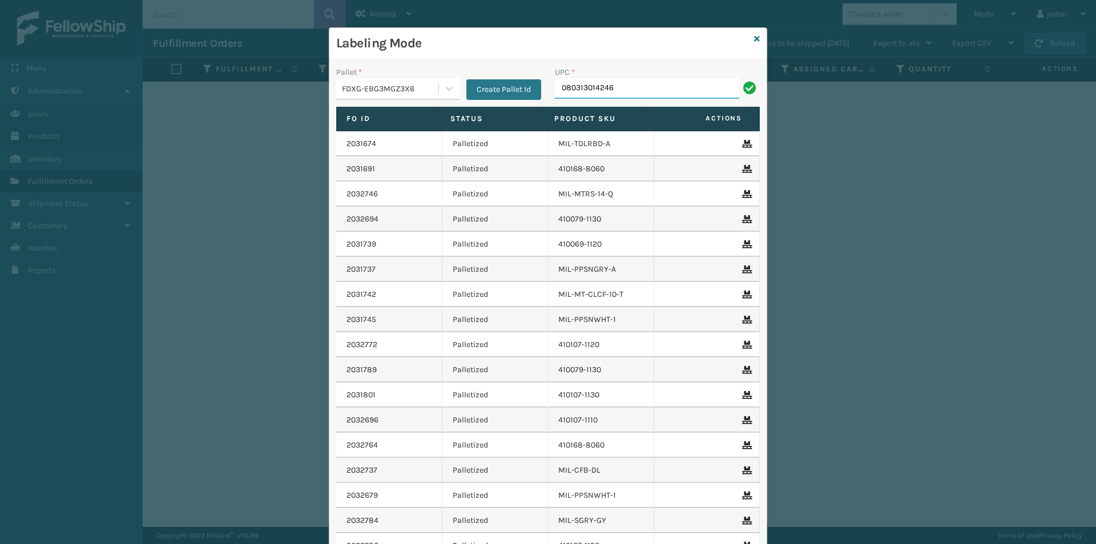
type input "080313014246"
click at [754, 39] on icon at bounding box center [757, 39] width 6 height 8
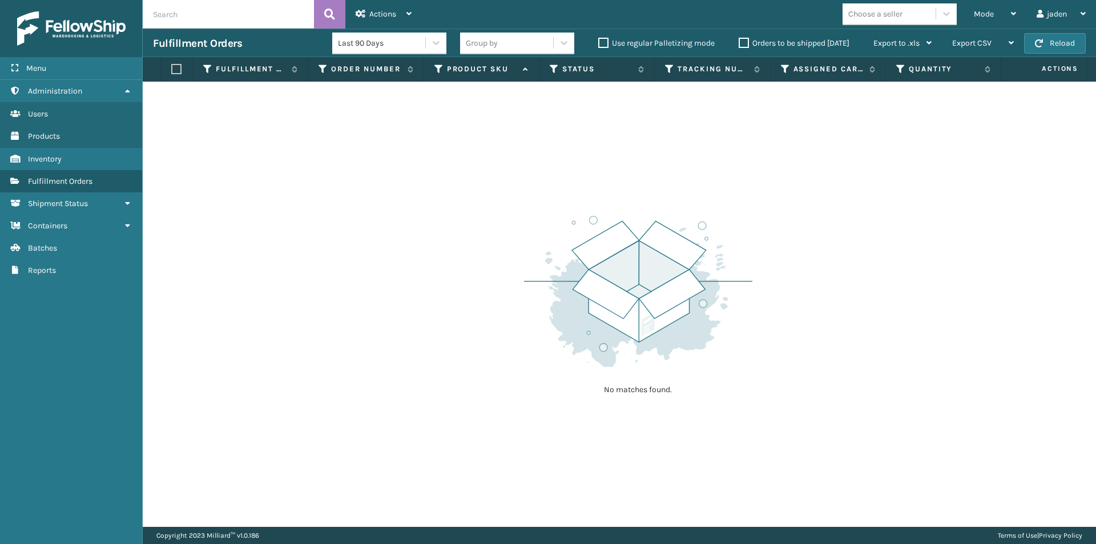
drag, startPoint x: 870, startPoint y: 214, endPoint x: 860, endPoint y: 212, distance: 10.0
drag, startPoint x: 860, startPoint y: 212, endPoint x: 716, endPoint y: 91, distance: 188.0
click at [469, 147] on div "No matches found." at bounding box center [620, 304] width 954 height 445
click at [1059, 43] on button "Reload" at bounding box center [1055, 43] width 62 height 21
click at [988, 7] on div "Mode" at bounding box center [995, 14] width 42 height 29
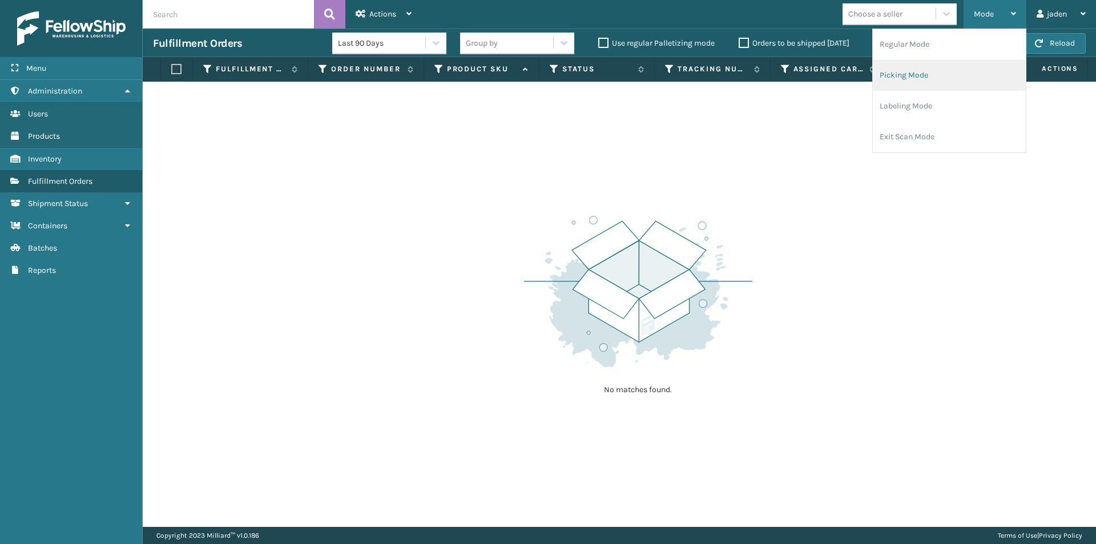
click at [919, 86] on li "Picking Mode" at bounding box center [949, 75] width 153 height 31
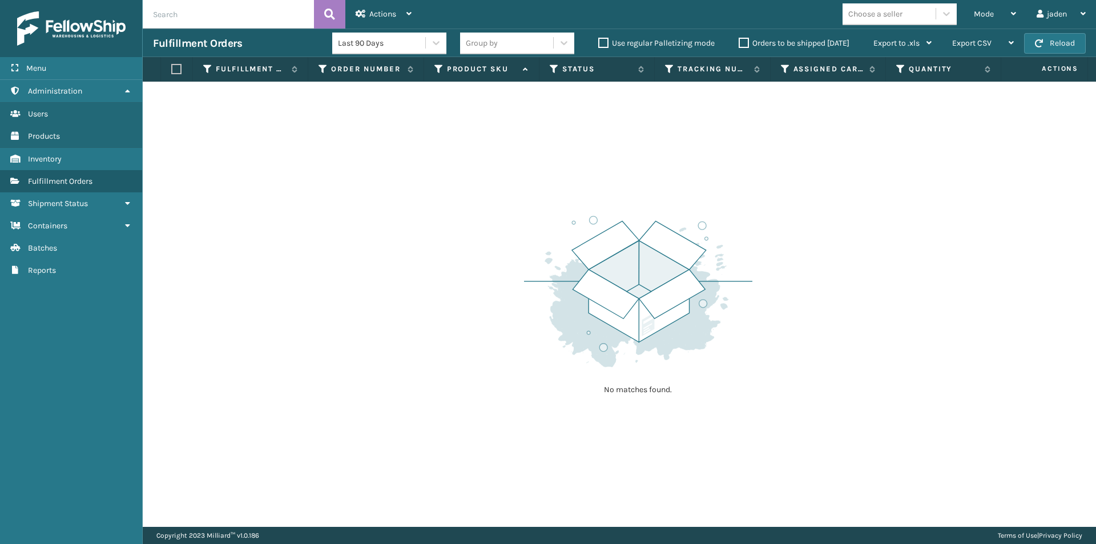
drag, startPoint x: 758, startPoint y: 148, endPoint x: 744, endPoint y: 146, distance: 14.0
drag, startPoint x: 744, startPoint y: 146, endPoint x: 456, endPoint y: 138, distance: 288.4
click at [456, 138] on div "No matches found." at bounding box center [620, 304] width 954 height 445
drag, startPoint x: 915, startPoint y: 135, endPoint x: 395, endPoint y: 122, distance: 520.3
click at [395, 122] on div "No matches found." at bounding box center [620, 304] width 954 height 445
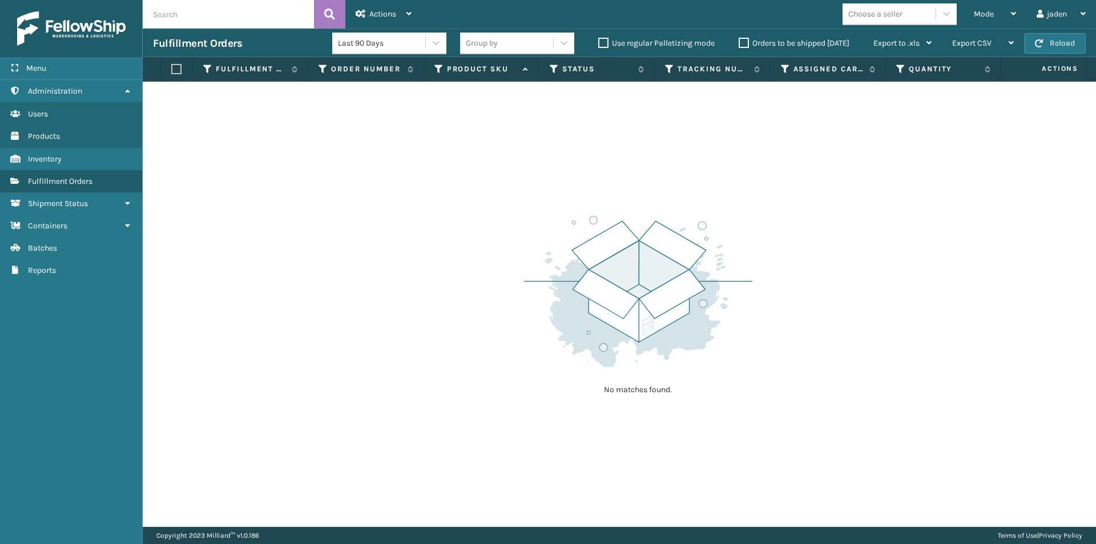
drag, startPoint x: 899, startPoint y: 122, endPoint x: 677, endPoint y: 158, distance: 225.0
click at [418, 158] on div "No matches found." at bounding box center [620, 304] width 954 height 445
drag, startPoint x: 808, startPoint y: 167, endPoint x: 495, endPoint y: 154, distance: 313.2
click at [495, 154] on div "No matches found." at bounding box center [620, 304] width 954 height 445
drag, startPoint x: 835, startPoint y: 151, endPoint x: 554, endPoint y: 181, distance: 282.6
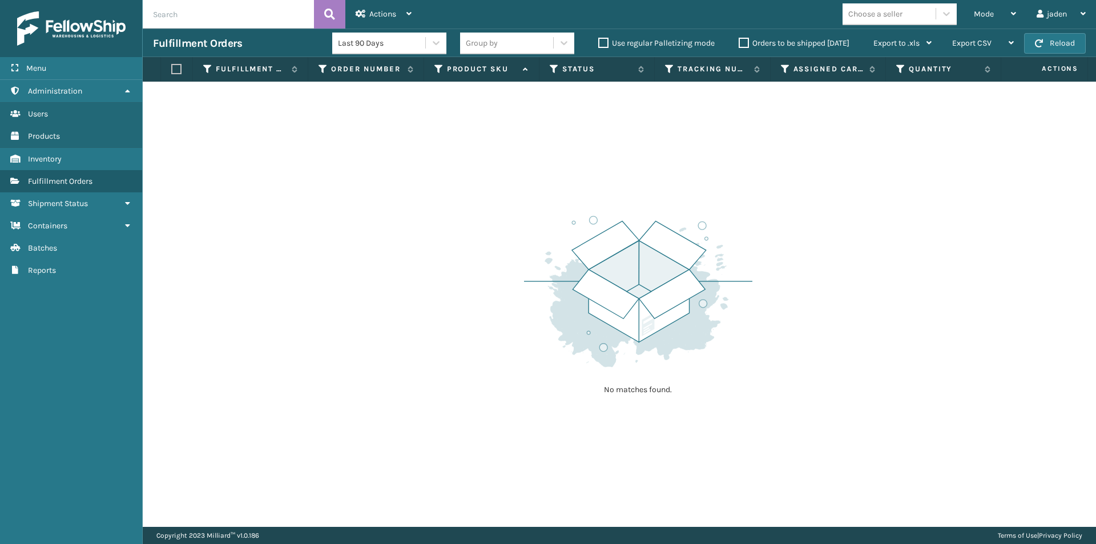
click at [533, 181] on div "No matches found." at bounding box center [620, 304] width 954 height 445
drag, startPoint x: 835, startPoint y: 163, endPoint x: 807, endPoint y: 155, distance: 29.1
drag, startPoint x: 807, startPoint y: 155, endPoint x: 605, endPoint y: 138, distance: 202.9
click at [409, 141] on div "No matches found." at bounding box center [620, 304] width 954 height 445
drag, startPoint x: 803, startPoint y: 120, endPoint x: 656, endPoint y: 158, distance: 152.1
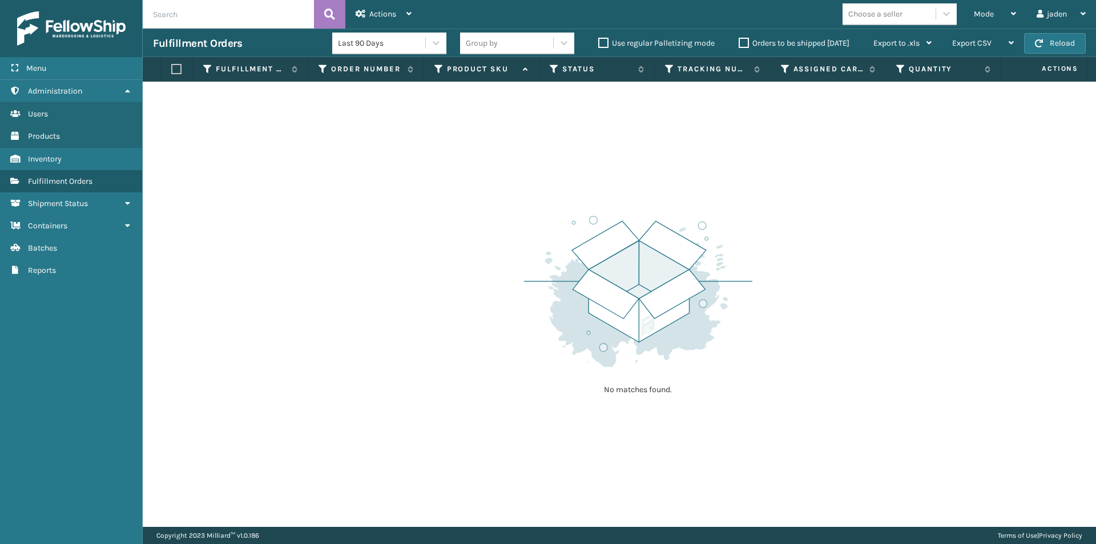
click at [413, 162] on div "No matches found." at bounding box center [620, 304] width 954 height 445
drag, startPoint x: 739, startPoint y: 156, endPoint x: 499, endPoint y: 190, distance: 242.2
click at [406, 190] on div "No matches found." at bounding box center [620, 304] width 954 height 445
drag, startPoint x: 811, startPoint y: 162, endPoint x: 803, endPoint y: 160, distance: 8.7
drag, startPoint x: 803, startPoint y: 160, endPoint x: 610, endPoint y: 163, distance: 192.5
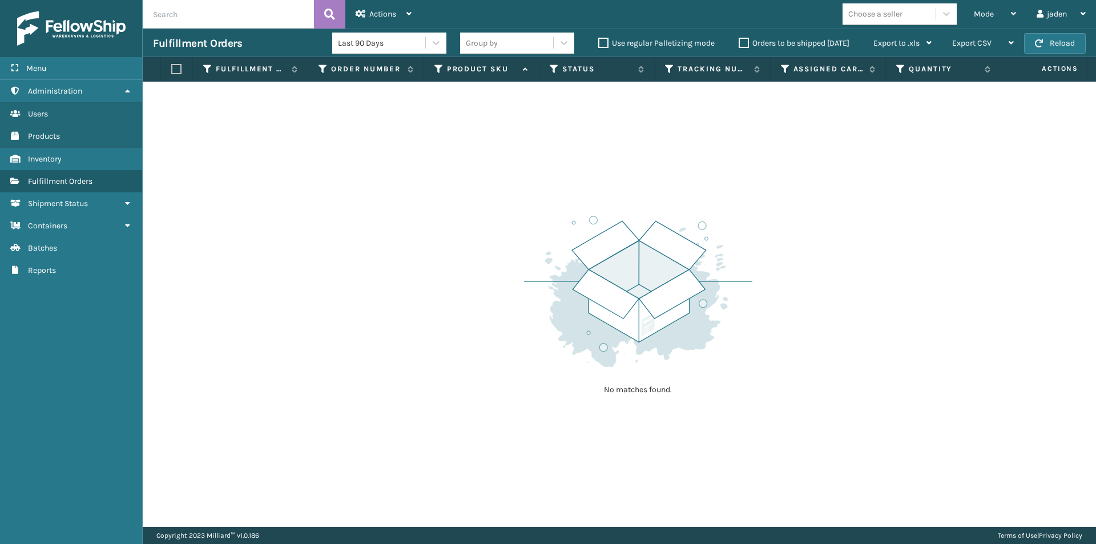
click at [404, 163] on div "No matches found." at bounding box center [620, 304] width 954 height 445
drag, startPoint x: 884, startPoint y: 174, endPoint x: 846, endPoint y: 168, distance: 39.3
drag, startPoint x: 846, startPoint y: 168, endPoint x: 743, endPoint y: 182, distance: 103.7
click at [441, 182] on div "No matches found." at bounding box center [620, 304] width 954 height 445
drag, startPoint x: 818, startPoint y: 183, endPoint x: 429, endPoint y: 199, distance: 389.2
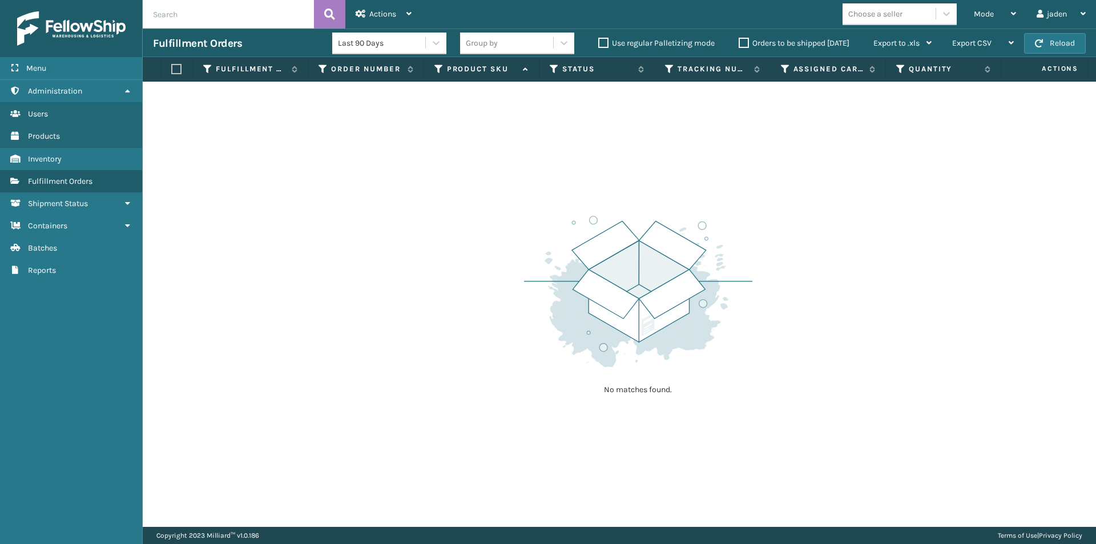
click at [429, 199] on div "No matches found." at bounding box center [620, 304] width 954 height 445
drag, startPoint x: 779, startPoint y: 179, endPoint x: 759, endPoint y: 174, distance: 21.2
drag, startPoint x: 759, startPoint y: 174, endPoint x: 551, endPoint y: 183, distance: 208.0
click at [395, 183] on div "No matches found." at bounding box center [620, 304] width 954 height 445
drag, startPoint x: 878, startPoint y: 175, endPoint x: 855, endPoint y: 172, distance: 22.5
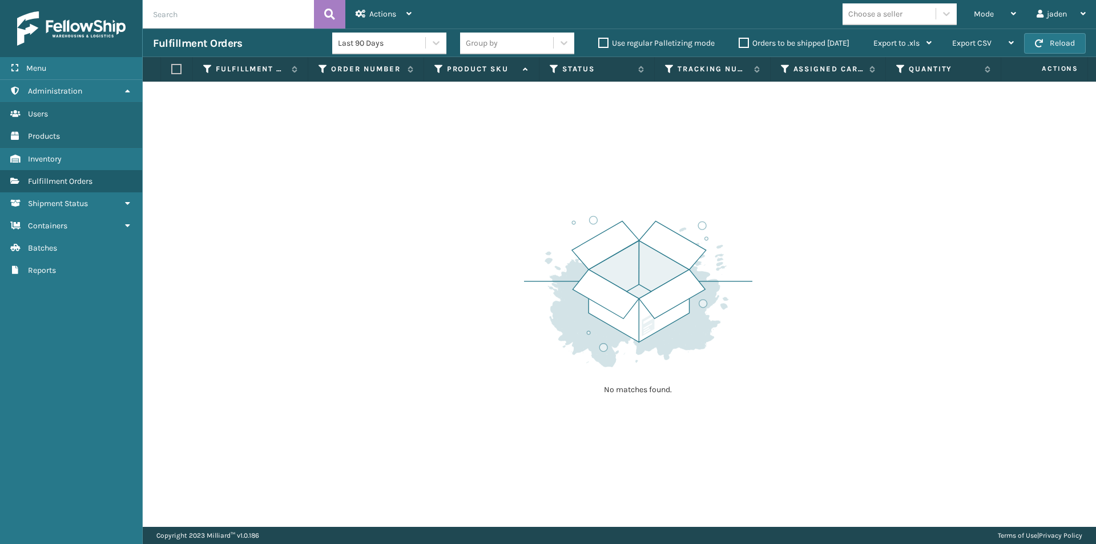
drag, startPoint x: 855, startPoint y: 172, endPoint x: 405, endPoint y: 189, distance: 450.8
click at [405, 189] on div "No matches found." at bounding box center [620, 304] width 954 height 445
drag, startPoint x: 861, startPoint y: 157, endPoint x: 851, endPoint y: 156, distance: 10.3
drag, startPoint x: 851, startPoint y: 156, endPoint x: 441, endPoint y: 174, distance: 409.8
click at [441, 174] on div "No matches found." at bounding box center [620, 304] width 954 height 445
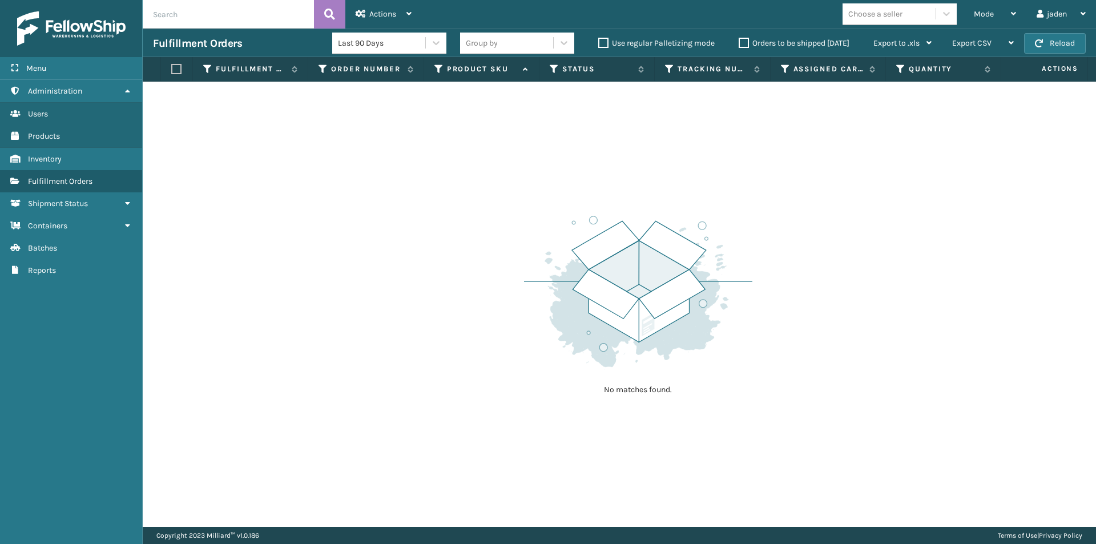
drag, startPoint x: 786, startPoint y: 142, endPoint x: 447, endPoint y: 142, distance: 339.2
click at [415, 142] on div "No matches found." at bounding box center [620, 304] width 954 height 445
drag, startPoint x: 795, startPoint y: 136, endPoint x: 458, endPoint y: 148, distance: 337.1
click at [428, 148] on div "No matches found." at bounding box center [620, 304] width 954 height 445
drag
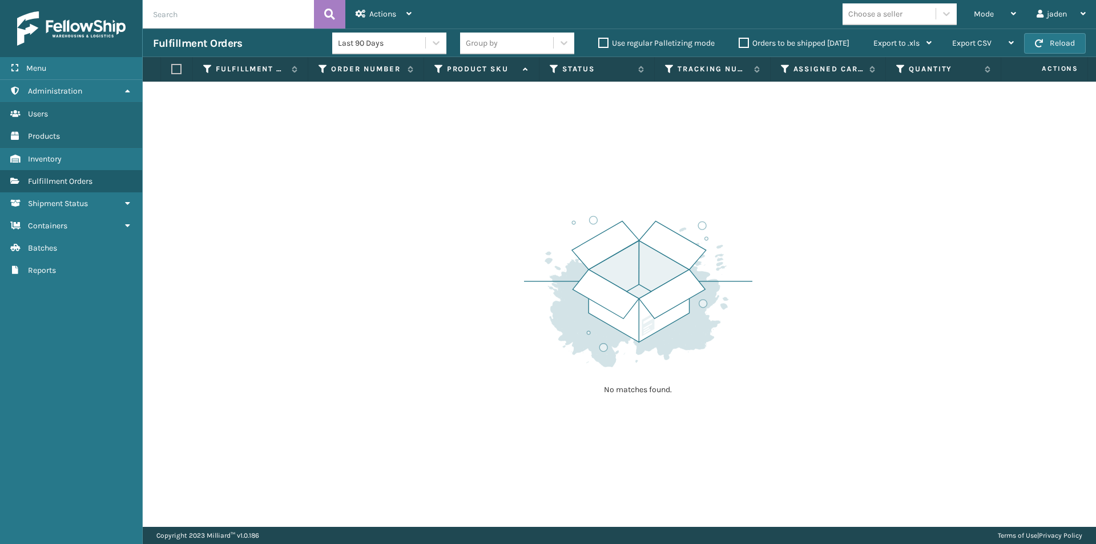
click at [449, 167] on div "No matches found." at bounding box center [620, 304] width 954 height 445
click at [391, 187] on div "No matches found." at bounding box center [620, 304] width 954 height 445
click at [403, 162] on div "No matches found." at bounding box center [620, 304] width 954 height 445
click at [420, 144] on div "No matches found." at bounding box center [620, 304] width 954 height 445
click at [464, 148] on div "No matches found." at bounding box center [620, 304] width 954 height 445
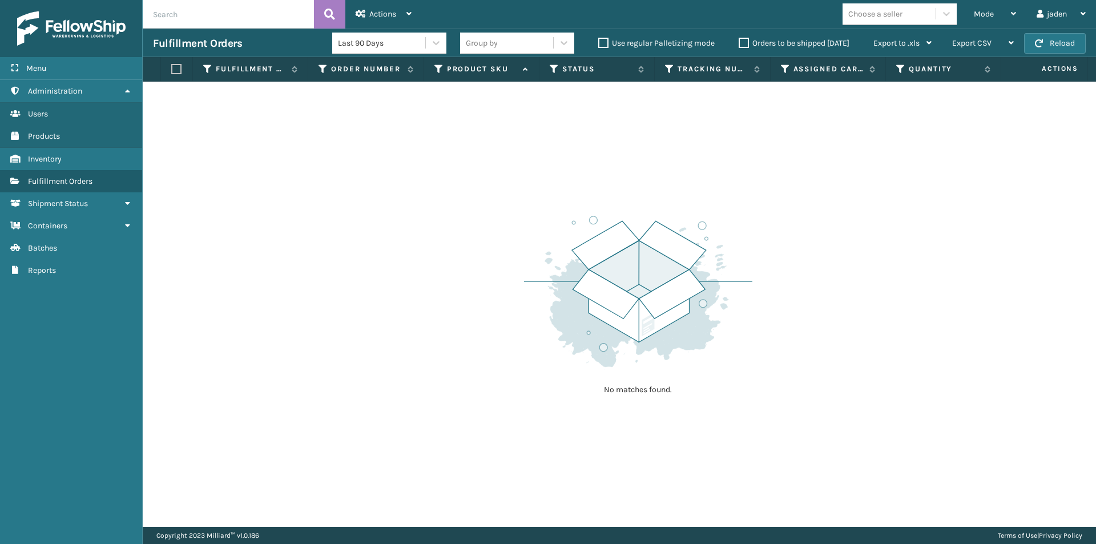
click at [474, 156] on div "No matches found." at bounding box center [620, 304] width 954 height 445
click at [457, 181] on div "No matches found." at bounding box center [620, 304] width 954 height 445
click at [439, 187] on div "No matches found." at bounding box center [620, 304] width 954 height 445
click at [1047, 42] on button "Reload" at bounding box center [1055, 43] width 62 height 21
click at [1016, 26] on div "Mode Regular Mode Picking Mode Labeling Mode Exit Scan Mode" at bounding box center [995, 14] width 63 height 29
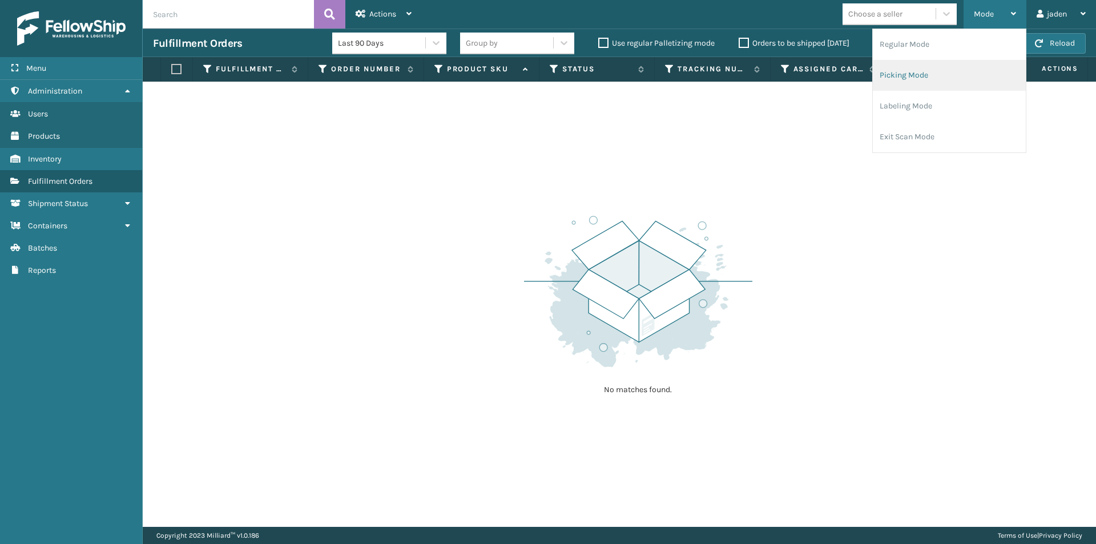
click at [940, 77] on li "Picking Mode" at bounding box center [949, 75] width 153 height 31
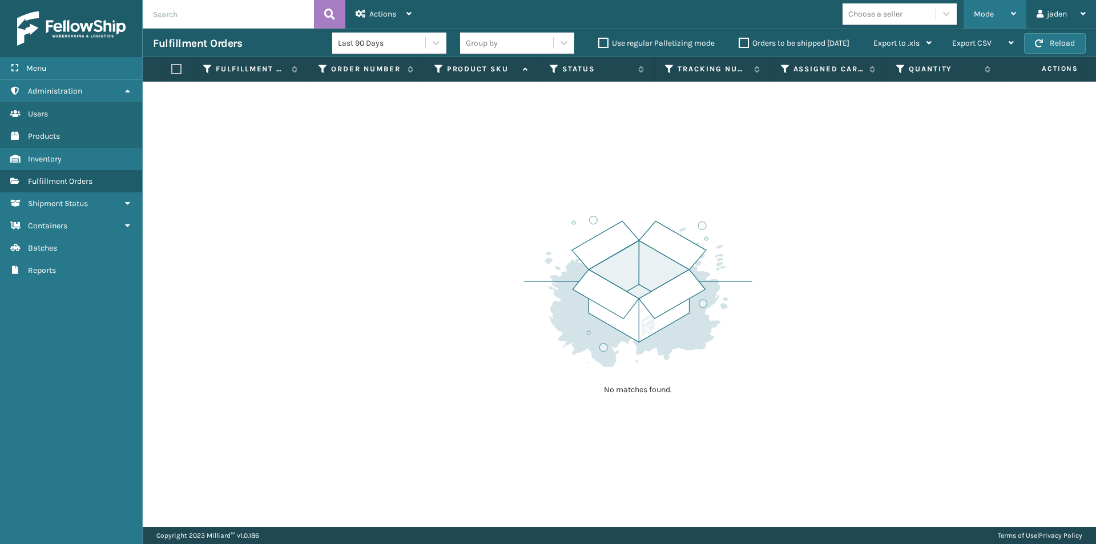
click at [1006, 17] on div "Mode" at bounding box center [995, 14] width 42 height 29
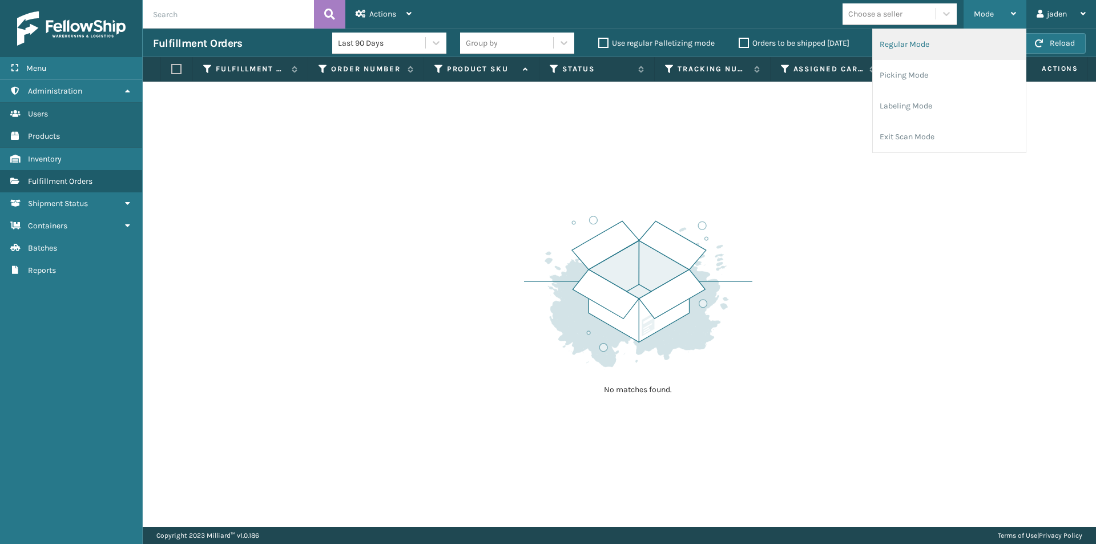
click at [927, 59] on li "Regular Mode" at bounding box center [949, 44] width 153 height 31
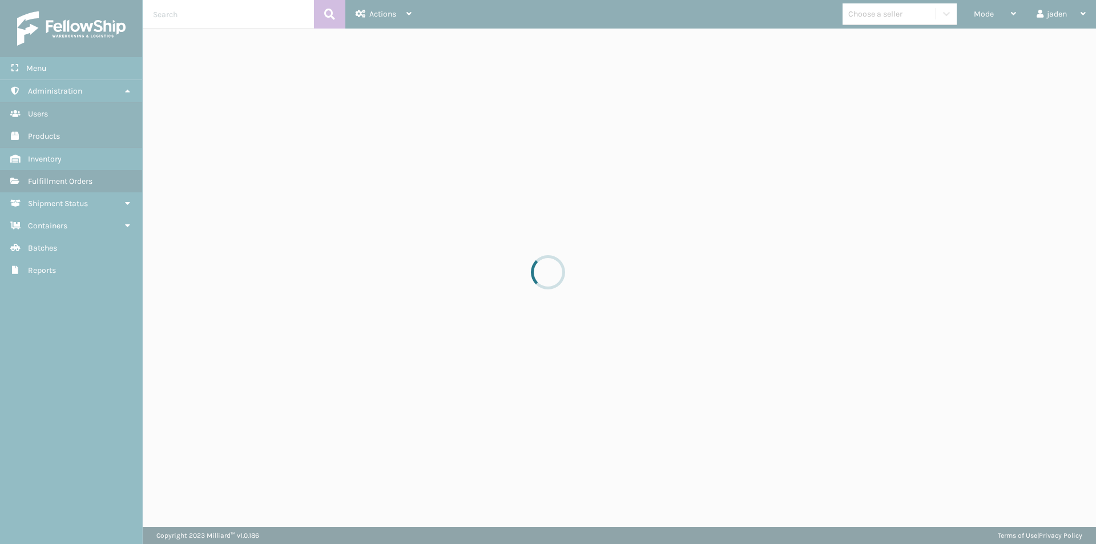
click at [1051, 46] on div at bounding box center [548, 272] width 1096 height 544
click at [352, 264] on div at bounding box center [548, 272] width 1096 height 544
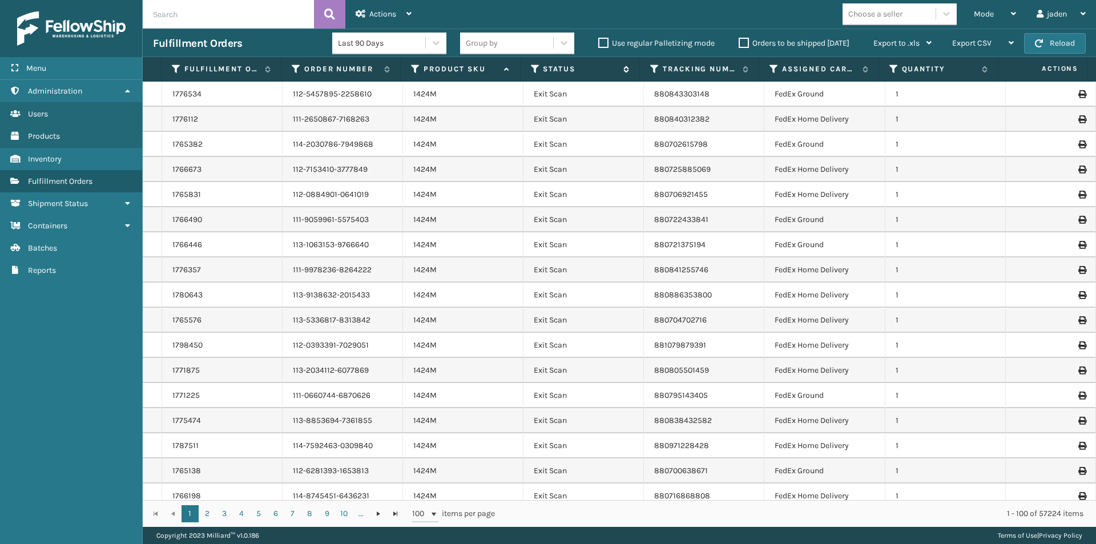
click at [536, 70] on icon at bounding box center [535, 69] width 9 height 10
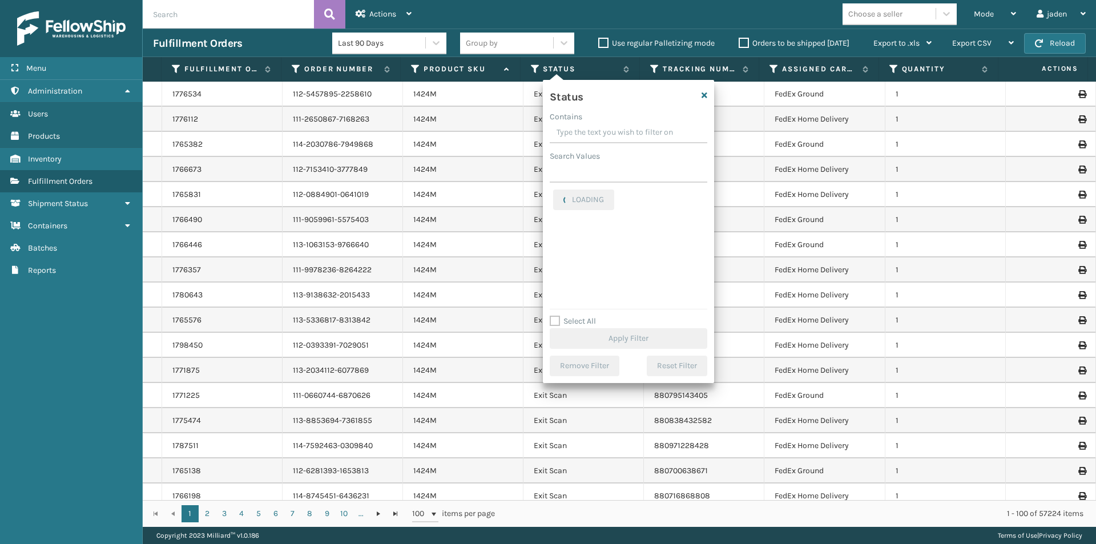
click at [612, 132] on input "Contains" at bounding box center [629, 133] width 158 height 21
click at [558, 238] on label "Picking" at bounding box center [573, 242] width 41 height 10
click at [554, 238] on input "Picking" at bounding box center [553, 238] width 1 height 7
checkbox input "true"
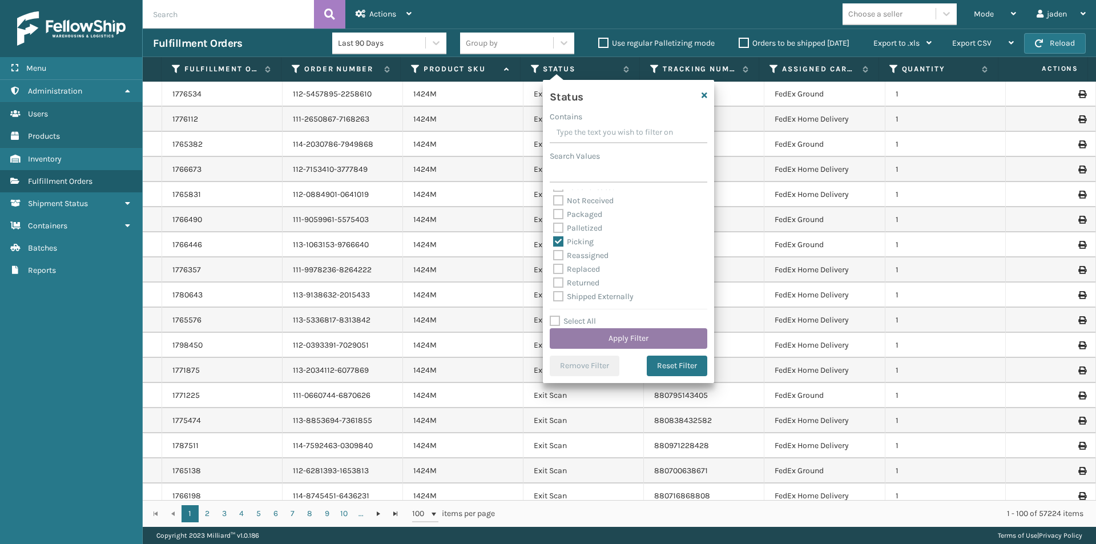
click at [602, 343] on button "Apply Filter" at bounding box center [629, 338] width 158 height 21
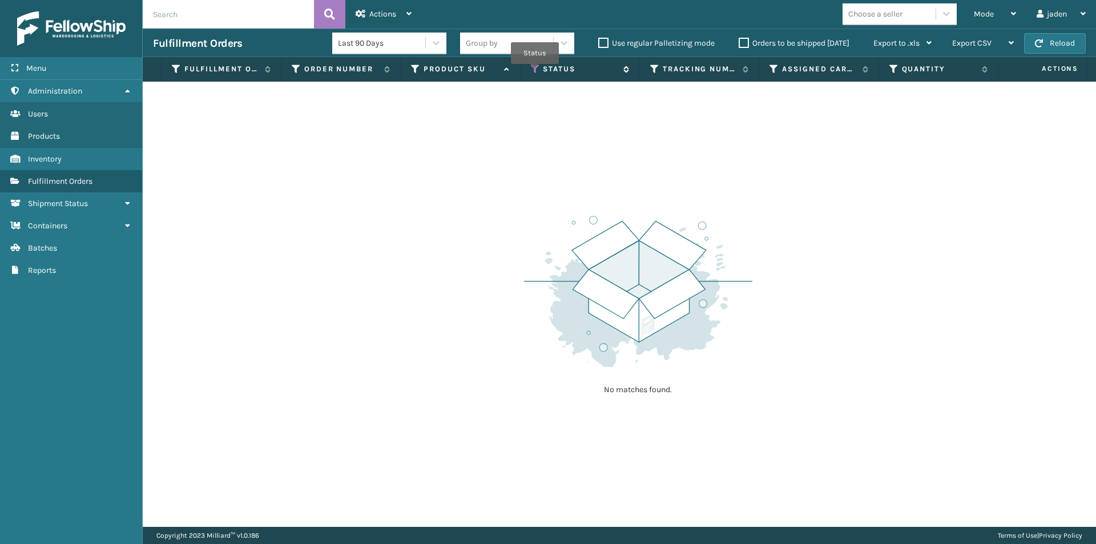
click at [535, 72] on icon at bounding box center [535, 69] width 9 height 10
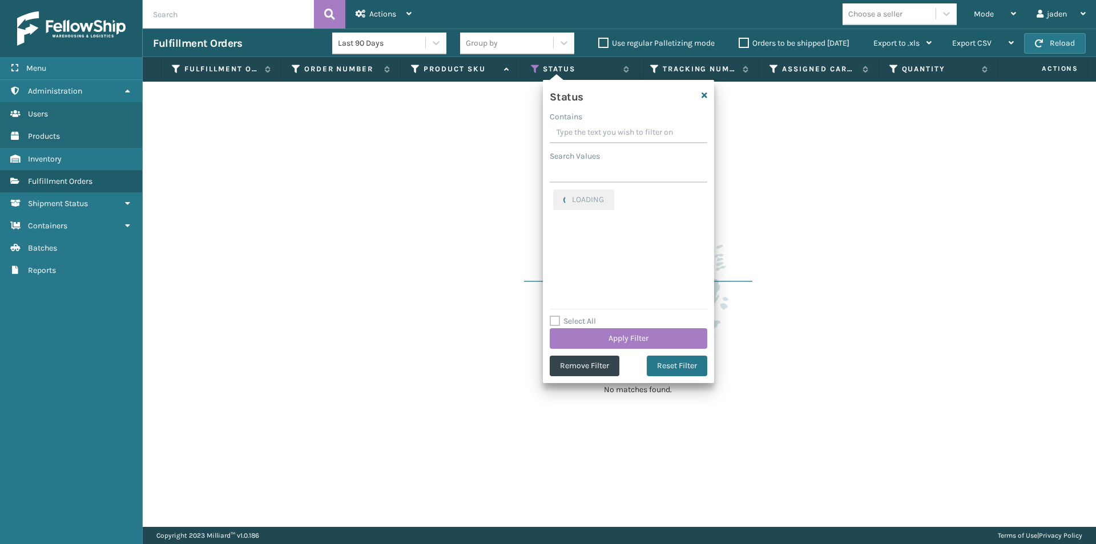
click at [608, 131] on input "Contains" at bounding box center [629, 133] width 158 height 21
click at [610, 132] on input "Contains" at bounding box center [629, 133] width 158 height 21
click at [557, 196] on label "Picking" at bounding box center [573, 196] width 41 height 10
click at [554, 196] on input "Picking" at bounding box center [553, 193] width 1 height 7
checkbox input "false"
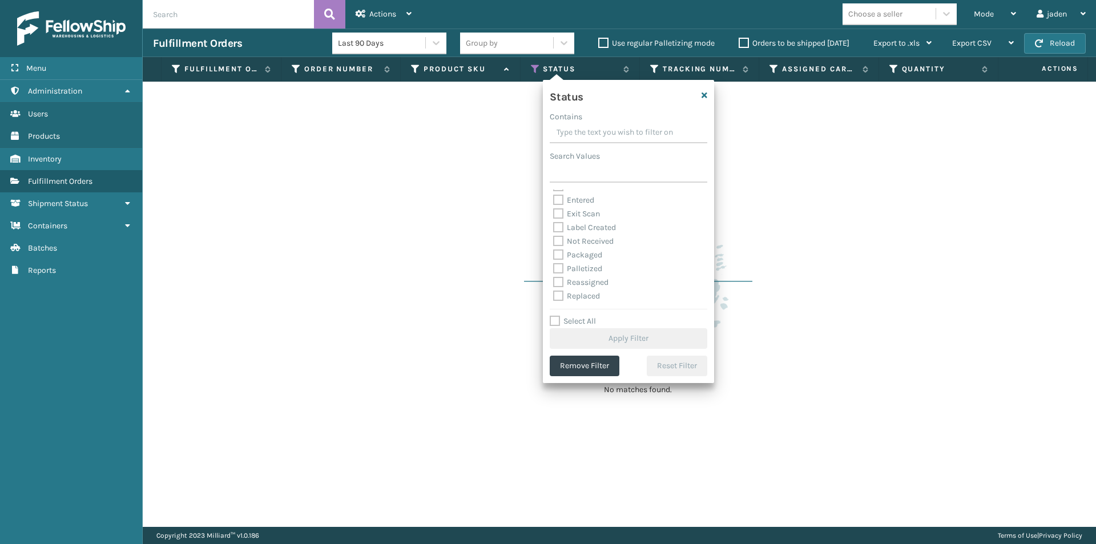
scroll to position [57, 0]
click at [562, 233] on label "Packaged" at bounding box center [577, 235] width 49 height 10
click at [554, 233] on input "Packaged" at bounding box center [553, 231] width 1 height 7
checkbox input "true"
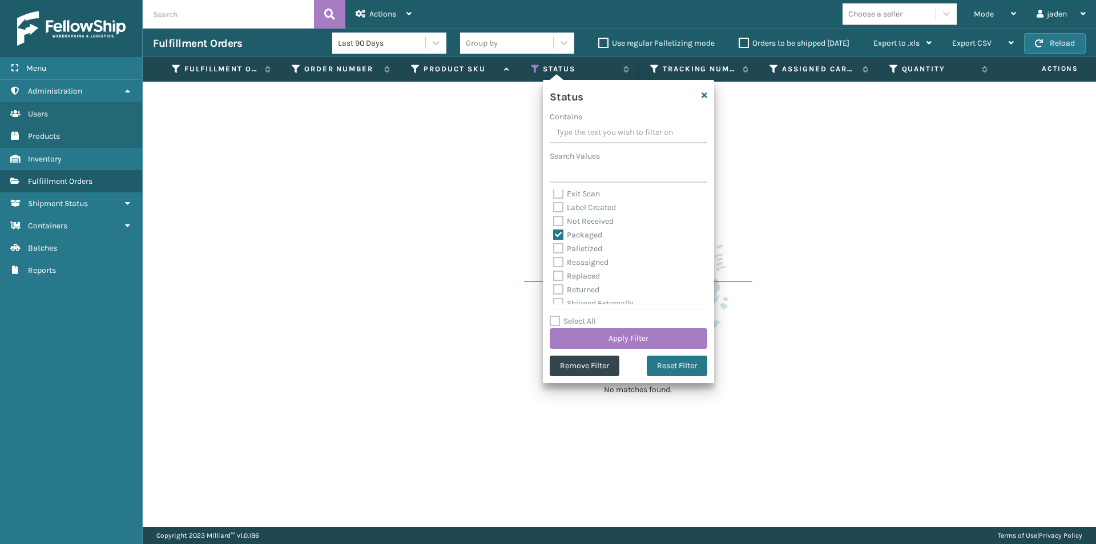
click at [560, 244] on label "Palletized" at bounding box center [577, 249] width 49 height 10
click at [554, 244] on input "Palletized" at bounding box center [553, 245] width 1 height 7
checkbox input "true"
click at [557, 234] on label "Packaged" at bounding box center [577, 235] width 49 height 10
click at [554, 234] on input "Packaged" at bounding box center [553, 231] width 1 height 7
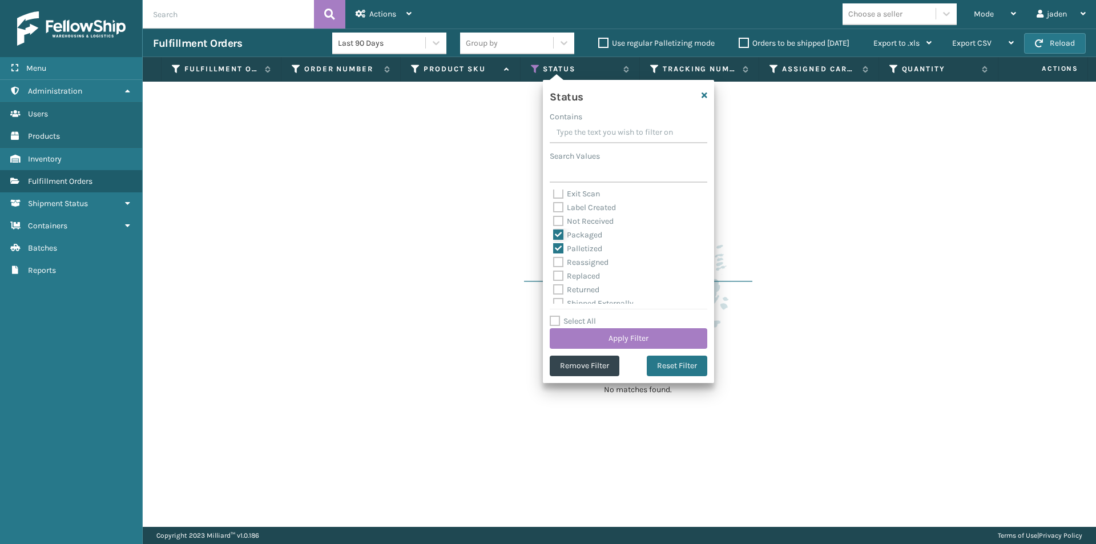
checkbox input "false"
click at [627, 340] on button "Apply Filter" at bounding box center [629, 338] width 158 height 21
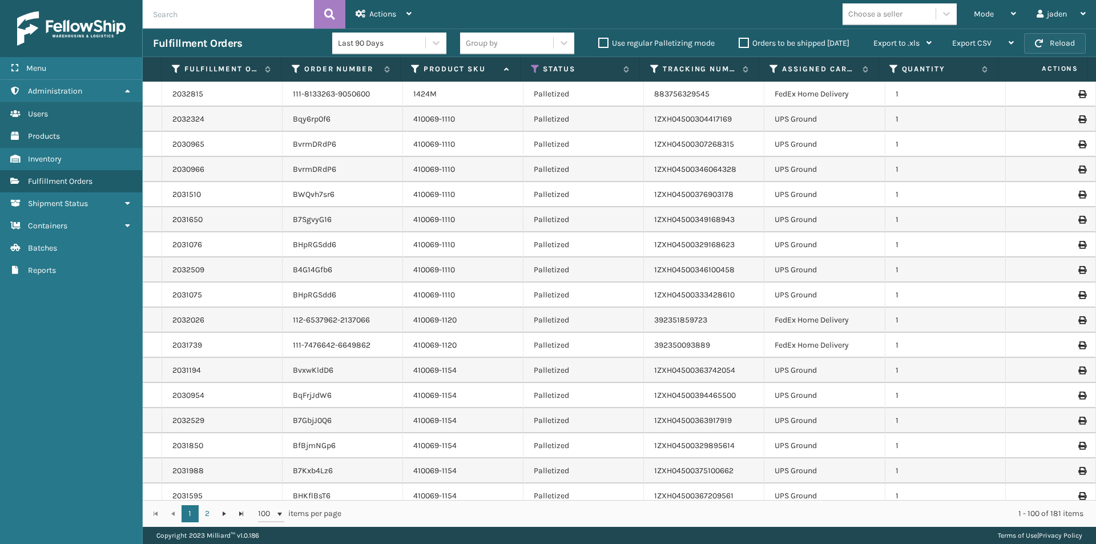
click at [1040, 45] on span "button" at bounding box center [1039, 43] width 8 height 8
click at [1051, 31] on div "Fulfillment Orders Last 90 Days Group by Use regular Palletizing mode Orders to…" at bounding box center [620, 43] width 954 height 29
click at [1048, 45] on button "Reload" at bounding box center [1055, 43] width 62 height 21
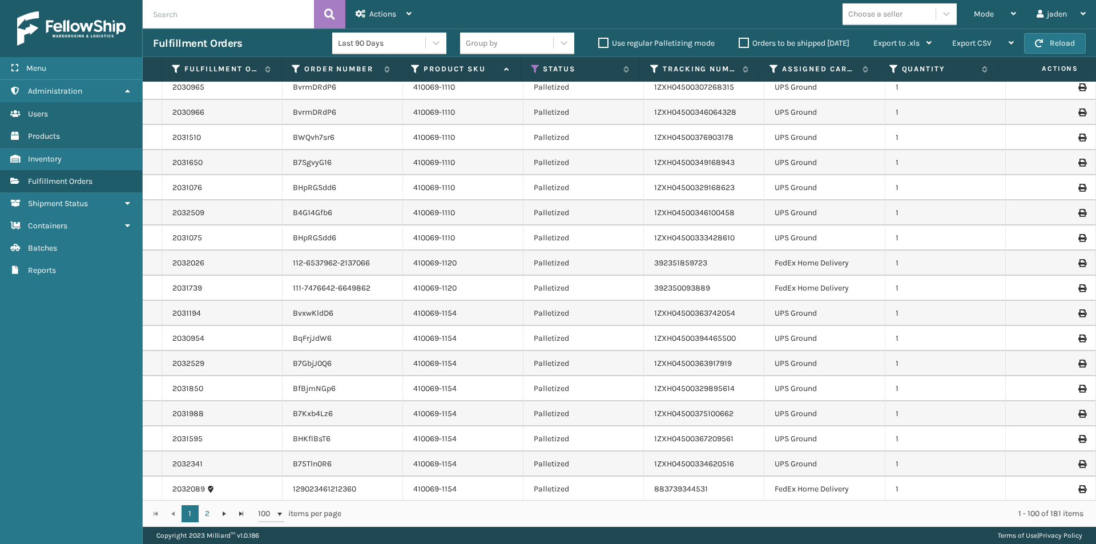
scroll to position [0, 0]
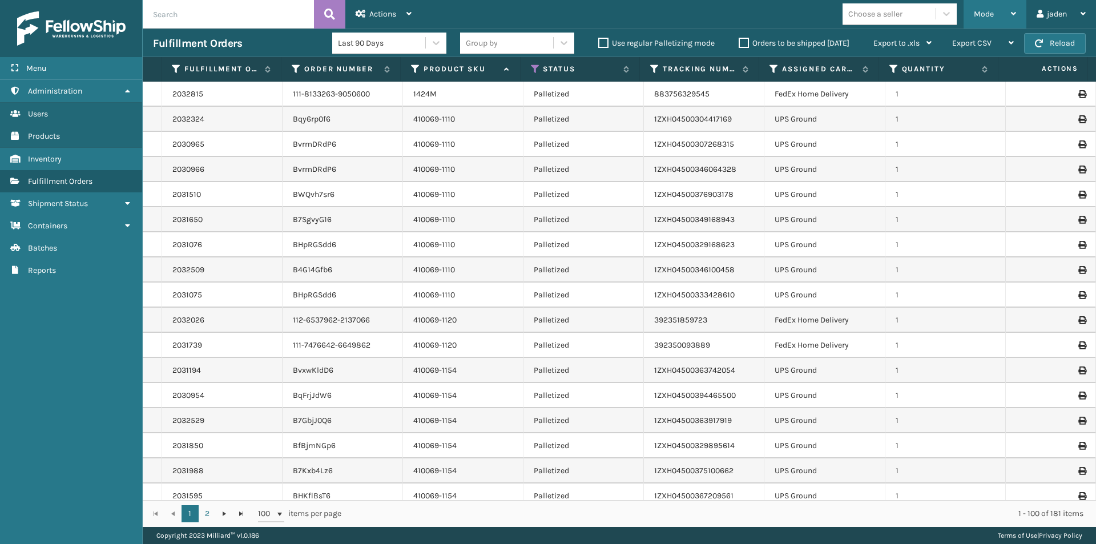
click at [994, 13] on div "Mode" at bounding box center [995, 14] width 42 height 29
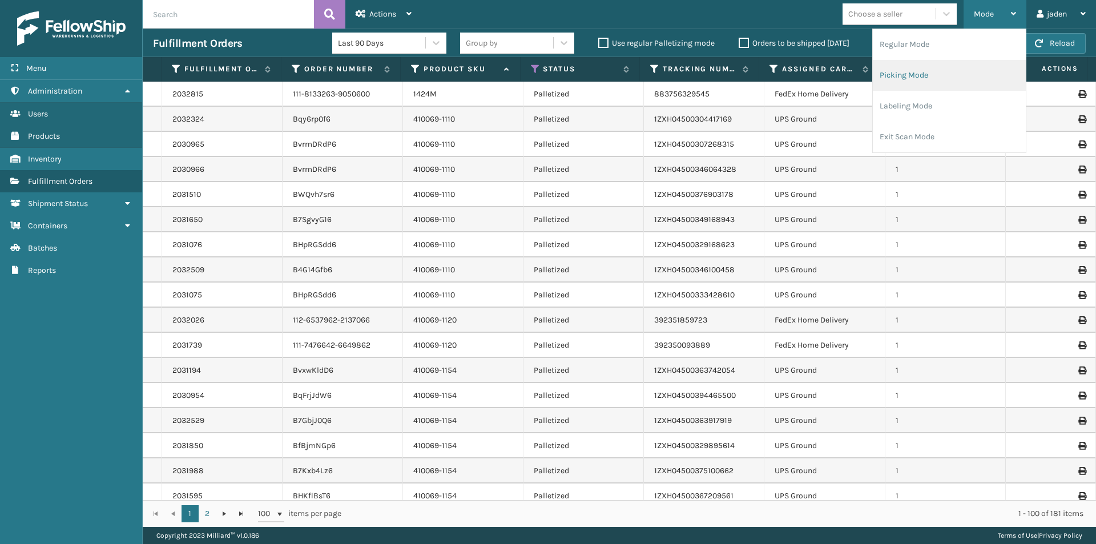
click at [926, 88] on li "Picking Mode" at bounding box center [949, 75] width 153 height 31
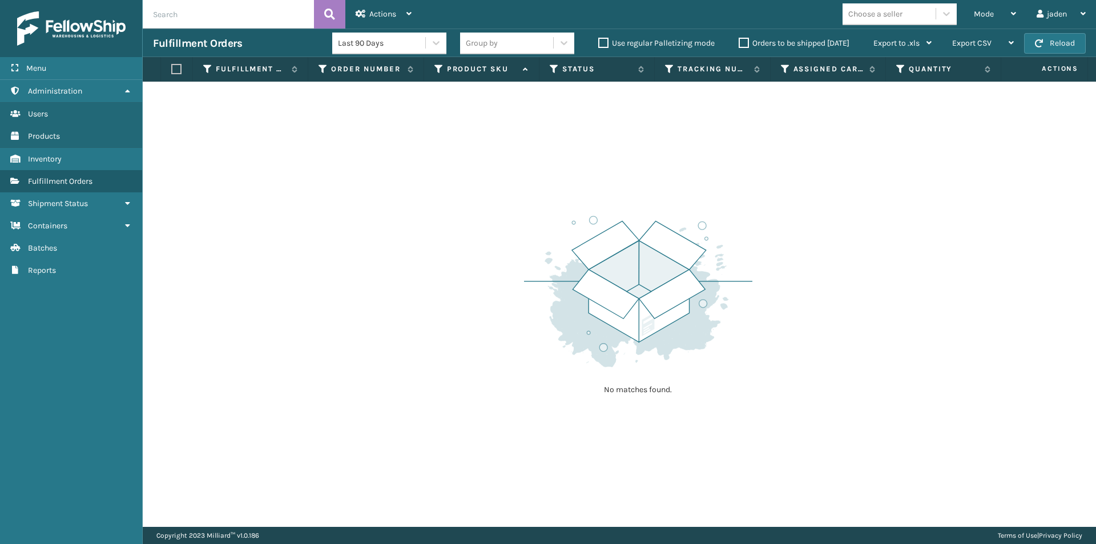
drag, startPoint x: 787, startPoint y: 219, endPoint x: 870, endPoint y: 23, distance: 211.9
click at [520, 158] on div "No matches found." at bounding box center [620, 304] width 954 height 445
click at [1035, 41] on button "Reload" at bounding box center [1055, 43] width 62 height 21
click at [742, 44] on label "Orders to be shipped [DATE]" at bounding box center [794, 43] width 111 height 10
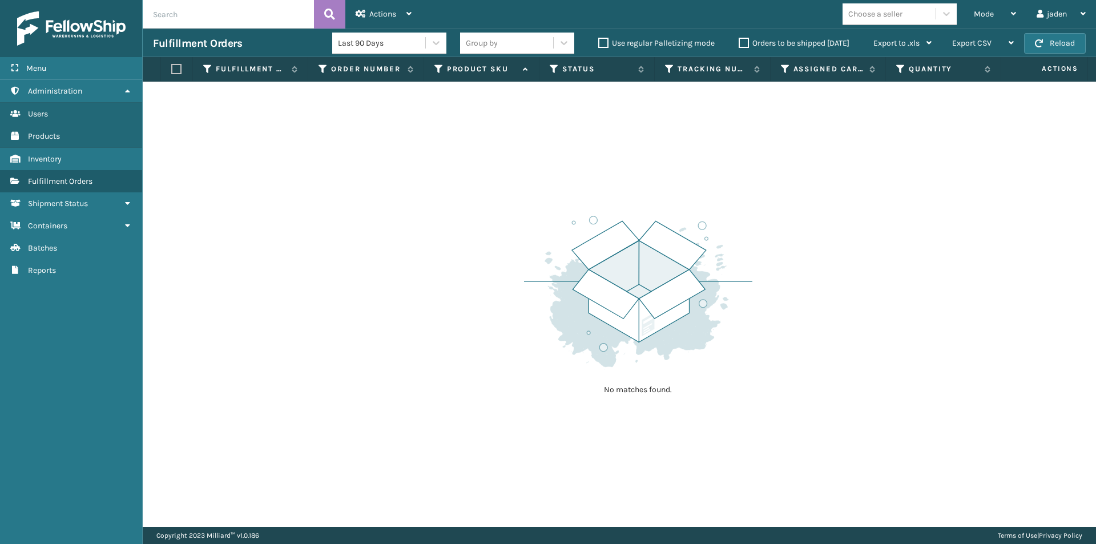
click at [739, 44] on input "Orders to be shipped [DATE]" at bounding box center [739, 40] width 1 height 7
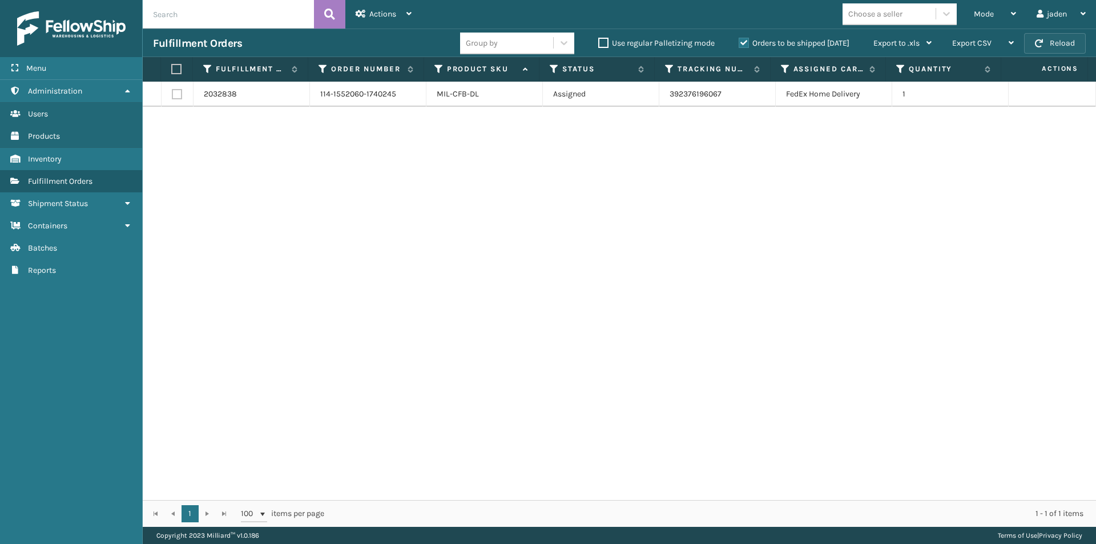
click at [1055, 41] on button "Reload" at bounding box center [1055, 43] width 62 height 21
drag, startPoint x: 829, startPoint y: 145, endPoint x: 528, endPoint y: 140, distance: 301.5
click at [528, 140] on div "2032838 114-1552060-1740245 MIL-CFB-DL Assigned 392376196067 FedEx Home Deliver…" at bounding box center [620, 291] width 954 height 419
click at [1066, 40] on button "Reload" at bounding box center [1055, 43] width 62 height 21
click at [177, 70] on label at bounding box center [174, 69] width 7 height 10
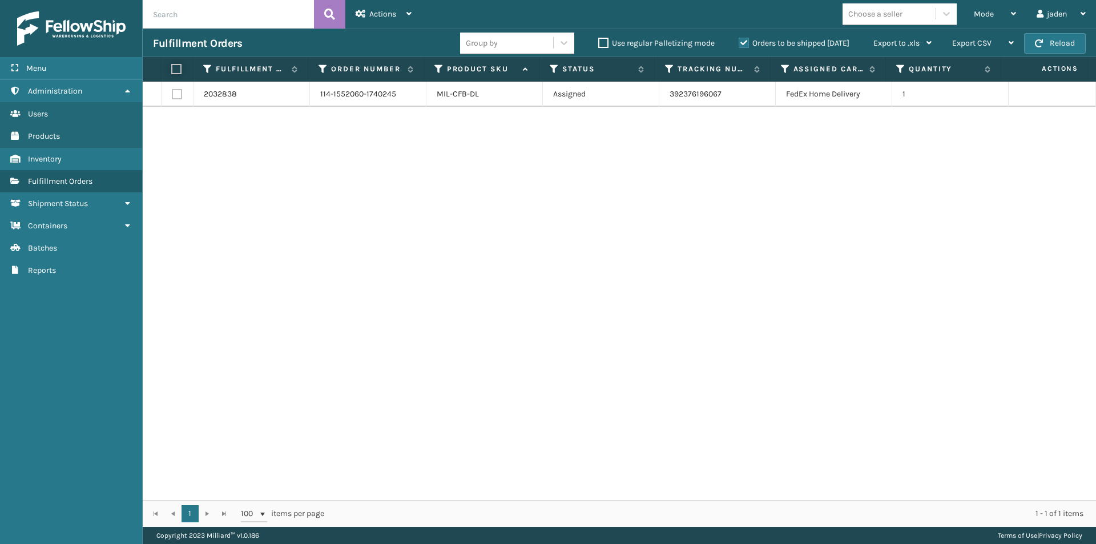
click at [172, 70] on input "checkbox" at bounding box center [171, 69] width 1 height 7
checkbox input "true"
click at [364, 2] on div "Actions" at bounding box center [384, 14] width 56 height 29
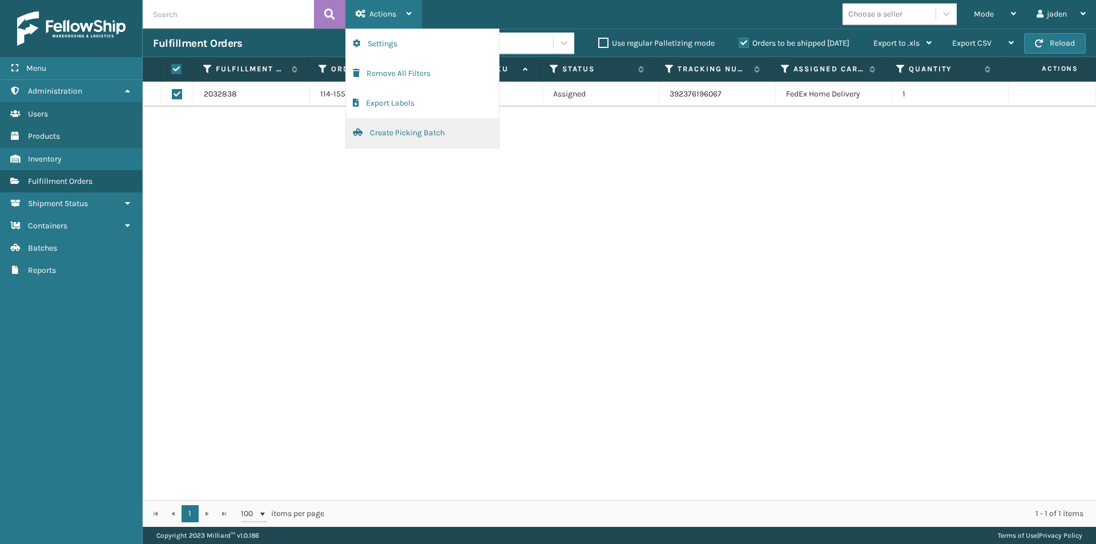
click at [374, 136] on button "Create Picking Batch" at bounding box center [422, 133] width 153 height 30
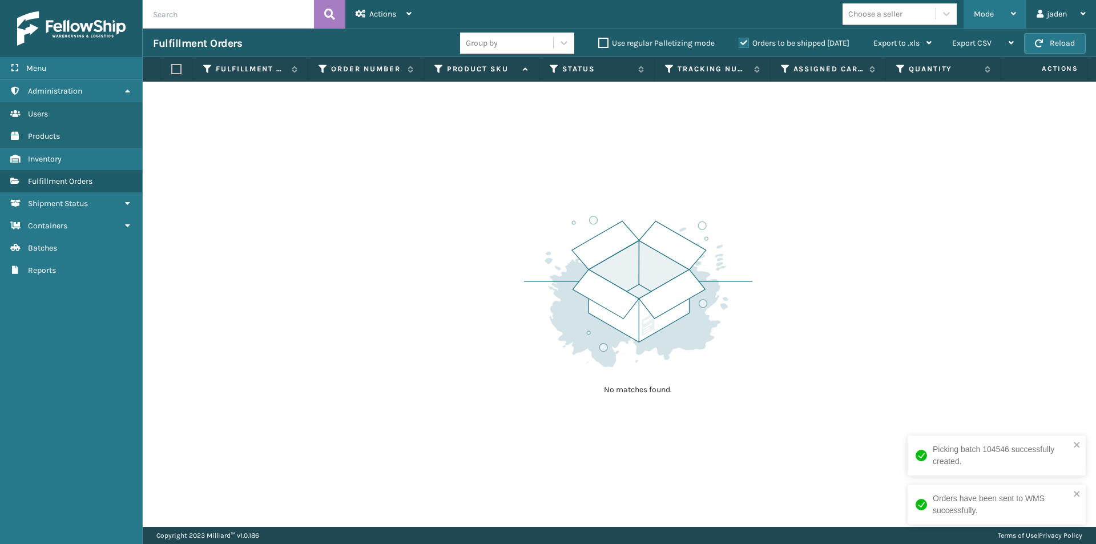
click at [982, 17] on span "Mode" at bounding box center [984, 14] width 20 height 10
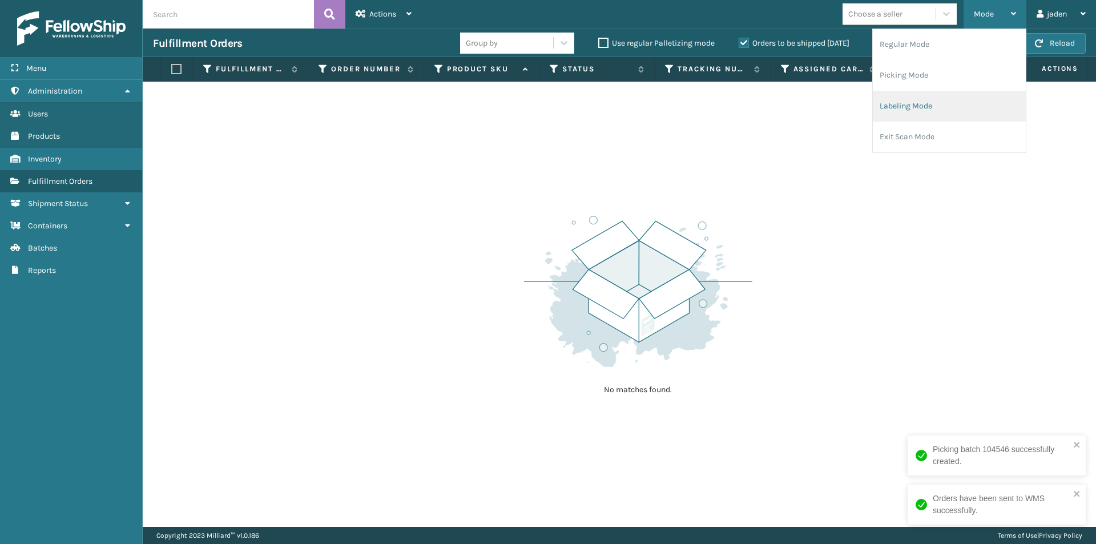
click at [930, 114] on li "Labeling Mode" at bounding box center [949, 106] width 153 height 31
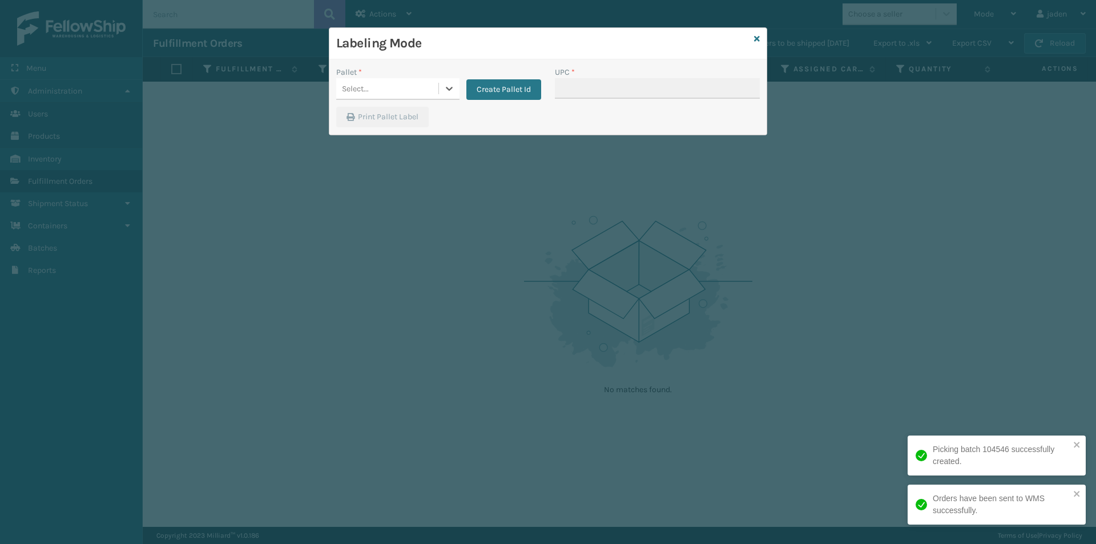
click at [448, 87] on icon at bounding box center [449, 88] width 11 height 11
click at [375, 118] on div "FDXG-EBG3MGZ3X6" at bounding box center [397, 117] width 123 height 21
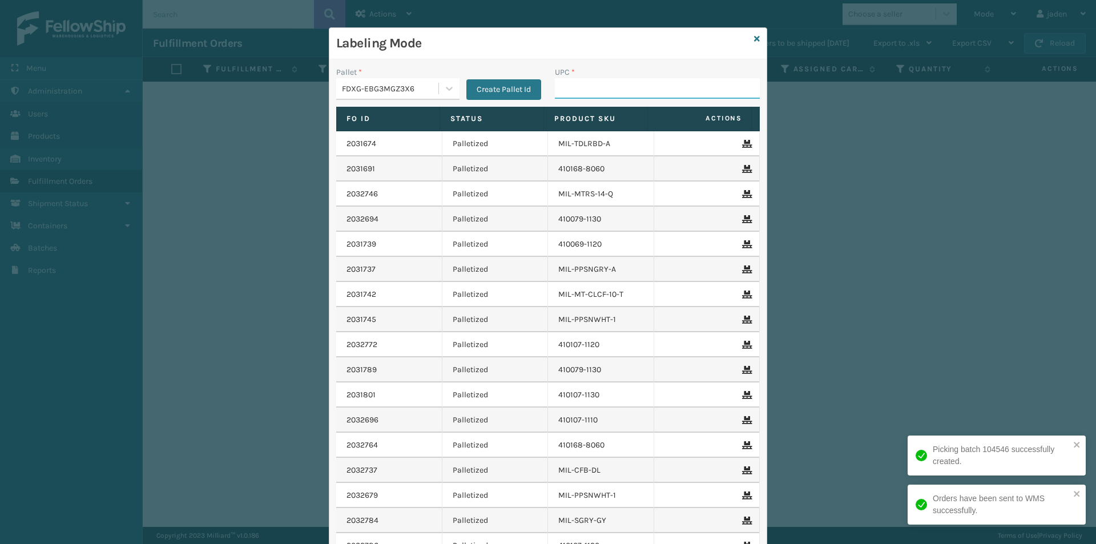
click at [670, 79] on input "UPC *" at bounding box center [657, 88] width 205 height 21
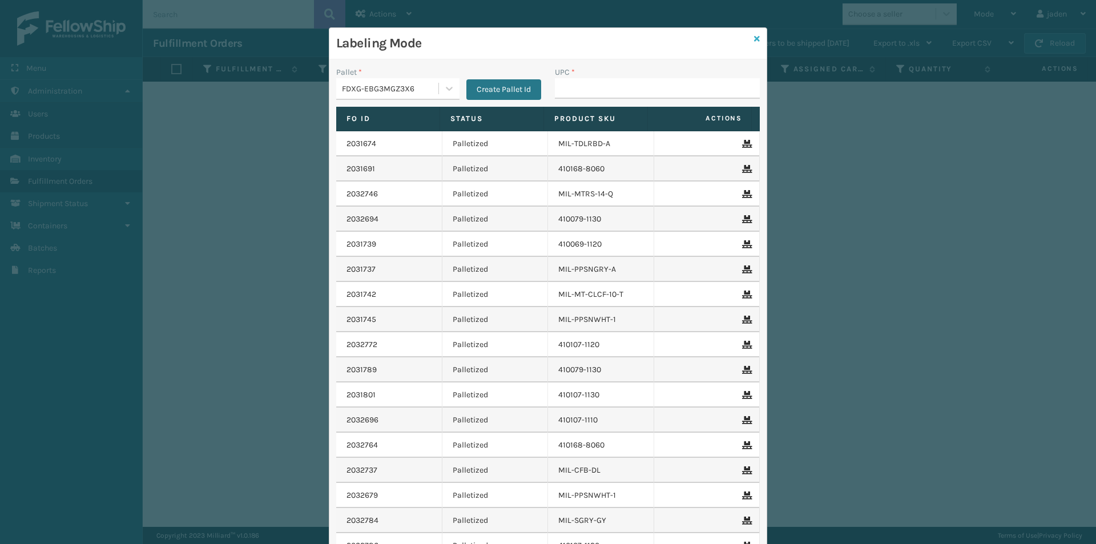
click at [754, 39] on icon at bounding box center [757, 39] width 6 height 8
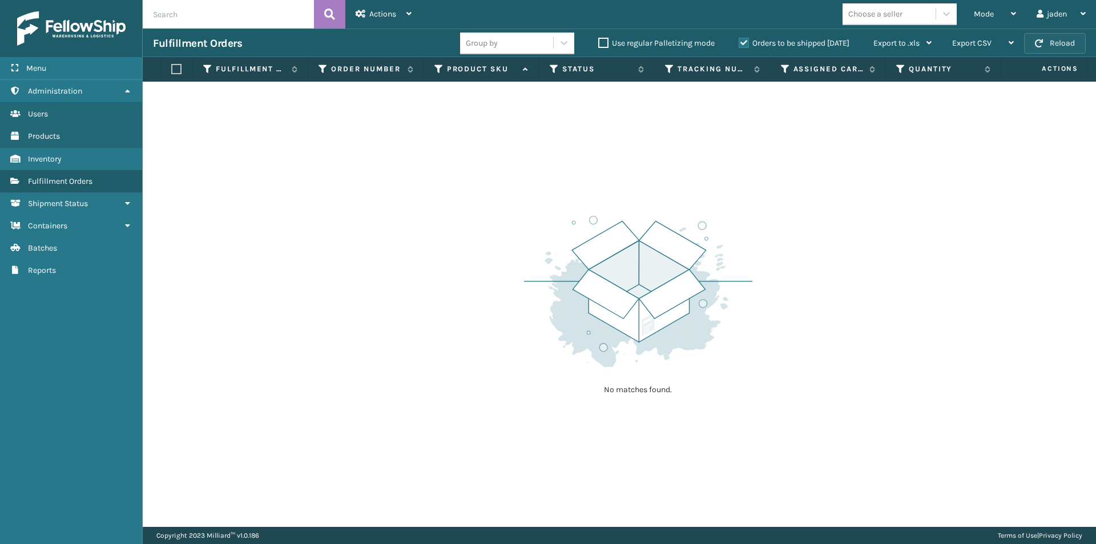
click at [1047, 41] on button "Reload" at bounding box center [1055, 43] width 62 height 21
drag, startPoint x: 771, startPoint y: 168, endPoint x: 586, endPoint y: 151, distance: 185.8
click at [586, 151] on div "No matches found." at bounding box center [620, 304] width 954 height 445
click at [1054, 40] on button "Reload" at bounding box center [1055, 43] width 62 height 21
click at [1011, 18] on div "Mode" at bounding box center [995, 14] width 42 height 29
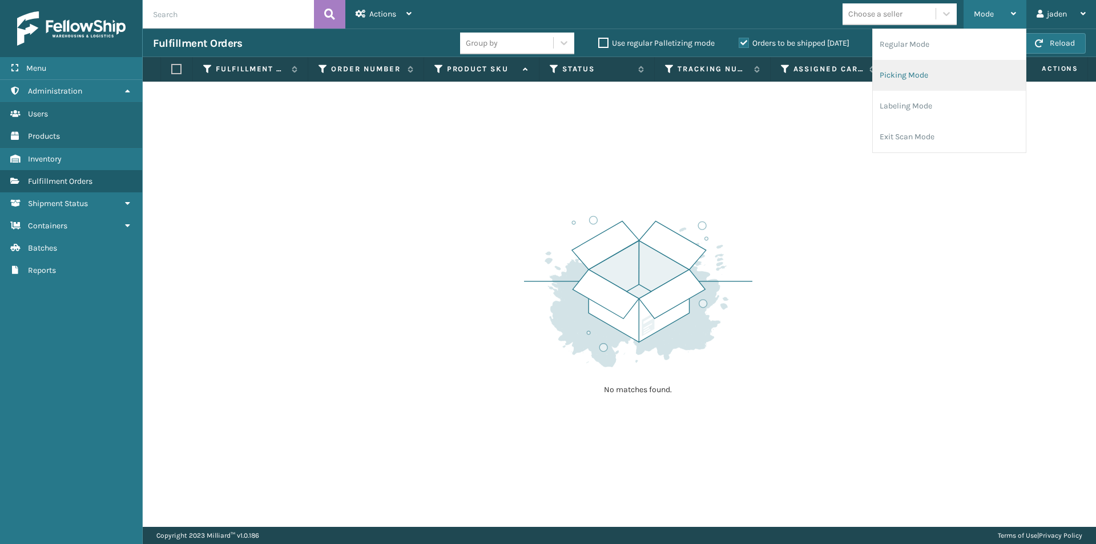
click at [930, 80] on li "Picking Mode" at bounding box center [949, 75] width 153 height 31
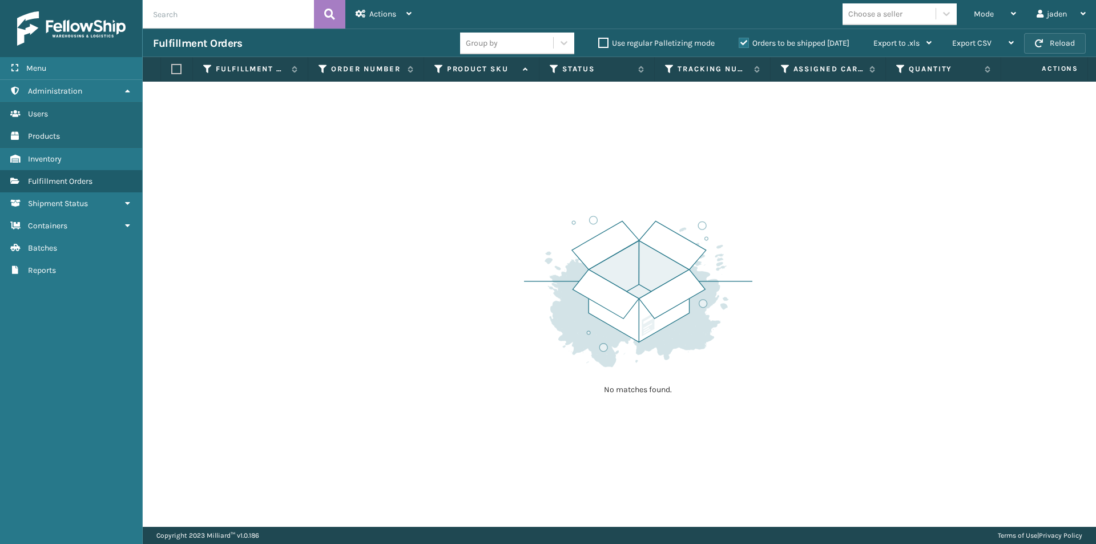
click at [1048, 41] on button "Reload" at bounding box center [1055, 43] width 62 height 21
click at [1012, 19] on div "Mode" at bounding box center [995, 14] width 42 height 29
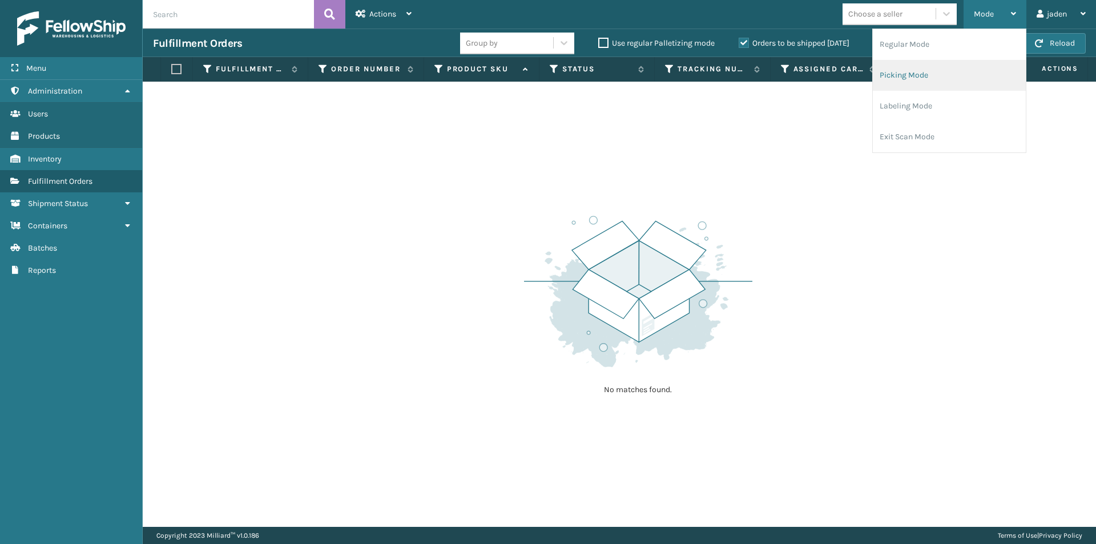
click at [951, 78] on li "Picking Mode" at bounding box center [949, 75] width 153 height 31
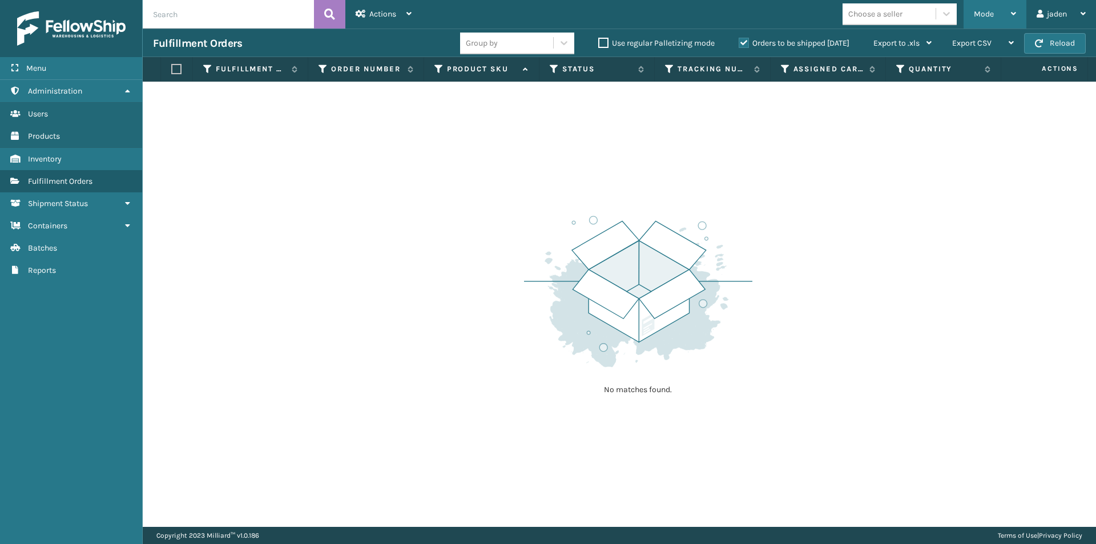
click at [979, 23] on div "Mode" at bounding box center [995, 14] width 42 height 29
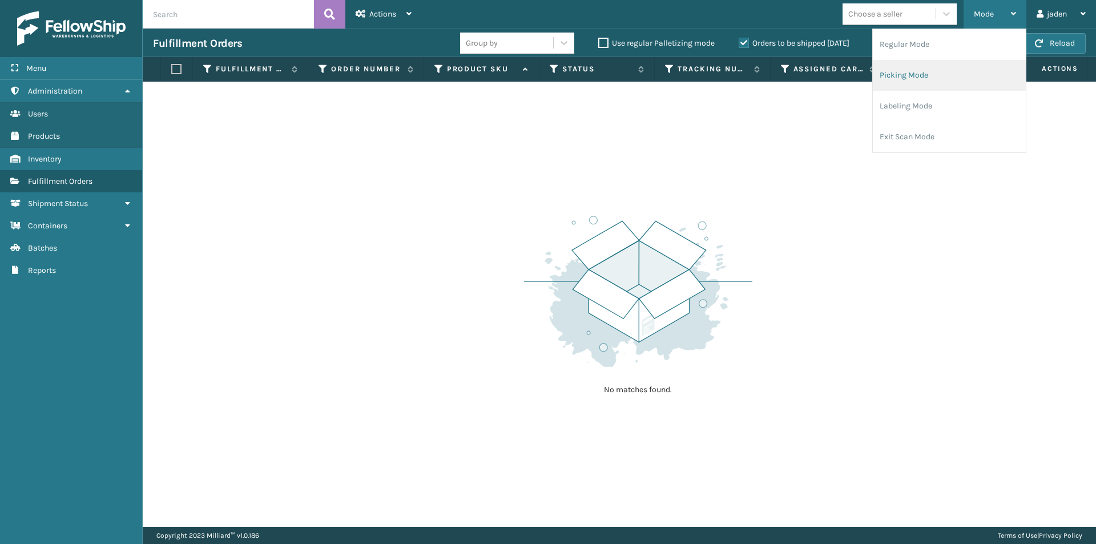
click at [927, 81] on li "Picking Mode" at bounding box center [949, 75] width 153 height 31
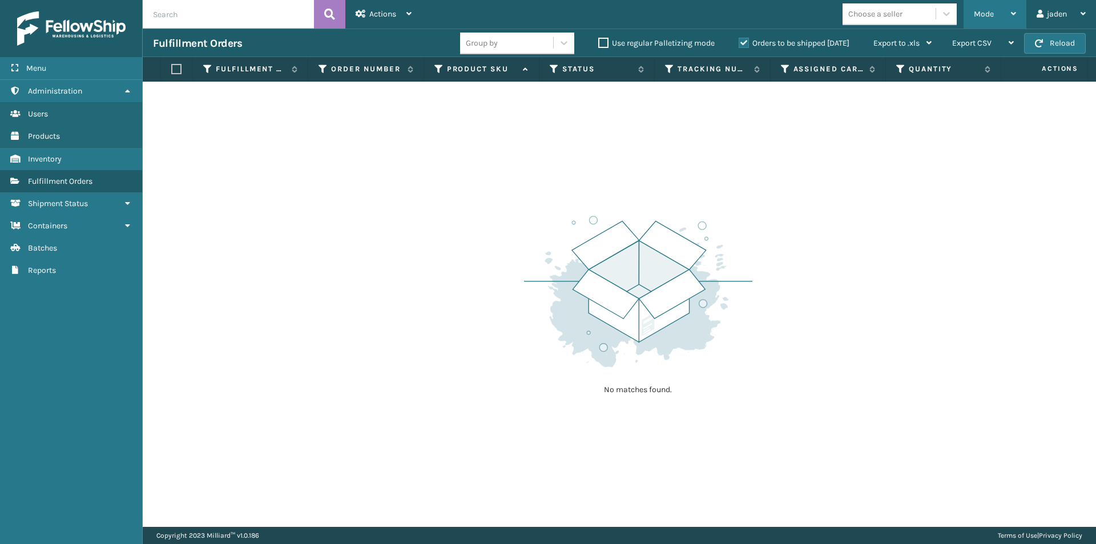
click at [1004, 4] on div "Mode" at bounding box center [995, 14] width 42 height 29
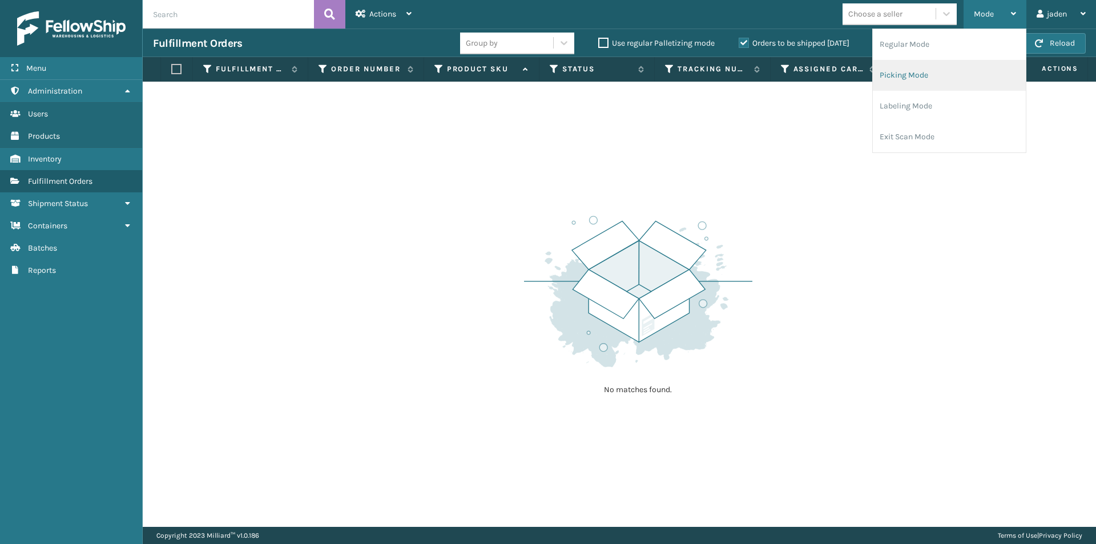
click at [931, 69] on li "Picking Mode" at bounding box center [949, 75] width 153 height 31
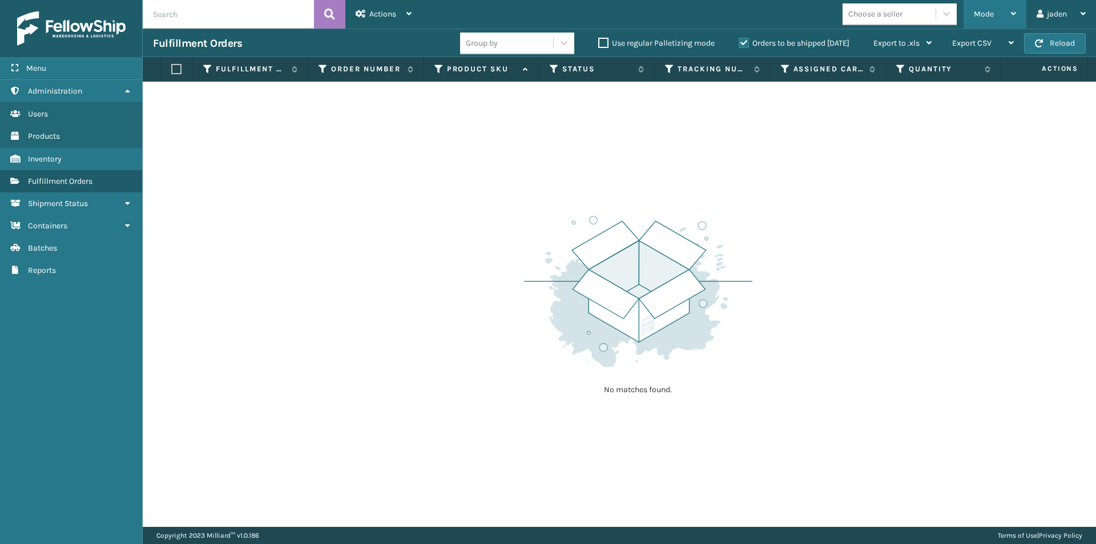
click at [1001, 7] on div "Mode" at bounding box center [995, 14] width 42 height 29
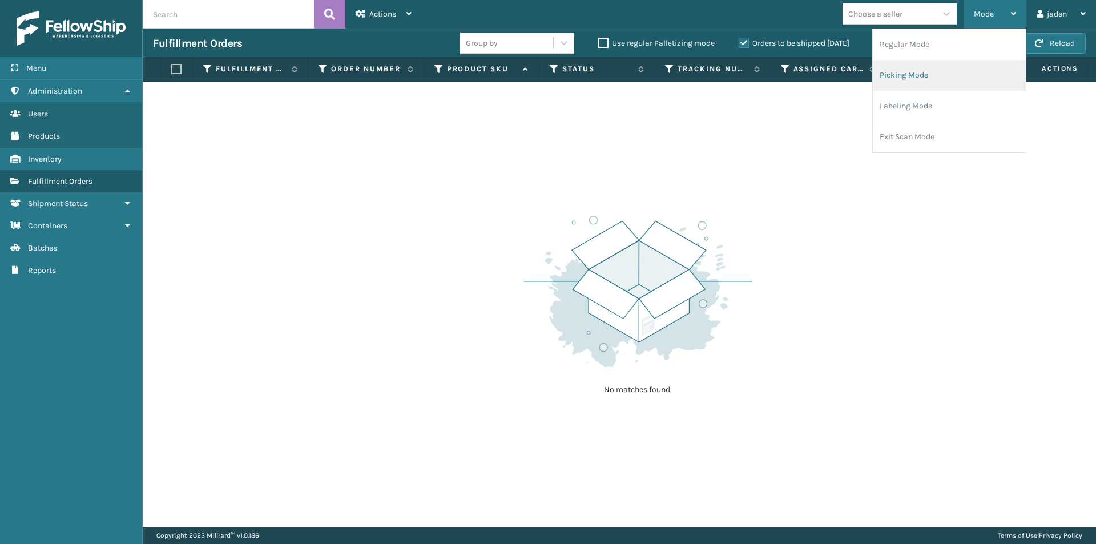
click at [924, 69] on li "Picking Mode" at bounding box center [949, 75] width 153 height 31
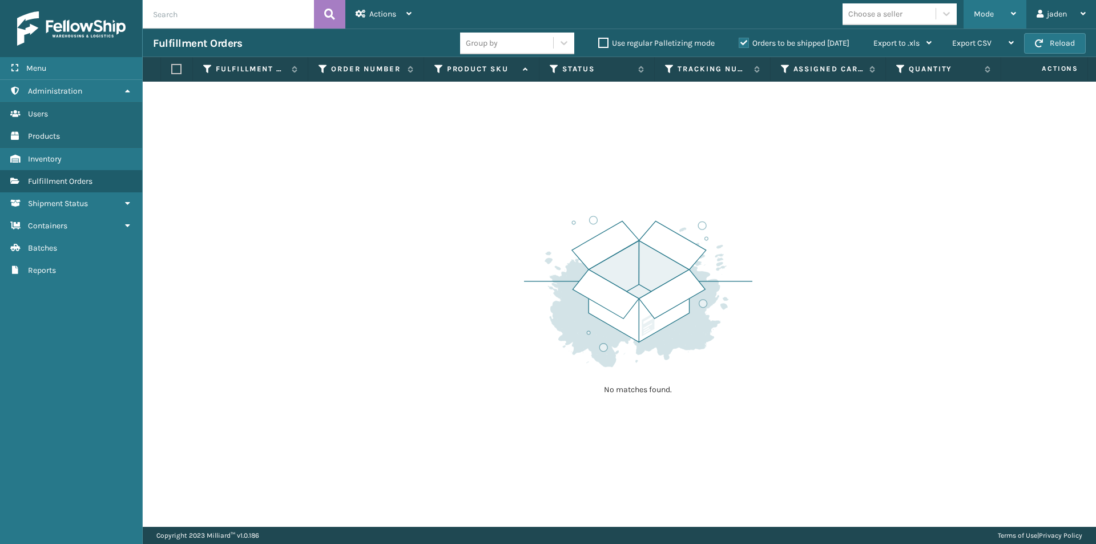
click at [991, 16] on span "Mode" at bounding box center [984, 14] width 20 height 10
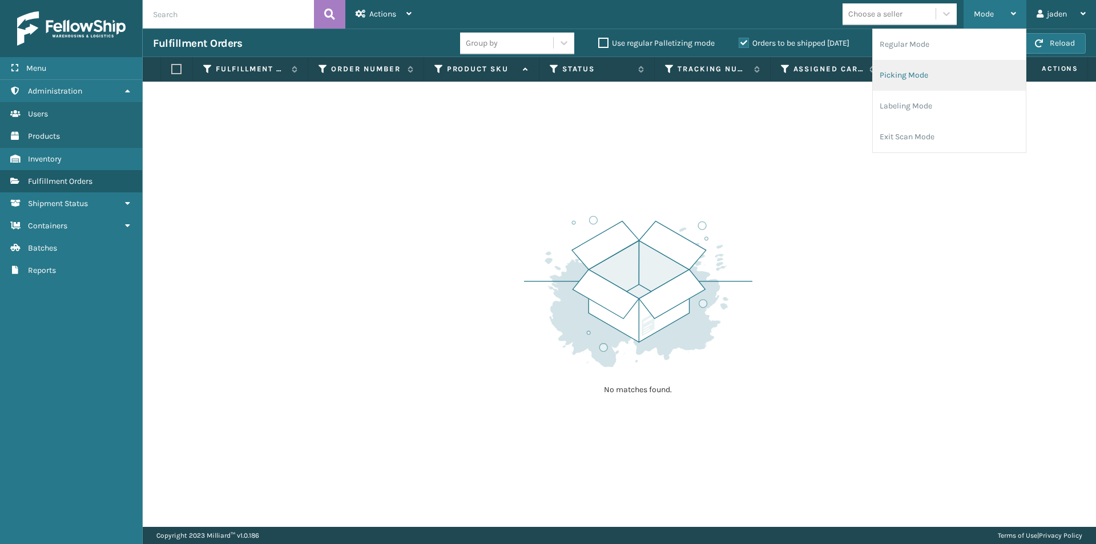
click at [920, 81] on li "Picking Mode" at bounding box center [949, 75] width 153 height 31
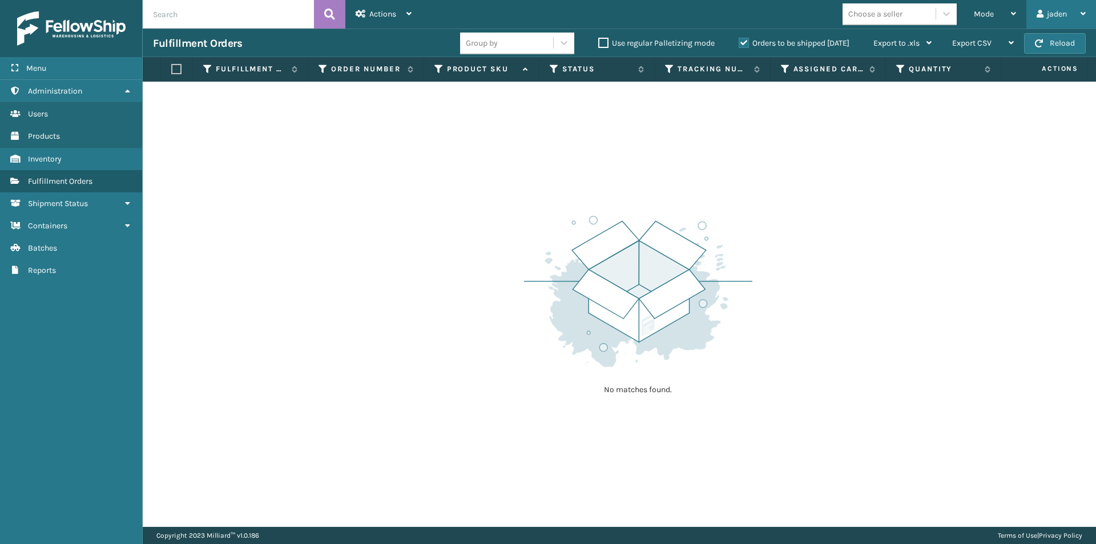
click at [1058, 26] on div "jaden" at bounding box center [1061, 14] width 49 height 29
click at [913, 144] on div "No matches found." at bounding box center [620, 304] width 954 height 445
click at [1045, 42] on button "Reload" at bounding box center [1055, 43] width 62 height 21
drag, startPoint x: 864, startPoint y: 234, endPoint x: 574, endPoint y: 134, distance: 306.6
click at [546, 153] on div "No matches found." at bounding box center [620, 304] width 954 height 445
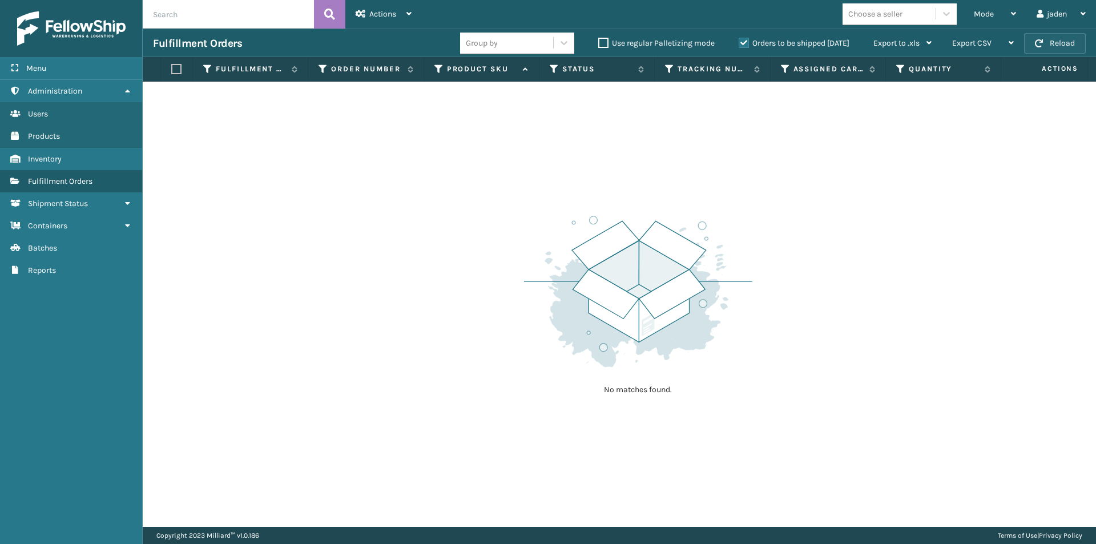
click at [1045, 46] on button "Reload" at bounding box center [1055, 43] width 62 height 21
click at [745, 43] on label "Orders to be shipped [DATE]" at bounding box center [794, 43] width 111 height 10
click at [739, 43] on input "Orders to be shipped [DATE]" at bounding box center [739, 40] width 1 height 7
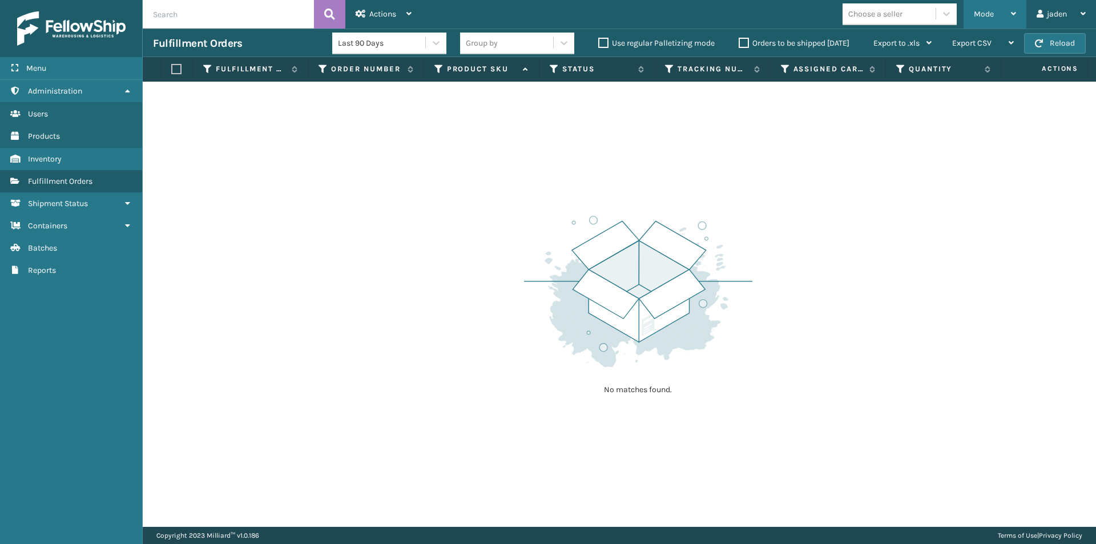
click at [993, 10] on span "Mode" at bounding box center [984, 14] width 20 height 10
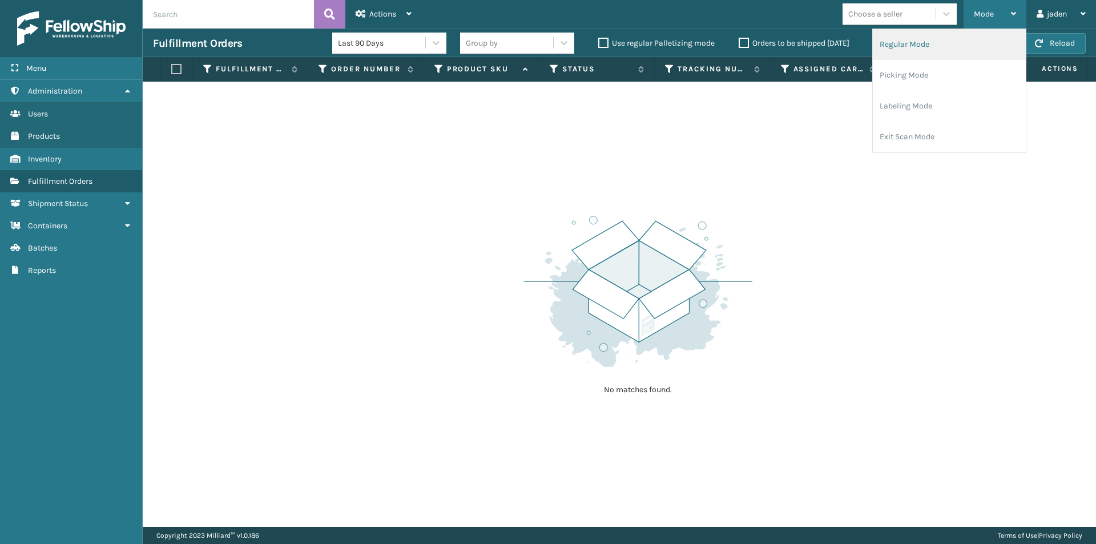
click at [906, 51] on li "Regular Mode" at bounding box center [949, 44] width 153 height 31
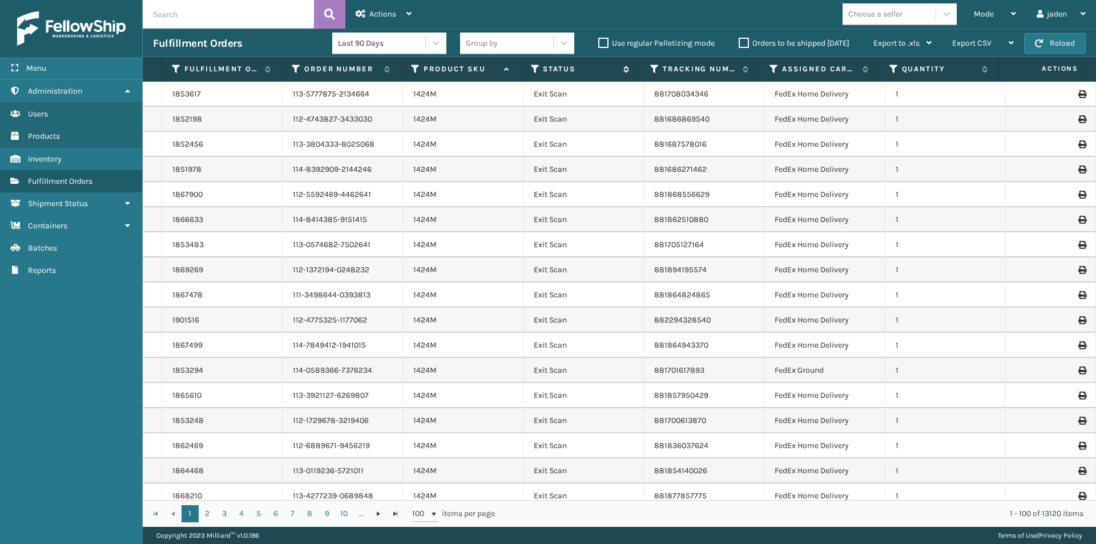
click at [534, 68] on icon at bounding box center [535, 69] width 9 height 10
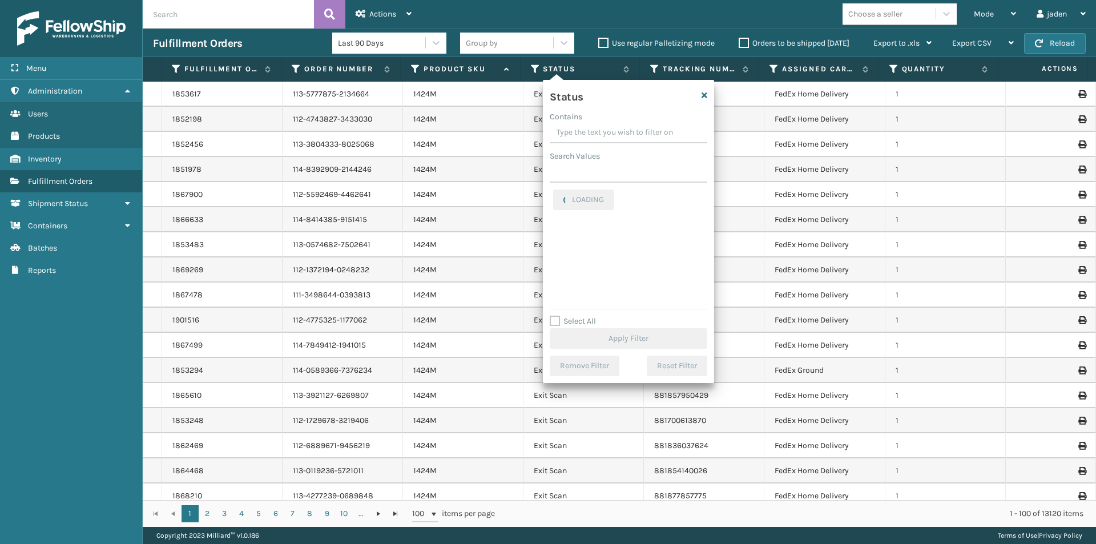
drag, startPoint x: 666, startPoint y: 130, endPoint x: 613, endPoint y: 130, distance: 53.1
click at [613, 130] on input "Contains" at bounding box center [629, 133] width 158 height 21
drag, startPoint x: 637, startPoint y: 127, endPoint x: 621, endPoint y: 127, distance: 16.0
click at [621, 127] on input "Contains" at bounding box center [629, 133] width 158 height 21
click at [637, 131] on input "Contains" at bounding box center [629, 133] width 158 height 21
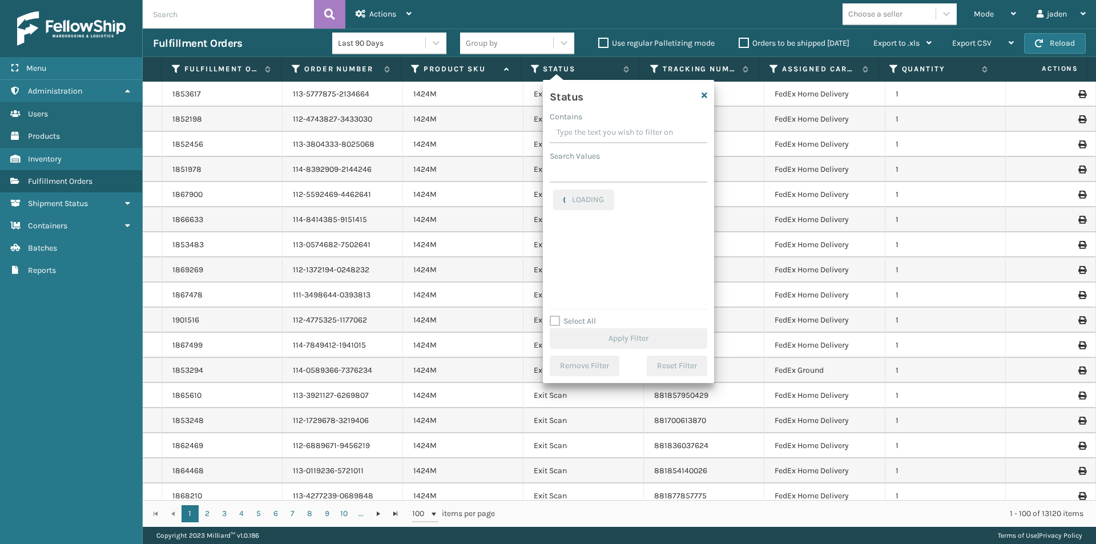
drag, startPoint x: 679, startPoint y: 131, endPoint x: 667, endPoint y: 131, distance: 12.0
drag, startPoint x: 667, startPoint y: 131, endPoint x: 658, endPoint y: 130, distance: 9.9
click at [627, 131] on input "Contains" at bounding box center [629, 133] width 158 height 21
drag, startPoint x: 664, startPoint y: 128, endPoint x: 624, endPoint y: 136, distance: 40.8
click at [625, 127] on input "Contains" at bounding box center [629, 133] width 158 height 21
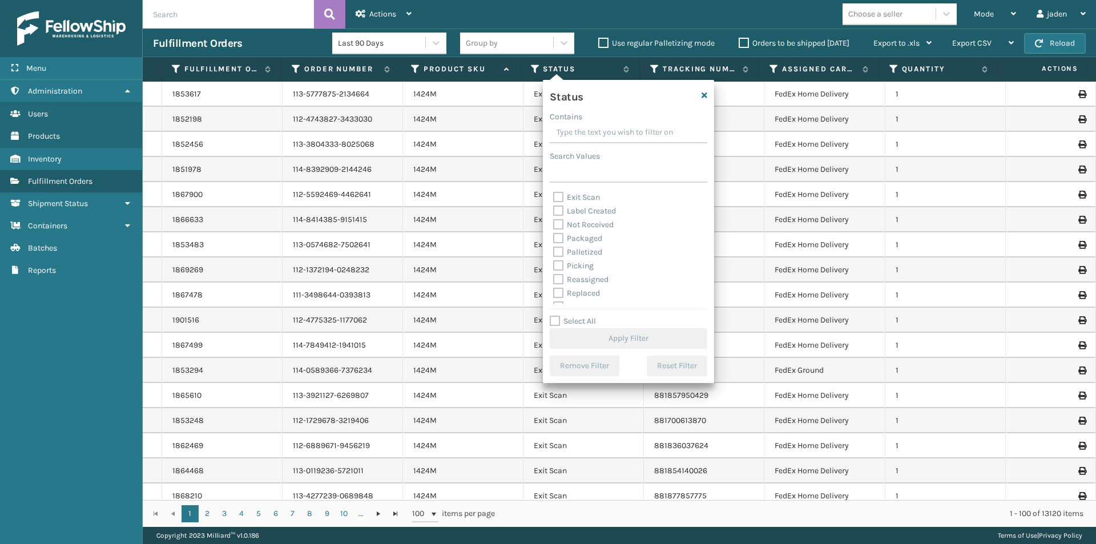
scroll to position [57, 0]
click at [556, 244] on label "Picking" at bounding box center [573, 249] width 41 height 10
click at [554, 244] on input "Picking" at bounding box center [553, 245] width 1 height 7
checkbox input "true"
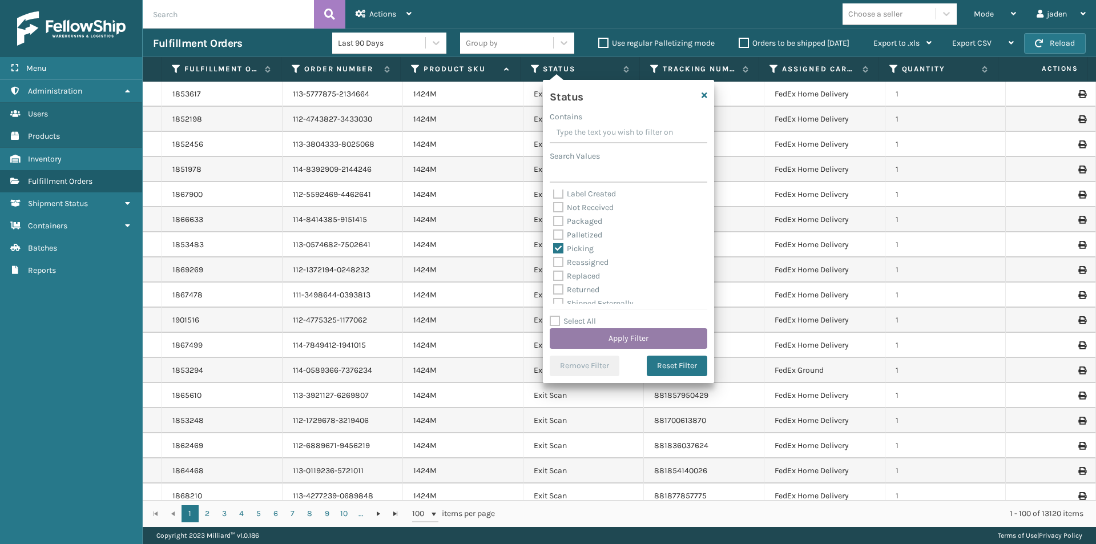
click at [624, 337] on button "Apply Filter" at bounding box center [629, 338] width 158 height 21
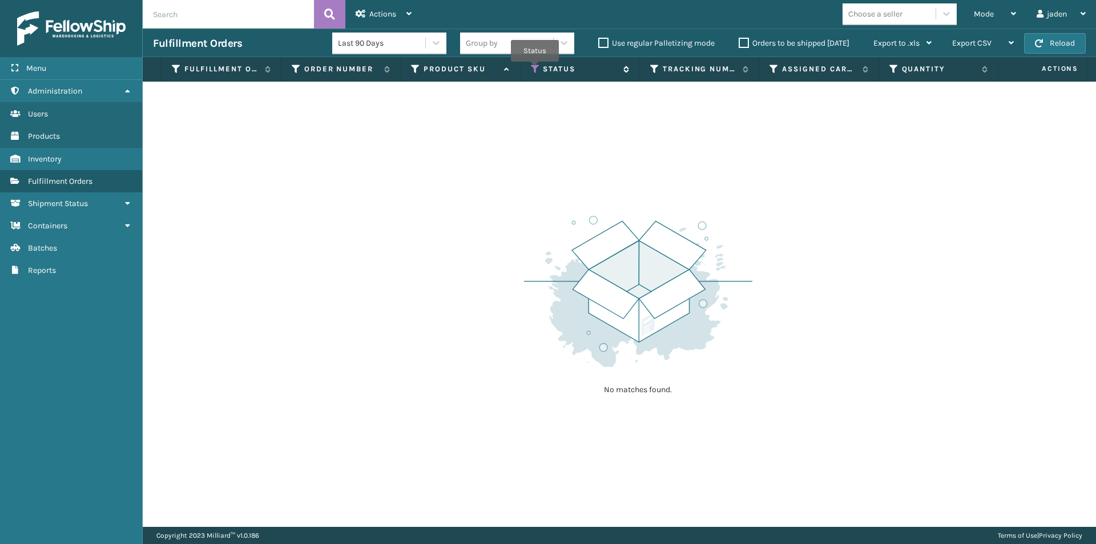
click at [534, 70] on icon at bounding box center [535, 69] width 9 height 10
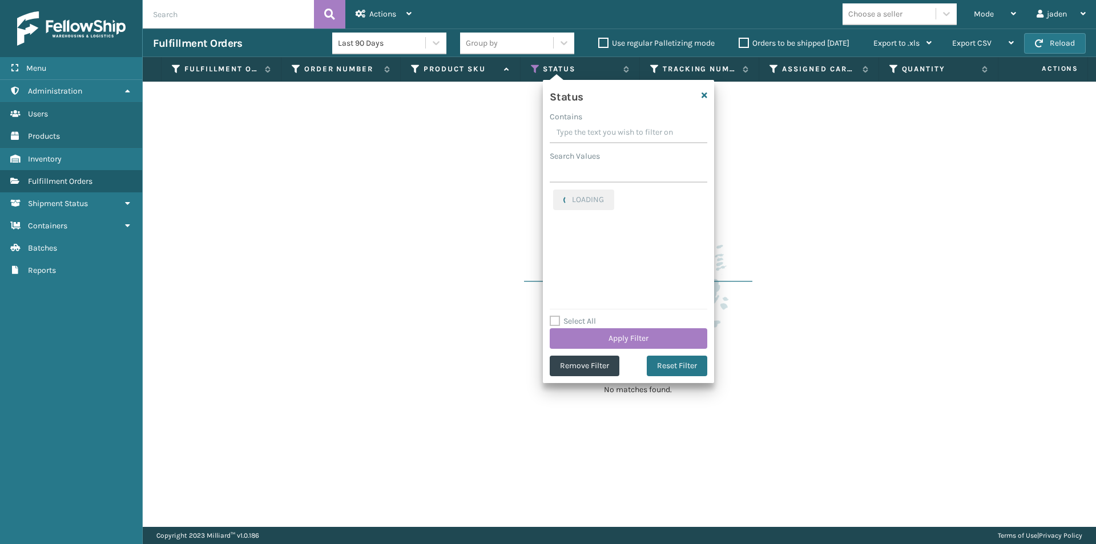
drag, startPoint x: 658, startPoint y: 127, endPoint x: 583, endPoint y: 126, distance: 74.8
click at [583, 126] on input "Contains" at bounding box center [629, 133] width 158 height 21
click at [553, 201] on div "Picking Assigned Canceled Entered Exit Scan Label Created Not Received Packaged…" at bounding box center [629, 247] width 158 height 114
click at [556, 199] on label "Picking" at bounding box center [573, 196] width 41 height 10
click at [554, 197] on input "Picking" at bounding box center [553, 193] width 1 height 7
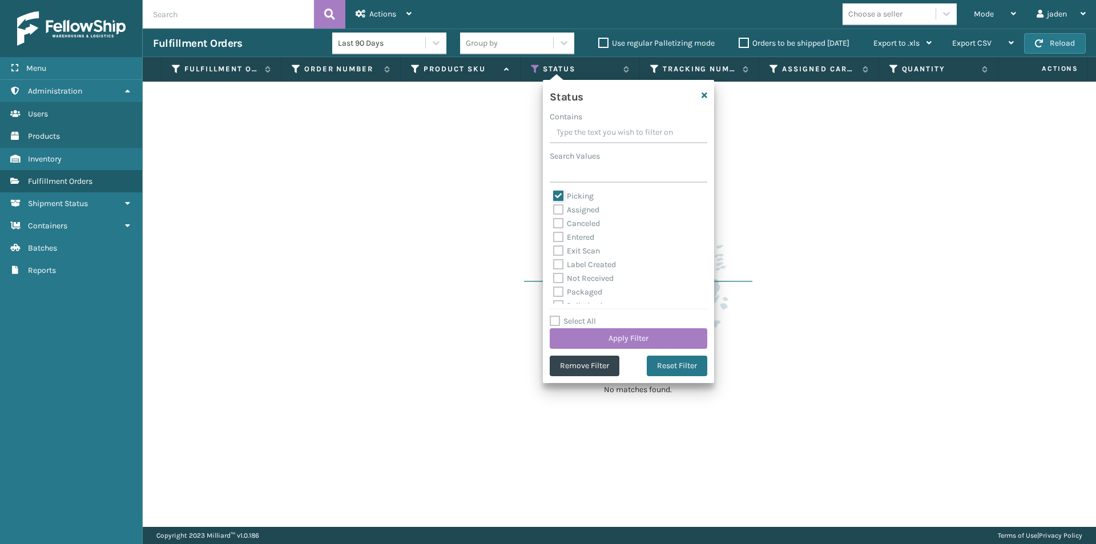
checkbox input "false"
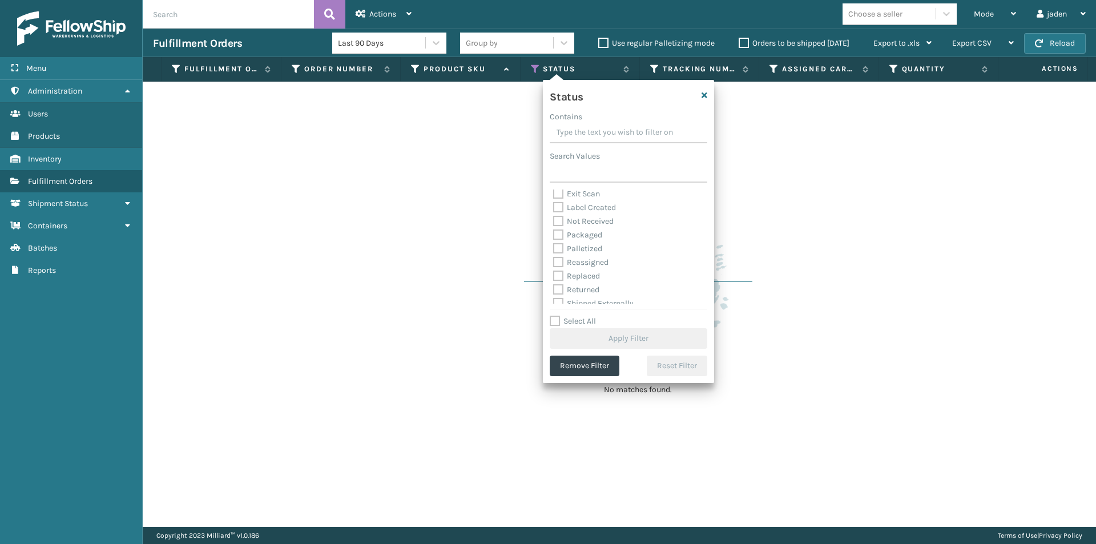
click at [558, 253] on label "Palletized" at bounding box center [577, 249] width 49 height 10
click at [554, 250] on input "Palletized" at bounding box center [553, 245] width 1 height 7
checkbox input "true"
click at [618, 345] on button "Apply Filter" at bounding box center [629, 338] width 158 height 21
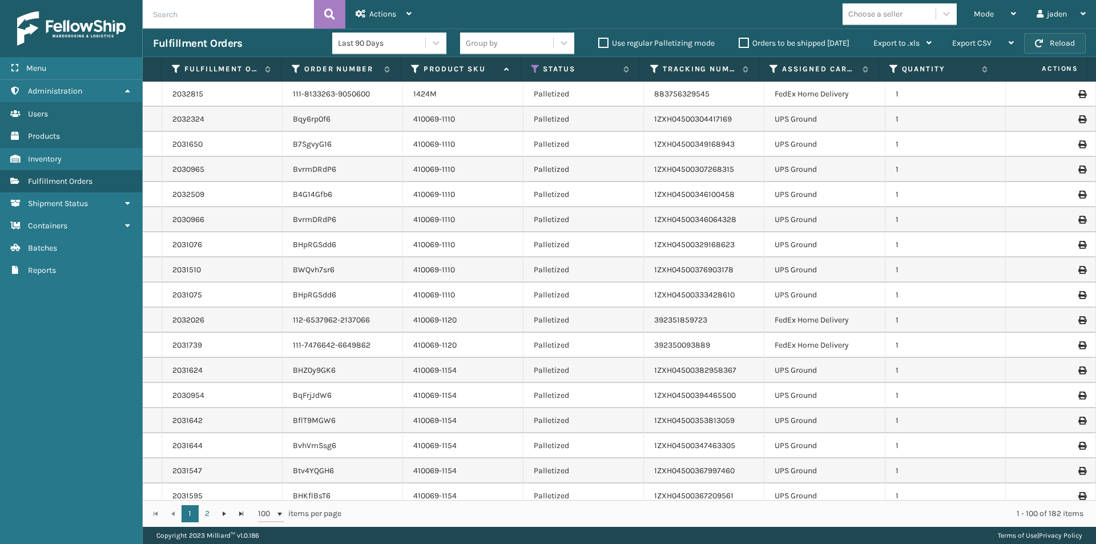
click at [1042, 45] on span "button" at bounding box center [1039, 43] width 8 height 8
click at [983, 17] on span "Mode" at bounding box center [984, 14] width 20 height 10
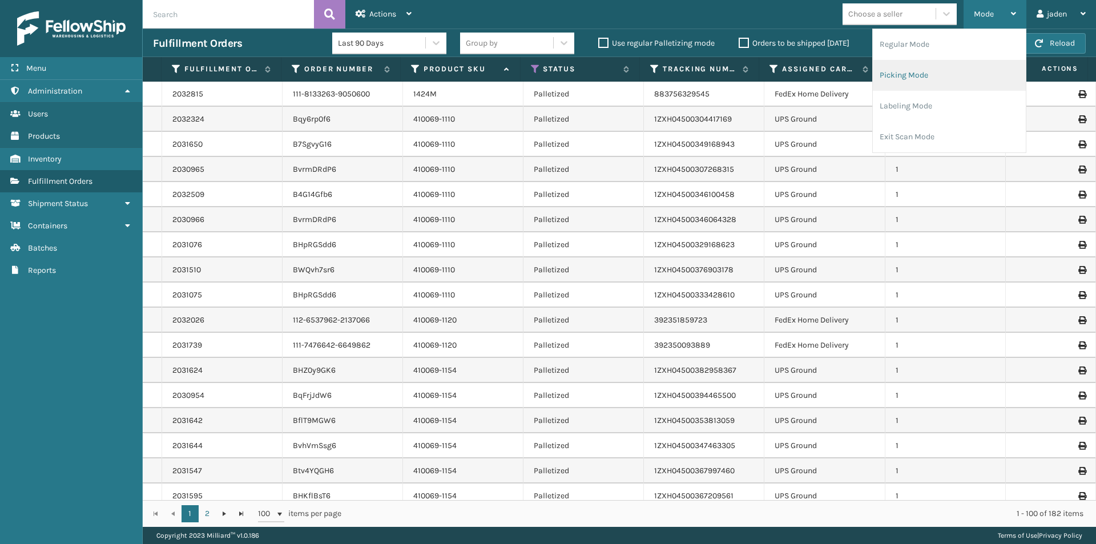
click at [920, 77] on li "Picking Mode" at bounding box center [949, 75] width 153 height 31
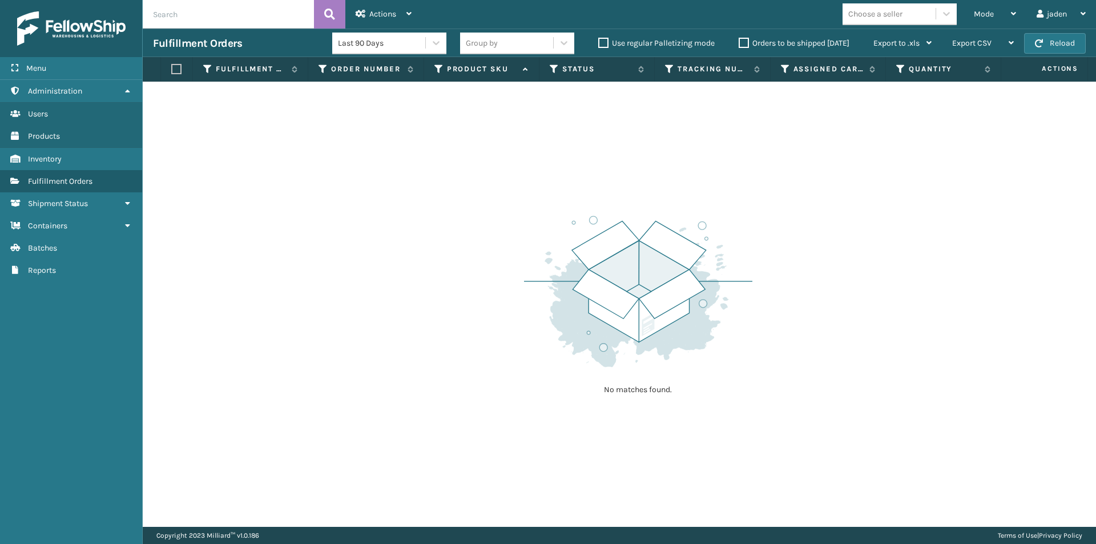
click at [746, 42] on label "Orders to be shipped [DATE]" at bounding box center [794, 43] width 111 height 10
click at [739, 42] on input "Orders to be shipped [DATE]" at bounding box center [739, 40] width 1 height 7
click at [1003, 10] on div "Mode" at bounding box center [995, 14] width 42 height 29
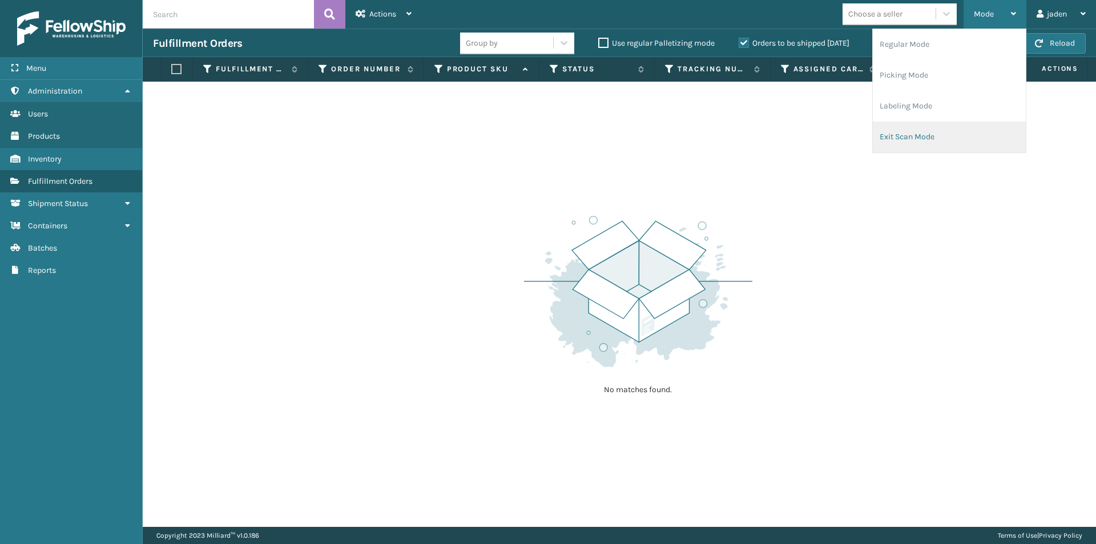
click at [938, 138] on li "Exit Scan Mode" at bounding box center [949, 137] width 153 height 31
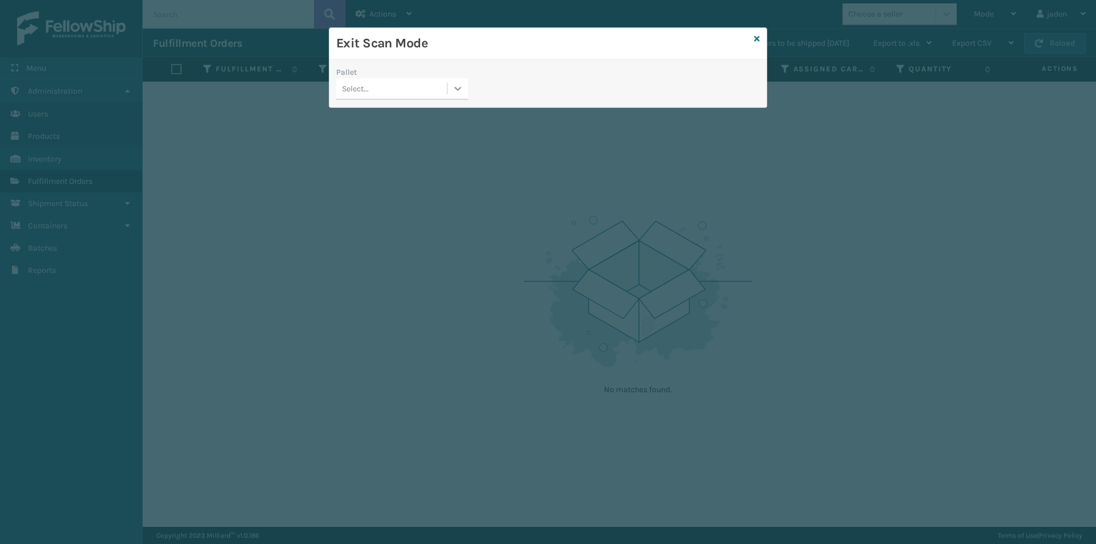
click at [452, 91] on div at bounding box center [458, 88] width 21 height 21
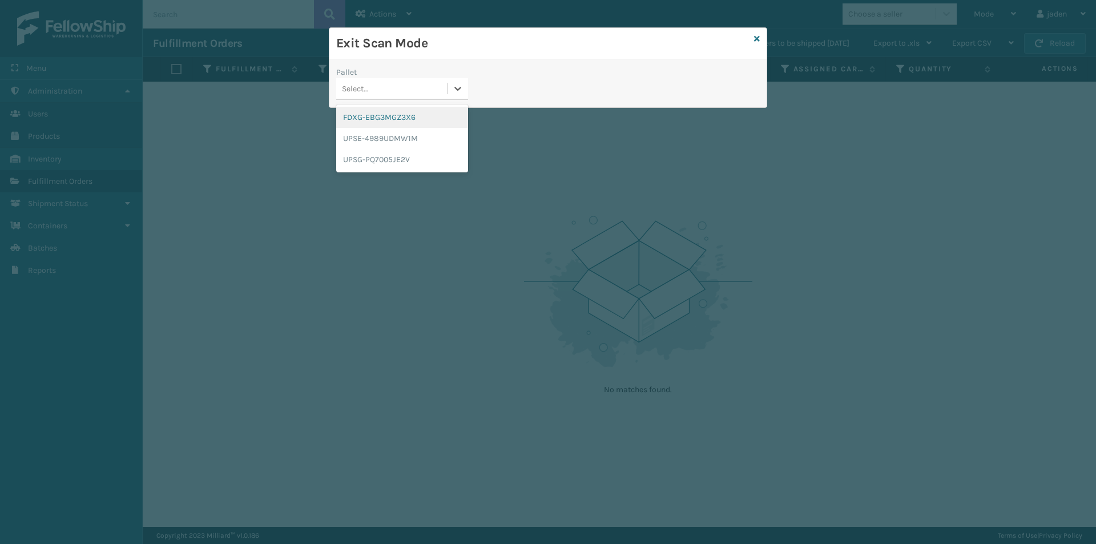
click at [434, 116] on div "FDXG-EBG3MGZ3X6" at bounding box center [402, 117] width 132 height 21
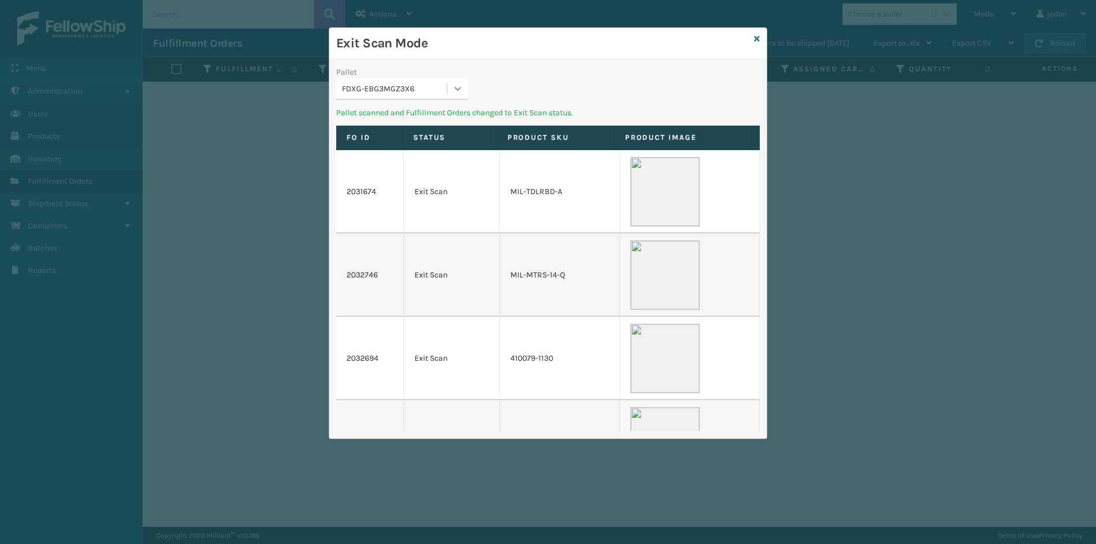
click at [458, 93] on icon at bounding box center [457, 88] width 11 height 11
click at [410, 118] on div "UPSE-4989UDMW1M" at bounding box center [402, 117] width 132 height 21
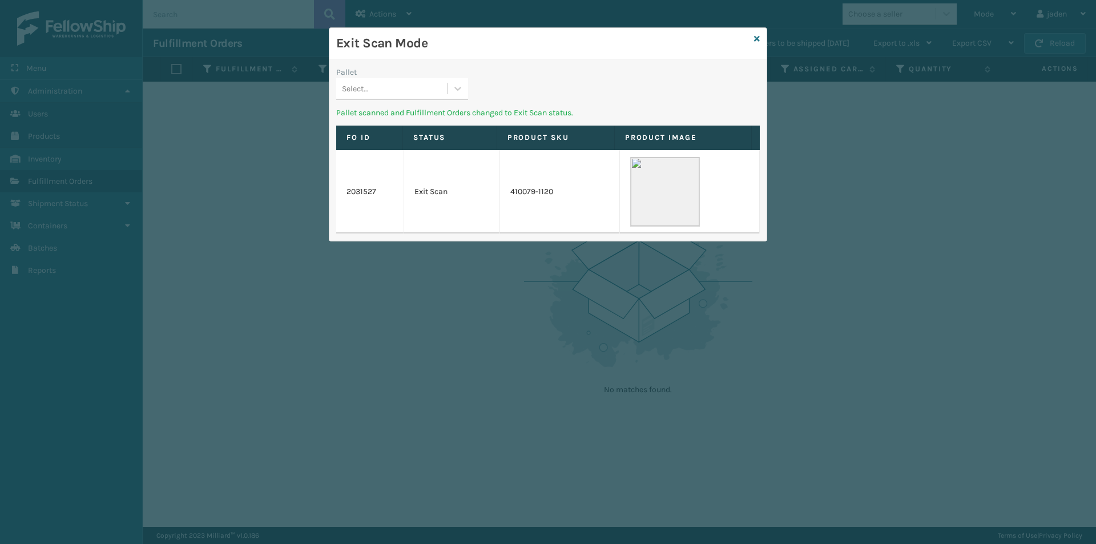
drag, startPoint x: 600, startPoint y: 76, endPoint x: 465, endPoint y: 53, distance: 137.2
click at [472, 43] on h3 "Exit Scan Mode" at bounding box center [542, 43] width 413 height 17
click at [462, 87] on icon at bounding box center [457, 88] width 11 height 11
click at [412, 120] on div "UPSG-PQ7005JE2V" at bounding box center [402, 117] width 132 height 21
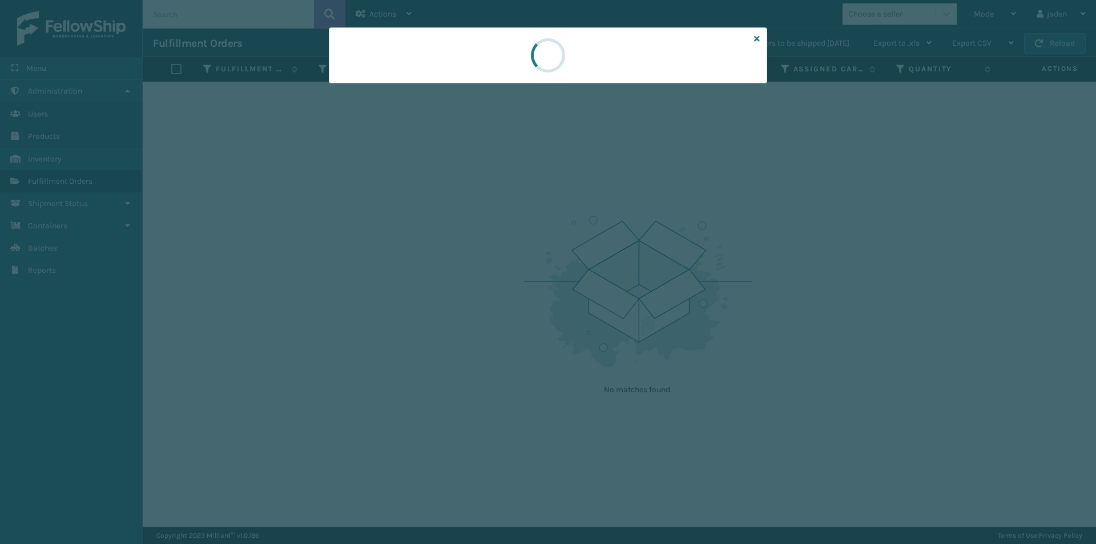
drag, startPoint x: 550, startPoint y: 75, endPoint x: 602, endPoint y: 52, distance: 56.5
click at [461, 58] on div at bounding box center [548, 55] width 439 height 56
drag, startPoint x: 610, startPoint y: 52, endPoint x: 650, endPoint y: 50, distance: 40.0
click at [504, 50] on div at bounding box center [548, 55] width 439 height 56
drag, startPoint x: 661, startPoint y: 50, endPoint x: 650, endPoint y: 52, distance: 11.0
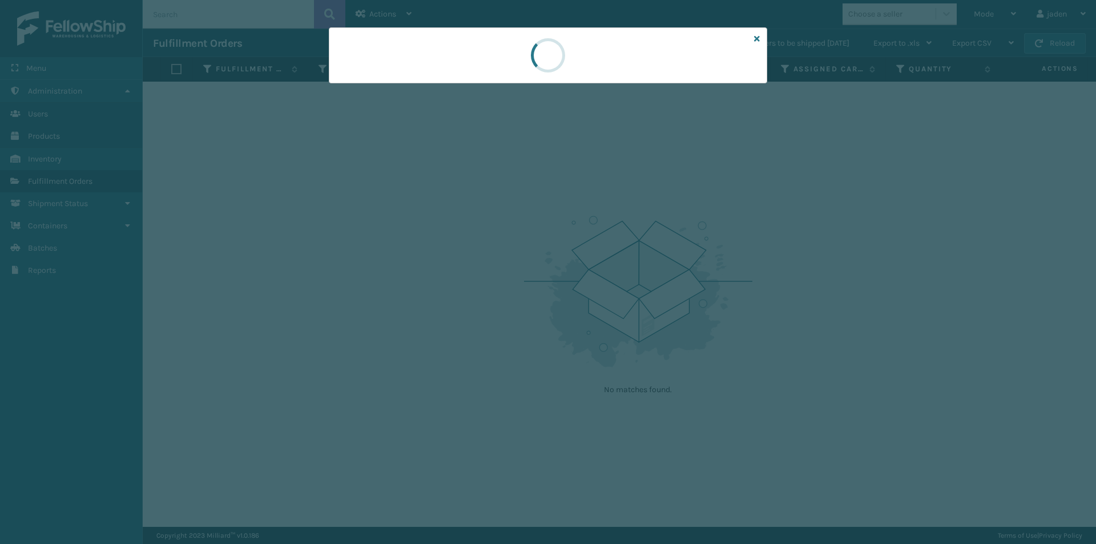
drag, startPoint x: 650, startPoint y: 52, endPoint x: 636, endPoint y: 61, distance: 16.2
click at [461, 58] on div at bounding box center [548, 55] width 439 height 56
drag, startPoint x: 630, startPoint y: 66, endPoint x: 554, endPoint y: 62, distance: 75.5
click at [445, 67] on div at bounding box center [548, 55] width 439 height 56
click at [443, 66] on div at bounding box center [548, 55] width 439 height 56
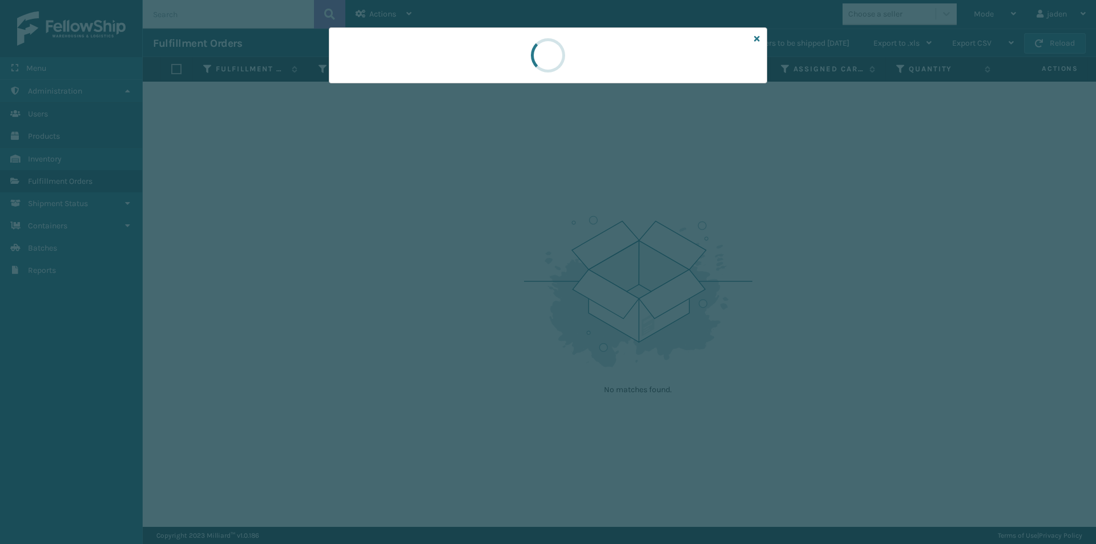
drag, startPoint x: 640, startPoint y: 65, endPoint x: 629, endPoint y: 65, distance: 10.8
drag, startPoint x: 629, startPoint y: 65, endPoint x: 631, endPoint y: 55, distance: 10.0
click at [469, 58] on div at bounding box center [548, 55] width 439 height 56
drag, startPoint x: 633, startPoint y: 55, endPoint x: 611, endPoint y: 55, distance: 22.3
drag, startPoint x: 611, startPoint y: 55, endPoint x: 477, endPoint y: 55, distance: 134.2
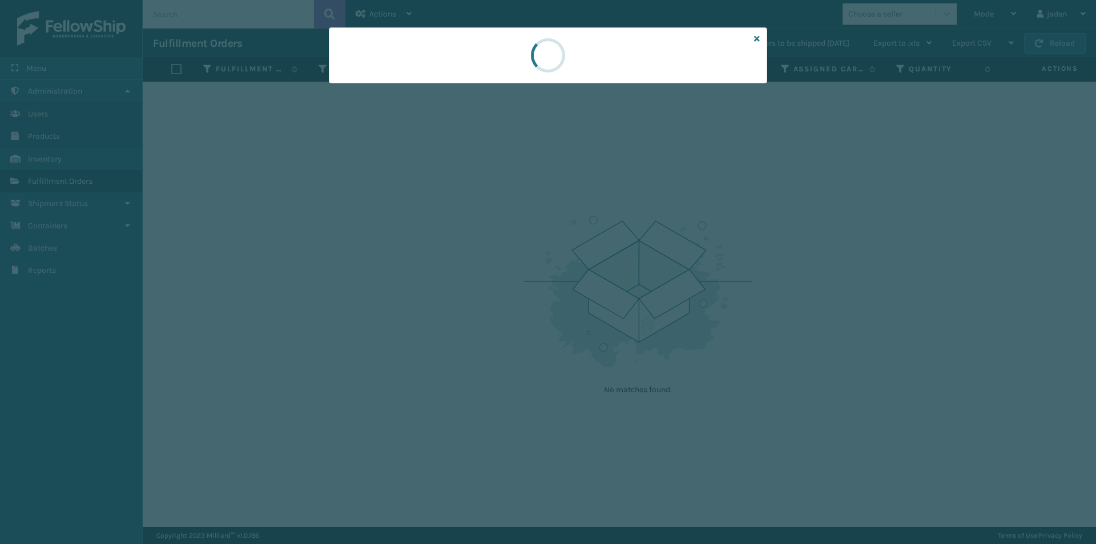
click at [477, 55] on div at bounding box center [548, 55] width 439 height 56
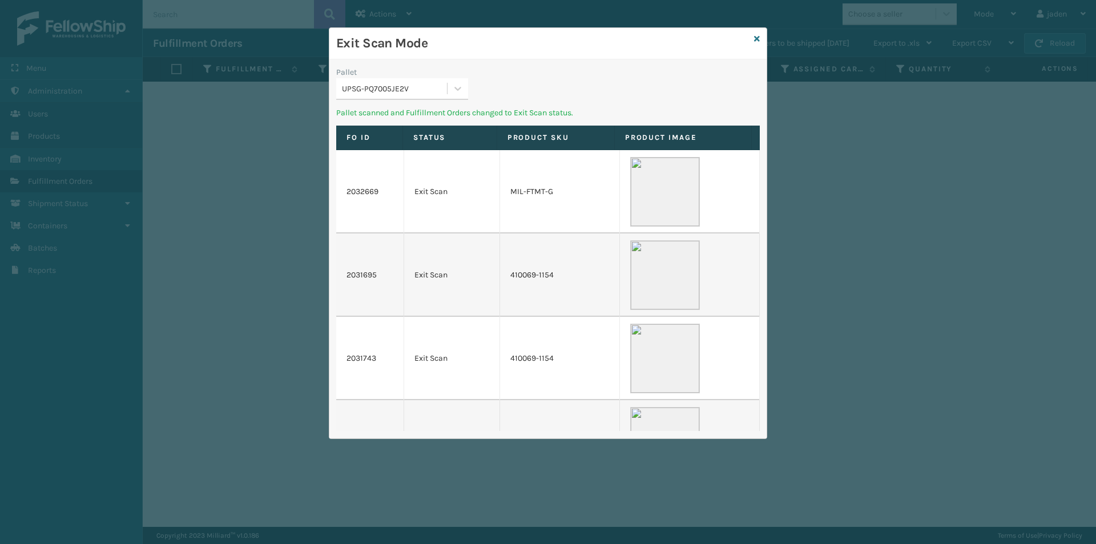
drag, startPoint x: 597, startPoint y: 49, endPoint x: 463, endPoint y: 55, distance: 134.9
click at [431, 52] on div "Exit Scan Mode" at bounding box center [547, 43] width 437 height 31
drag, startPoint x: 610, startPoint y: 65, endPoint x: 562, endPoint y: 62, distance: 48.1
click at [471, 49] on h3 "Exit Scan Mode" at bounding box center [542, 43] width 413 height 17
drag, startPoint x: 633, startPoint y: 72, endPoint x: 606, endPoint y: 72, distance: 26.3
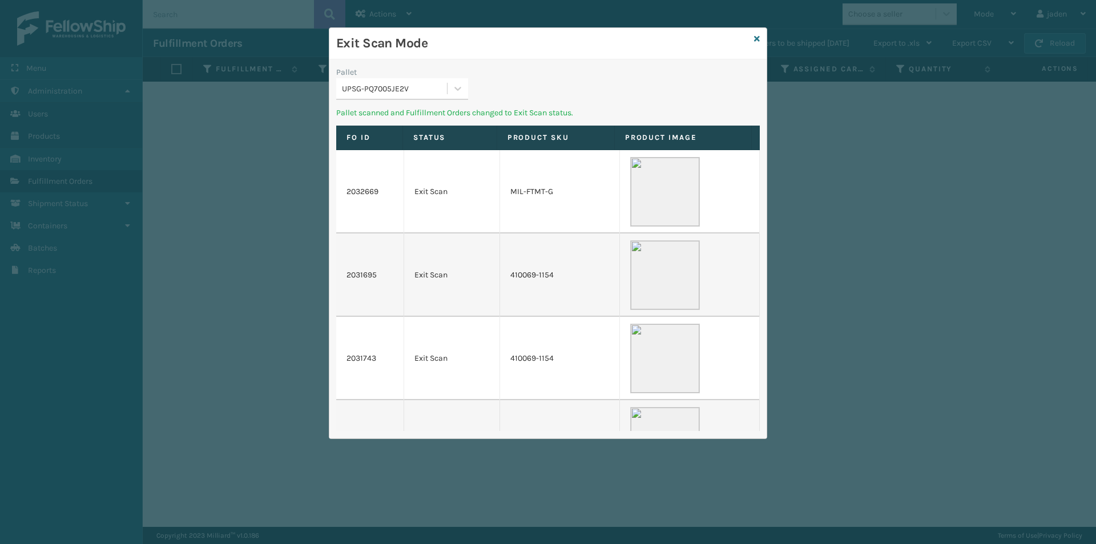
click at [457, 54] on div "Exit Scan Mode" at bounding box center [547, 43] width 437 height 31
drag, startPoint x: 629, startPoint y: 78, endPoint x: 569, endPoint y: 86, distance: 59.9
click at [453, 59] on div "Exit Scan Mode Pallet UPSG-PQ7005JE2V Pallet scanned and Fulfillment Orders cha…" at bounding box center [547, 233] width 437 height 411
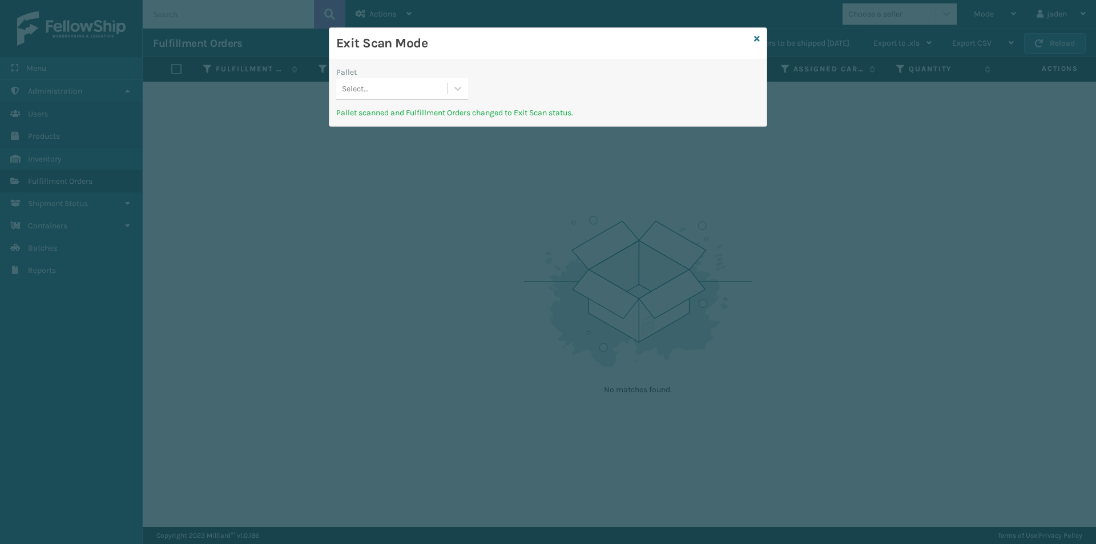
drag, startPoint x: 594, startPoint y: 89, endPoint x: 542, endPoint y: 87, distance: 51.4
click at [464, 65] on div "Pallet Select... Pallet scanned and Fulfillment Orders changed to Exit Scan sta…" at bounding box center [547, 92] width 437 height 67
drag, startPoint x: 568, startPoint y: 88, endPoint x: 508, endPoint y: 62, distance: 65.8
click at [500, 59] on div "Exit Scan Mode" at bounding box center [547, 43] width 437 height 31
drag, startPoint x: 640, startPoint y: 80, endPoint x: 526, endPoint y: 58, distance: 116.2
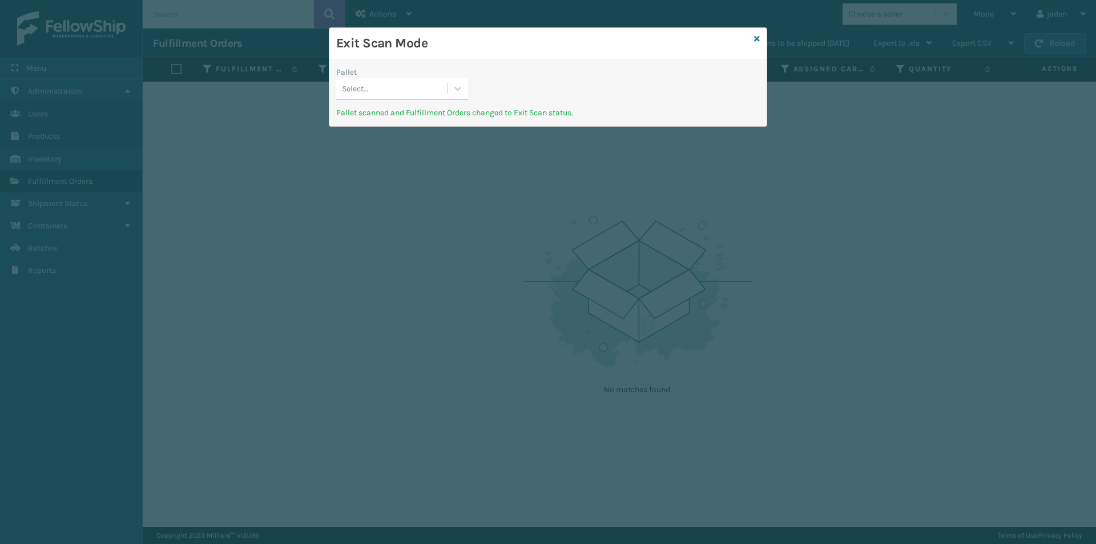
click at [500, 55] on div "Exit Scan Mode" at bounding box center [547, 43] width 437 height 31
click at [500, 52] on div "Exit Scan Mode" at bounding box center [547, 43] width 437 height 31
drag, startPoint x: 653, startPoint y: 75, endPoint x: 576, endPoint y: 61, distance: 78.5
click at [475, 51] on h3 "Exit Scan Mode" at bounding box center [542, 43] width 413 height 17
drag, startPoint x: 654, startPoint y: 70, endPoint x: 629, endPoint y: 69, distance: 25.7
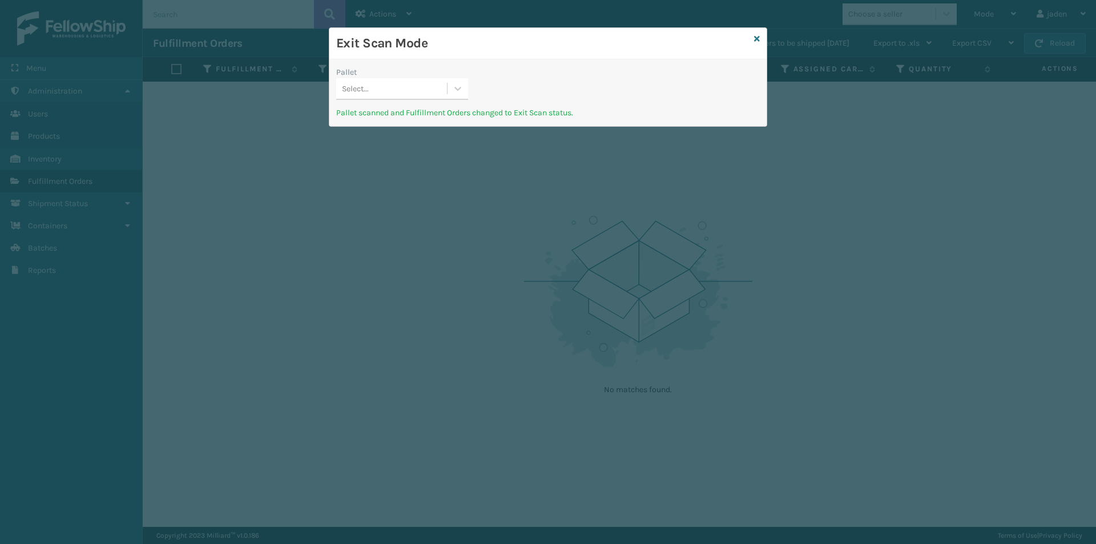
click at [439, 46] on h3 "Exit Scan Mode" at bounding box center [542, 43] width 413 height 17
drag, startPoint x: 641, startPoint y: 70, endPoint x: 490, endPoint y: 54, distance: 152.2
click at [490, 49] on h3 "Exit Scan Mode" at bounding box center [542, 43] width 413 height 17
click at [455, 85] on icon at bounding box center [457, 88] width 11 height 11
click at [433, 114] on div "No options" at bounding box center [402, 117] width 132 height 21
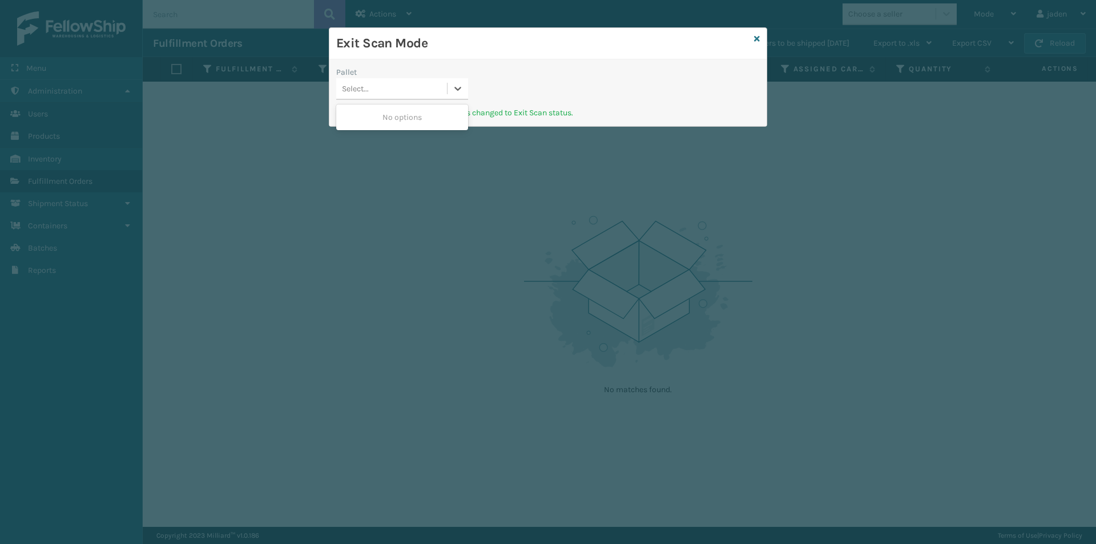
click at [757, 46] on div "Exit Scan Mode" at bounding box center [547, 43] width 437 height 31
click at [757, 41] on icon at bounding box center [757, 39] width 6 height 8
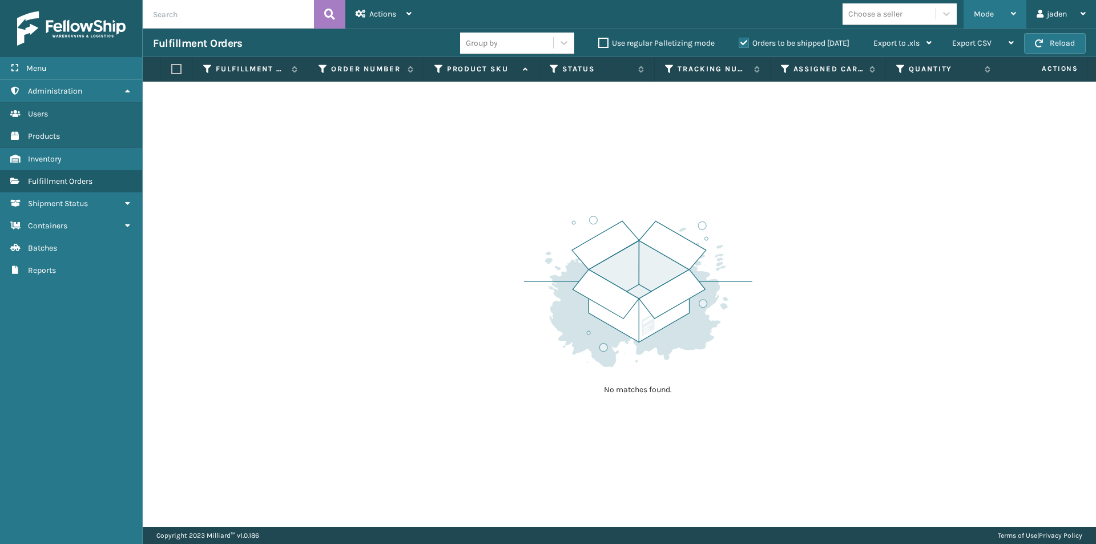
click at [980, 16] on span "Mode" at bounding box center [984, 14] width 20 height 10
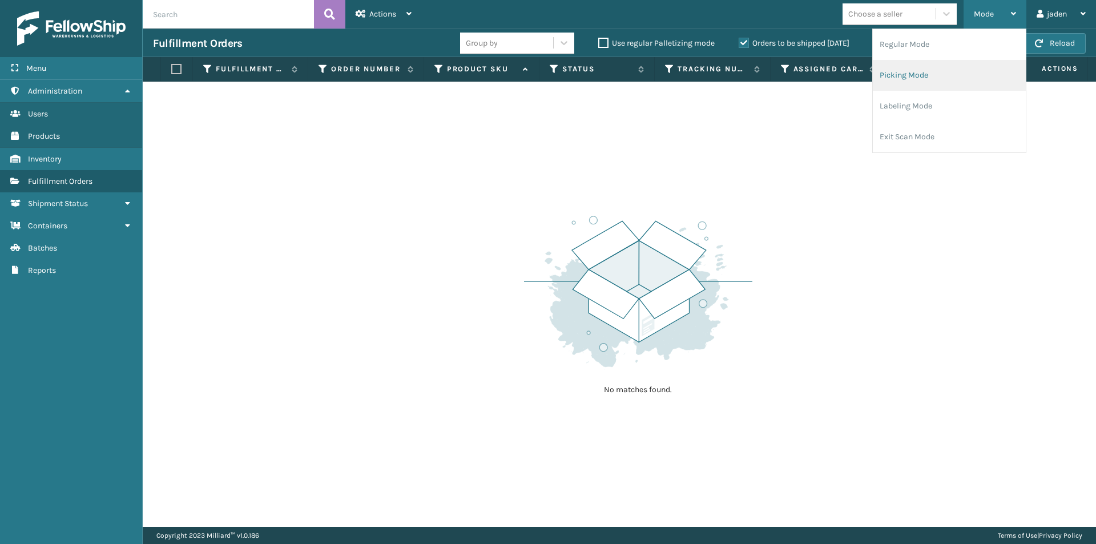
click at [931, 71] on li "Picking Mode" at bounding box center [949, 75] width 153 height 31
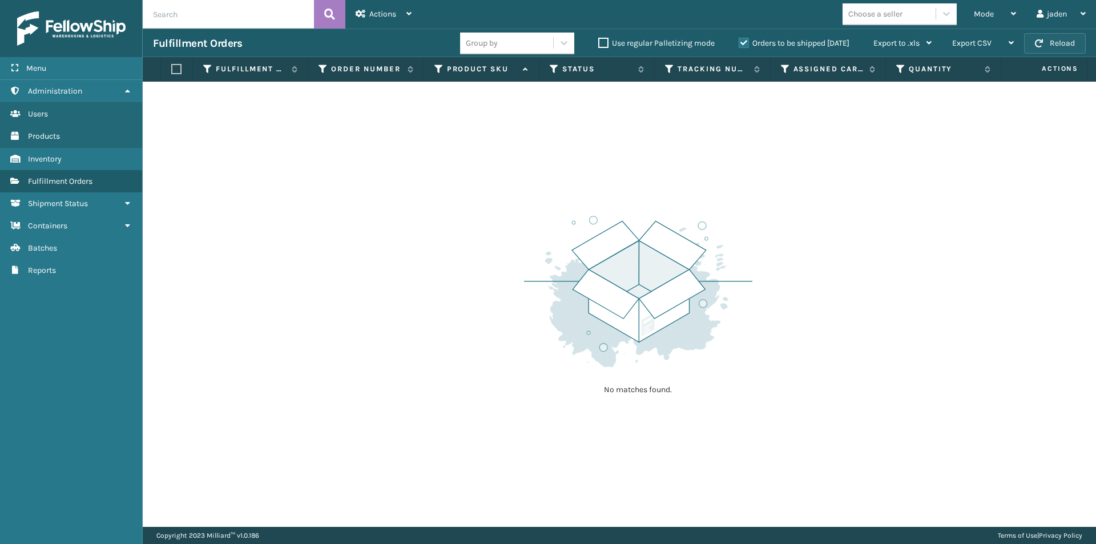
click at [1065, 46] on button "Reload" at bounding box center [1055, 43] width 62 height 21
click at [1055, 39] on button "Reload" at bounding box center [1055, 43] width 62 height 21
click at [1023, 8] on div "Mode Regular Mode Picking Mode Labeling Mode Exit Scan Mode" at bounding box center [995, 14] width 63 height 29
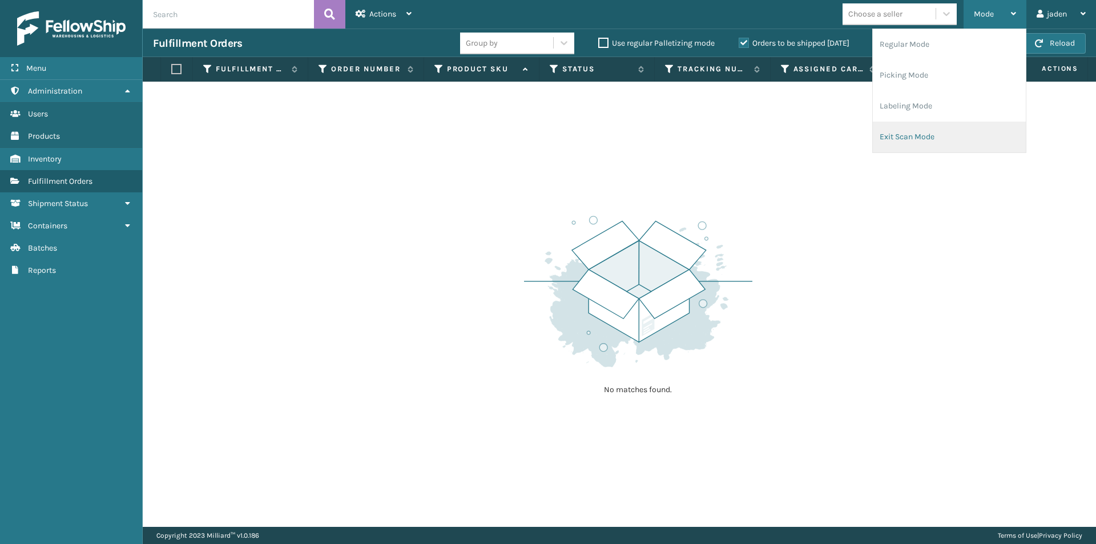
click at [915, 132] on li "Exit Scan Mode" at bounding box center [949, 137] width 153 height 31
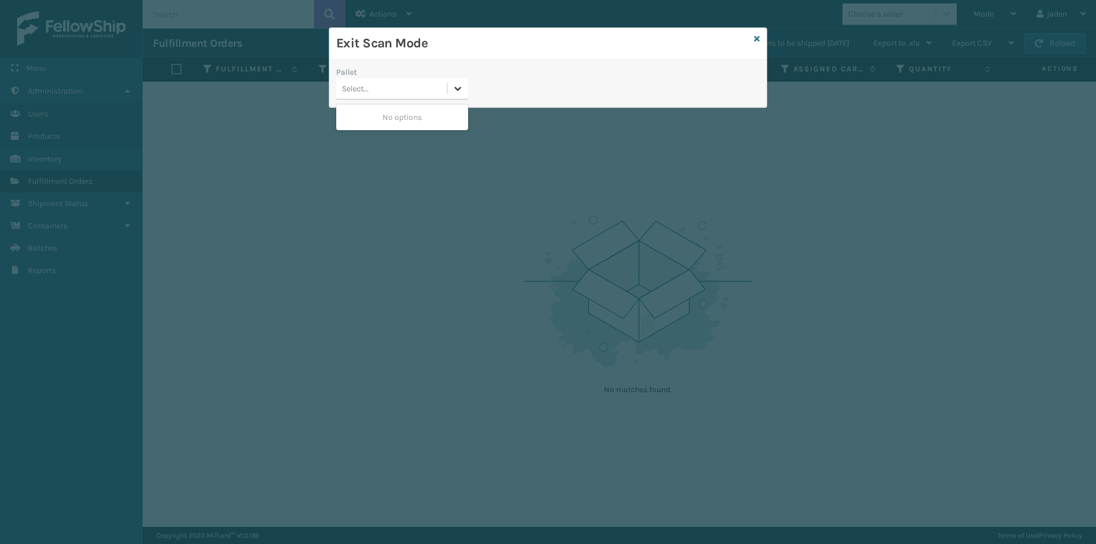
click at [456, 95] on div at bounding box center [458, 88] width 21 height 21
click at [348, 132] on div "Exit Scan Mode Pallet 0 results available. Use Up and Down to choose options, p…" at bounding box center [548, 272] width 1096 height 544
drag, startPoint x: 616, startPoint y: 43, endPoint x: 638, endPoint y: 28, distance: 26.8
click at [453, 19] on div "Exit Scan Mode Pallet Select..." at bounding box center [548, 272] width 1096 height 544
drag, startPoint x: 636, startPoint y: 31, endPoint x: 622, endPoint y: 32, distance: 13.7
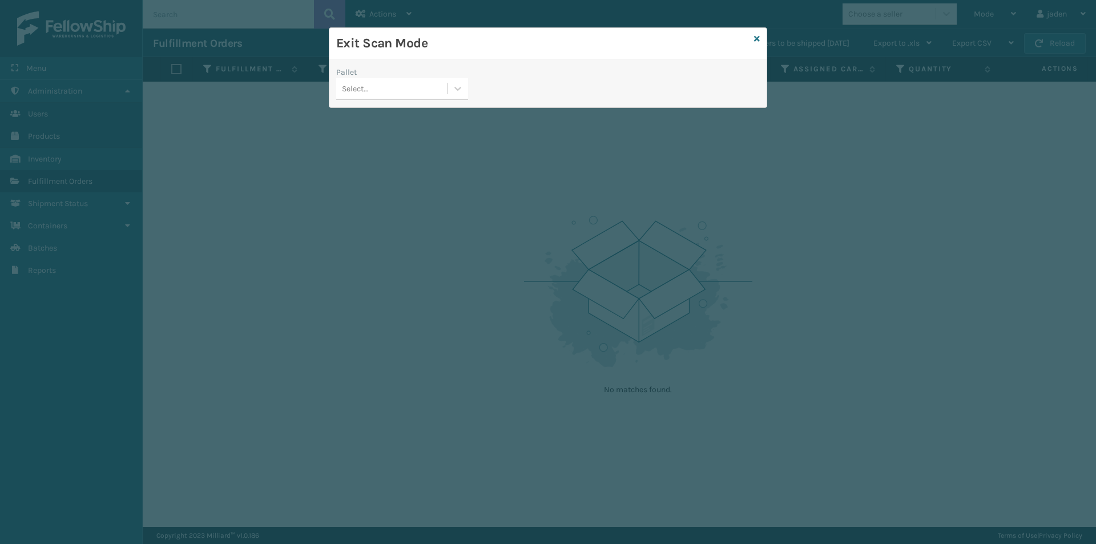
drag, startPoint x: 622, startPoint y: 32, endPoint x: 492, endPoint y: 46, distance: 131.5
click at [476, 38] on div "Exit Scan Mode" at bounding box center [547, 43] width 437 height 31
click at [429, 56] on div "Exit Scan Mode" at bounding box center [547, 43] width 437 height 31
drag, startPoint x: 658, startPoint y: 64, endPoint x: 633, endPoint y: 58, distance: 26.5
drag, startPoint x: 633, startPoint y: 58, endPoint x: 568, endPoint y: 70, distance: 66.3
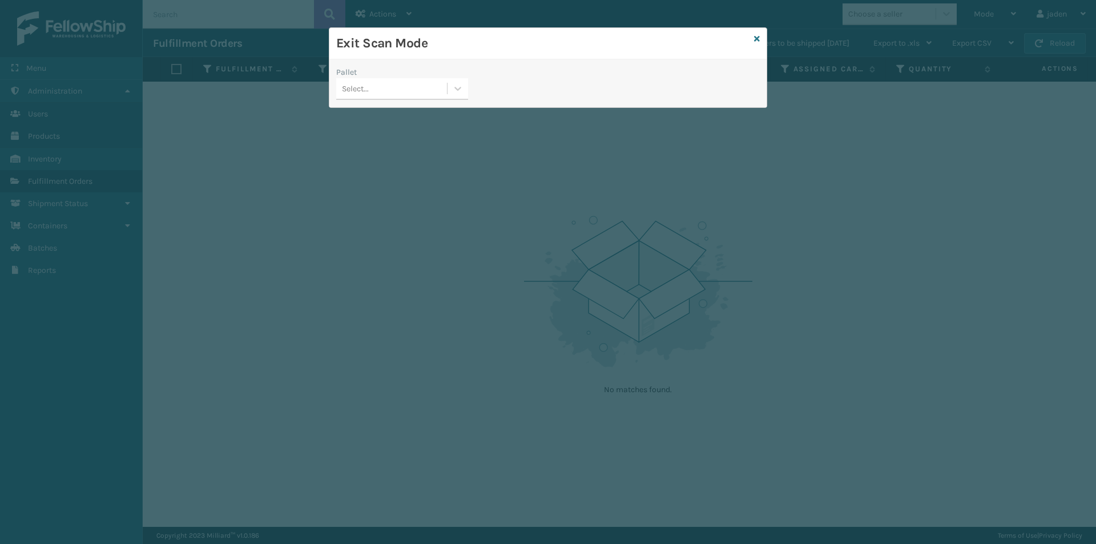
click at [478, 59] on div "Exit Scan Mode" at bounding box center [547, 43] width 437 height 31
drag, startPoint x: 568, startPoint y: 70, endPoint x: 548, endPoint y: 70, distance: 19.4
click at [447, 60] on div "Pallet Select..." at bounding box center [547, 83] width 437 height 48
drag, startPoint x: 587, startPoint y: 72, endPoint x: 546, endPoint y: 50, distance: 46.3
click at [546, 50] on h3 "Exit Scan Mode" at bounding box center [542, 43] width 413 height 17
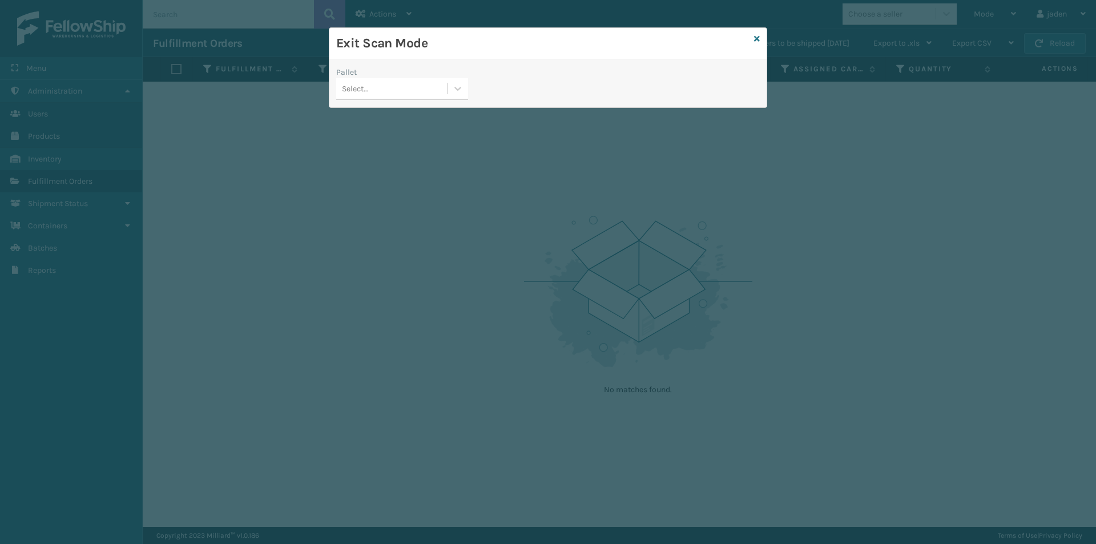
drag, startPoint x: 597, startPoint y: 71, endPoint x: 423, endPoint y: 57, distance: 174.7
click at [413, 22] on div "Exit Scan Mode Pallet Select..." at bounding box center [548, 272] width 1096 height 544
click at [460, 87] on icon at bounding box center [457, 88] width 11 height 11
click at [431, 120] on div "No options" at bounding box center [402, 117] width 132 height 21
click at [755, 45] on link at bounding box center [757, 39] width 6 height 12
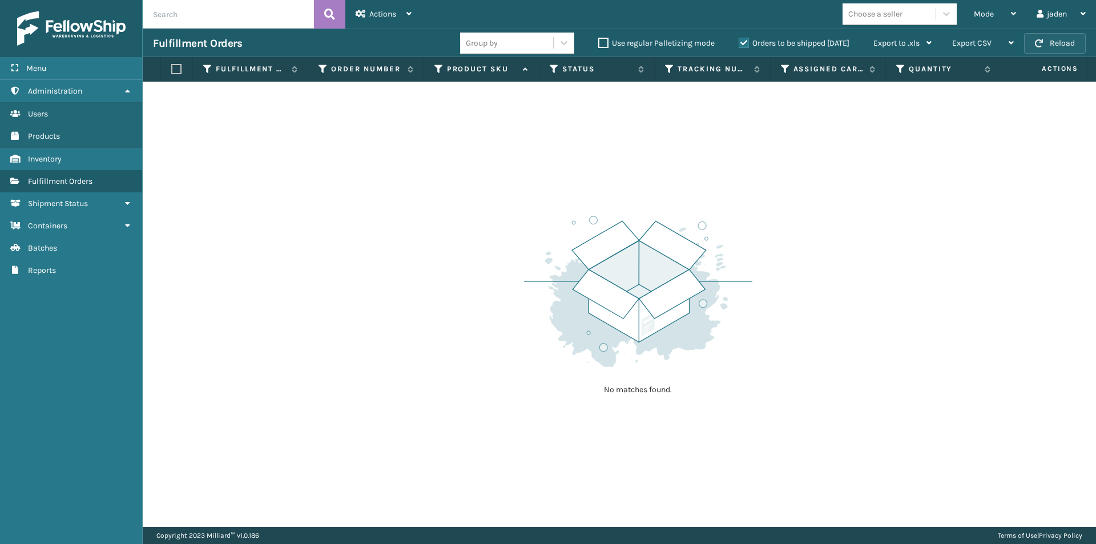
click at [1053, 39] on button "Reload" at bounding box center [1055, 43] width 62 height 21
click at [980, 8] on div "Mode" at bounding box center [995, 14] width 42 height 29
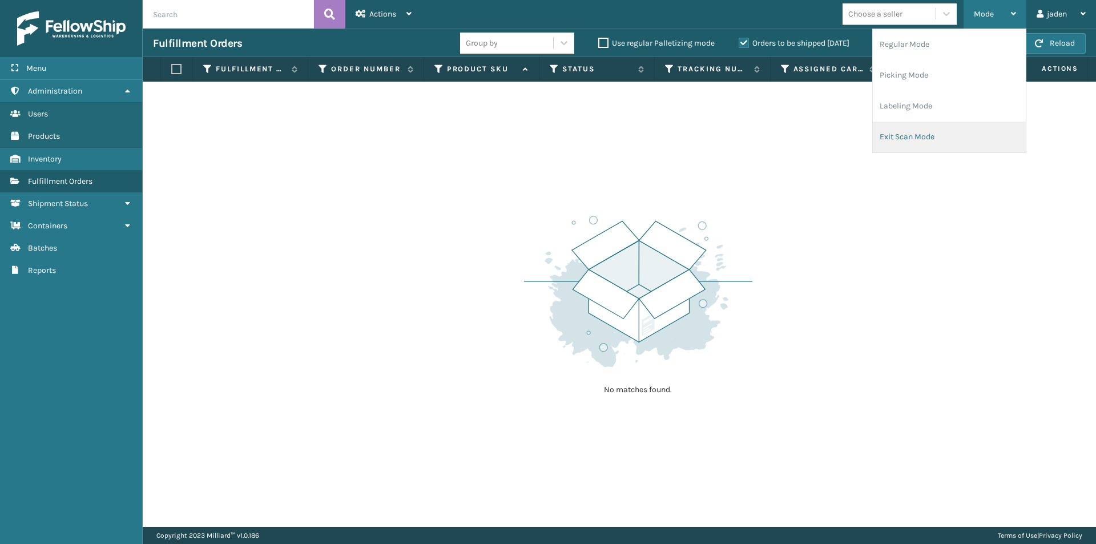
click at [946, 132] on li "Exit Scan Mode" at bounding box center [949, 137] width 153 height 31
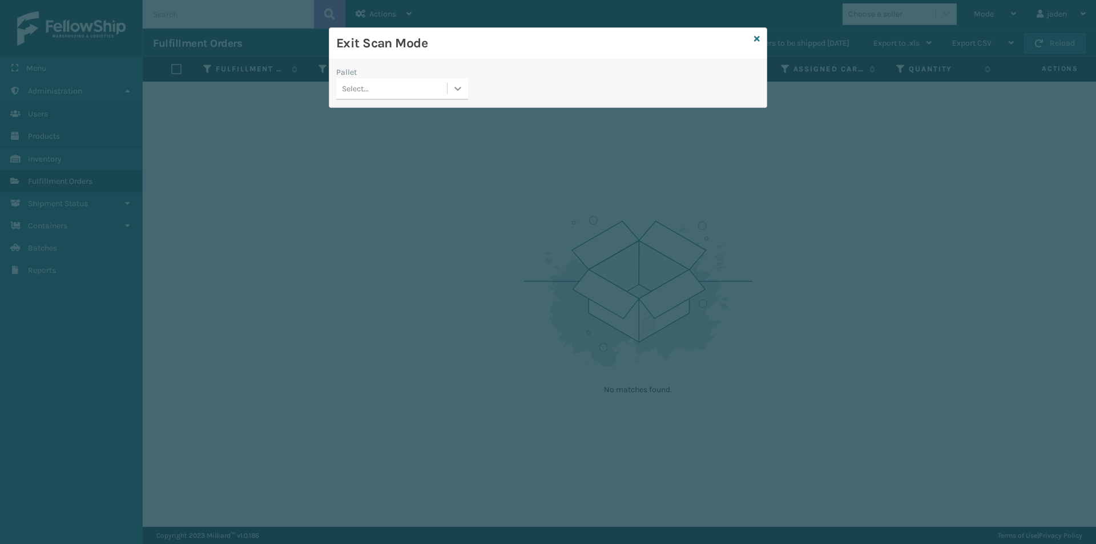
drag, startPoint x: 462, startPoint y: 89, endPoint x: 451, endPoint y: 98, distance: 14.6
click at [459, 92] on icon at bounding box center [457, 88] width 11 height 11
click at [394, 123] on div "No options" at bounding box center [402, 117] width 132 height 21
click at [757, 42] on icon at bounding box center [757, 39] width 6 height 8
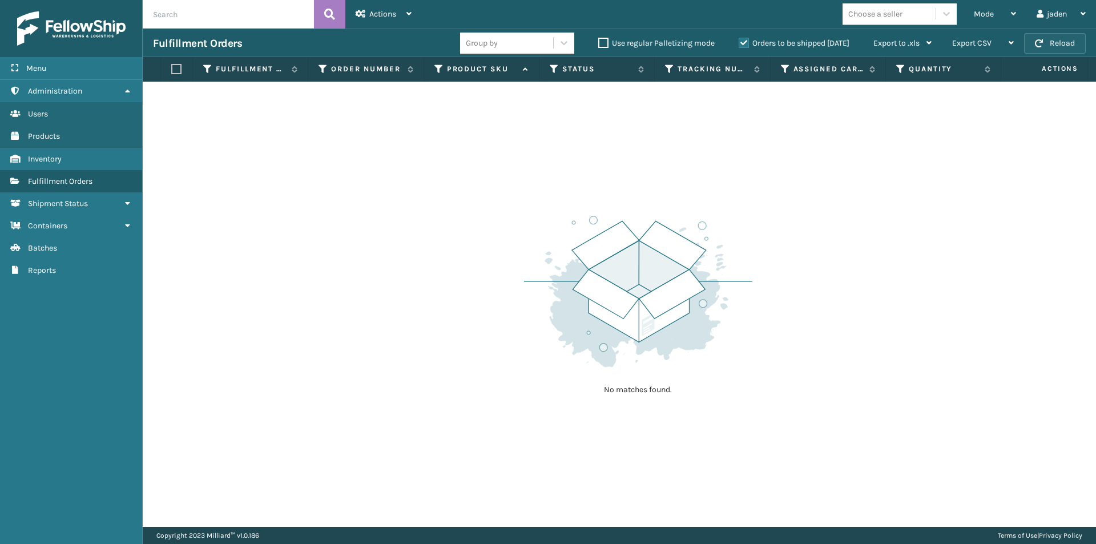
click at [1043, 47] on button "Reload" at bounding box center [1055, 43] width 62 height 21
click at [1011, 8] on div "Mode" at bounding box center [995, 14] width 42 height 29
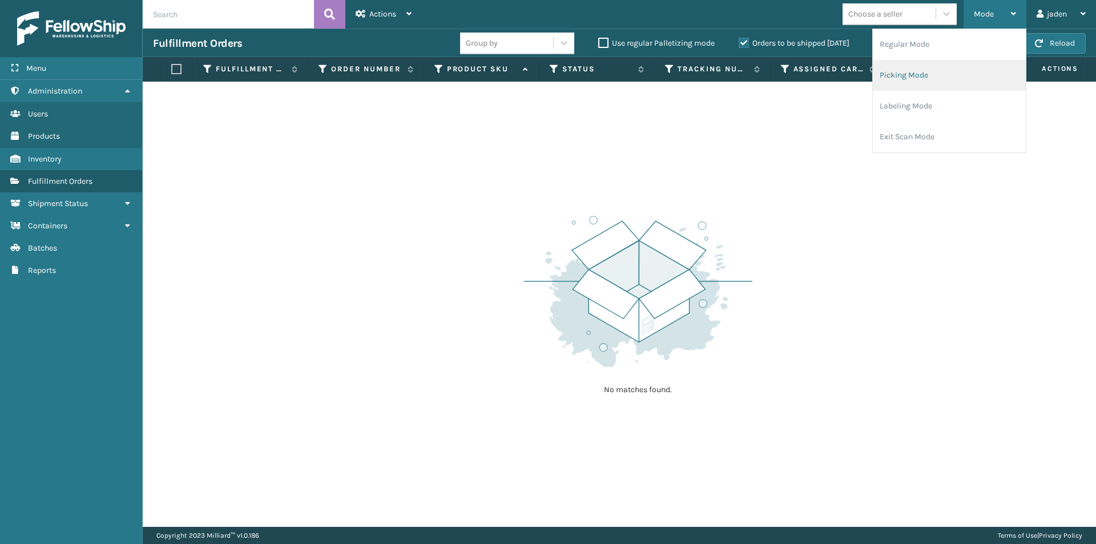
click at [944, 66] on li "Picking Mode" at bounding box center [949, 75] width 153 height 31
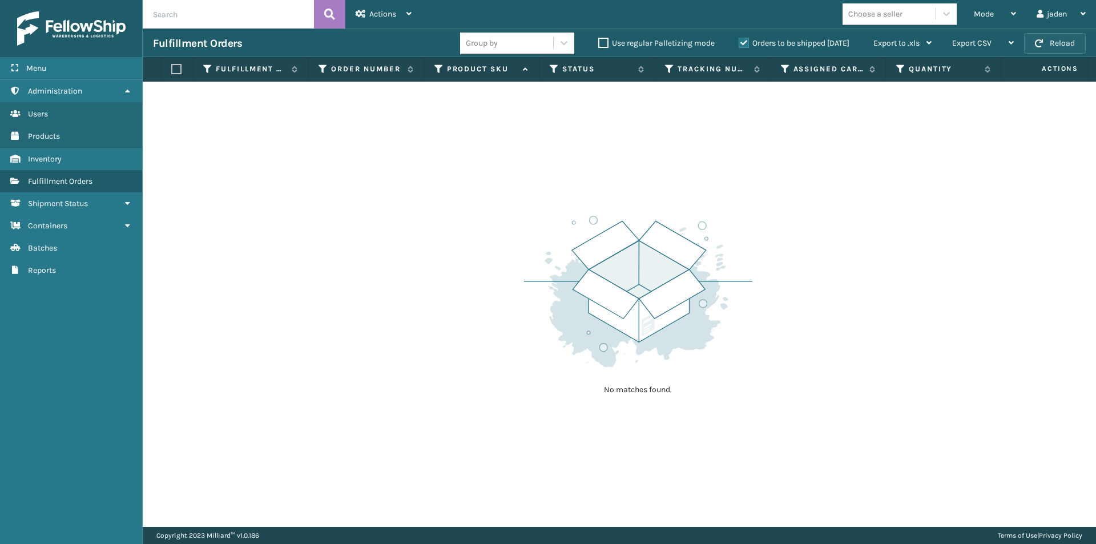
click at [1047, 34] on button "Reload" at bounding box center [1055, 43] width 62 height 21
click at [982, 17] on span "Mode" at bounding box center [984, 14] width 20 height 10
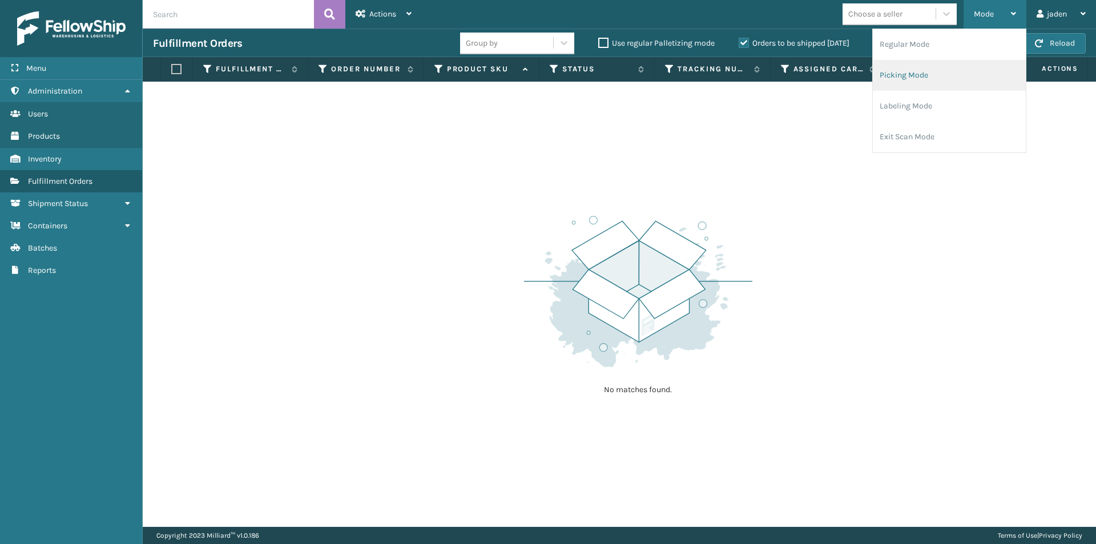
click at [943, 75] on li "Picking Mode" at bounding box center [949, 75] width 153 height 31
